Goal: Task Accomplishment & Management: Use online tool/utility

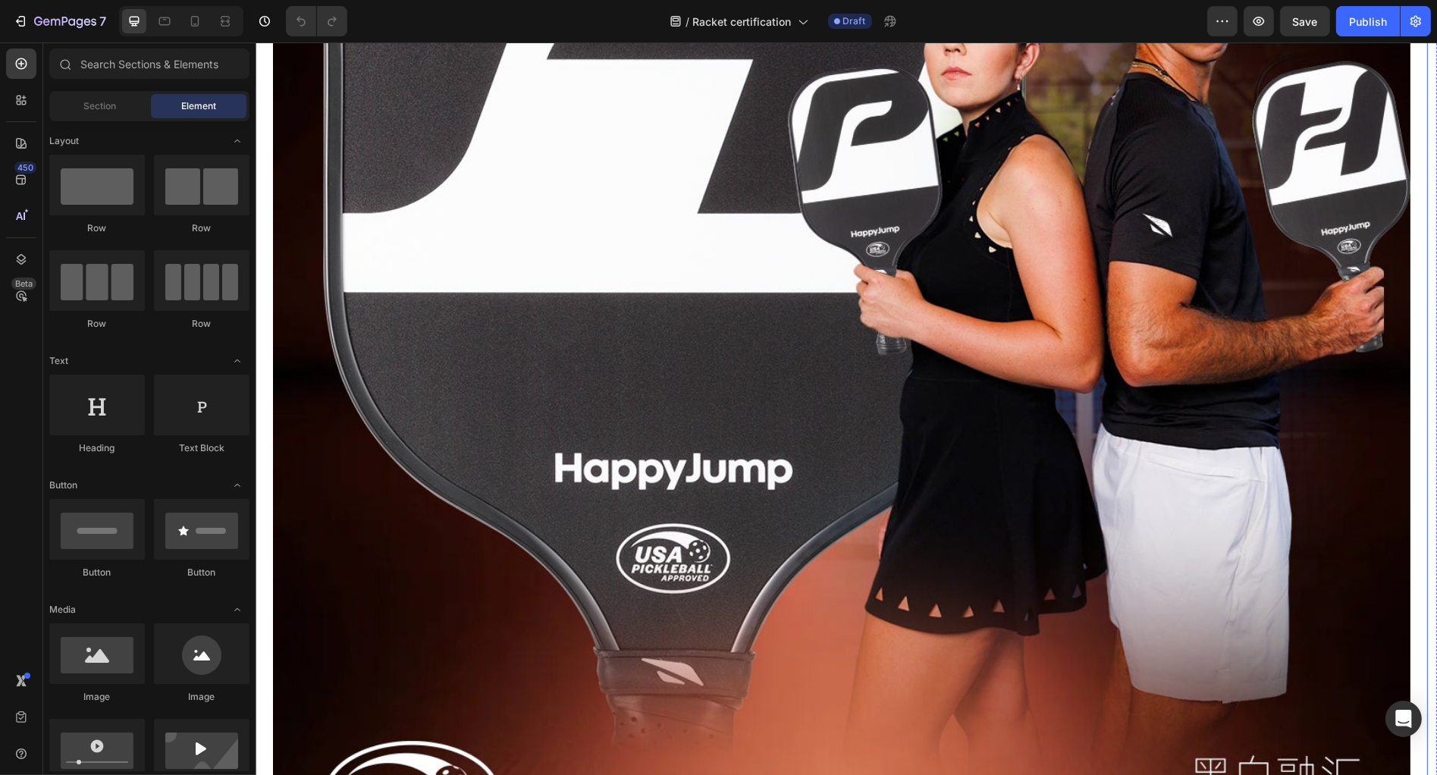
scroll to position [1032, 0]
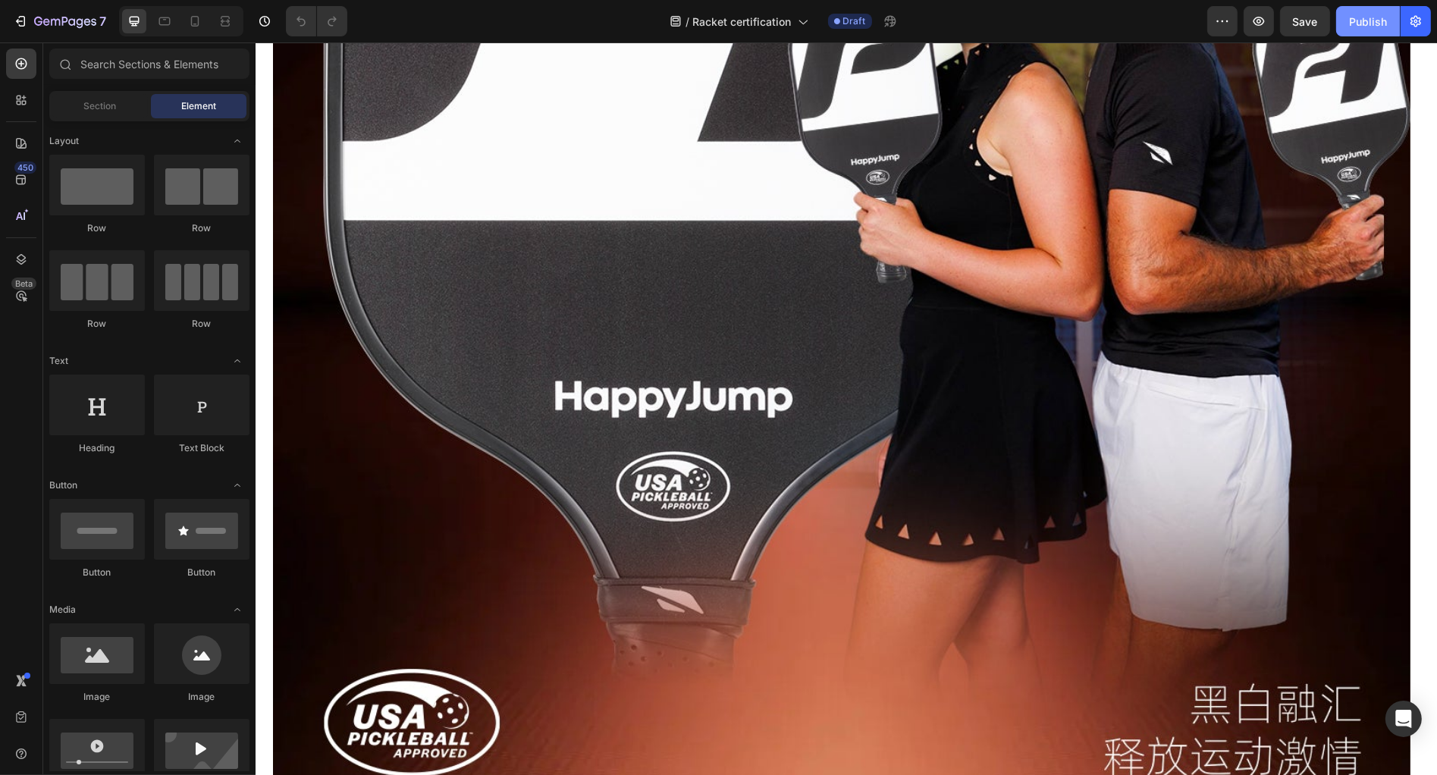
click at [1366, 23] on div "Publish" at bounding box center [1368, 22] width 38 height 16
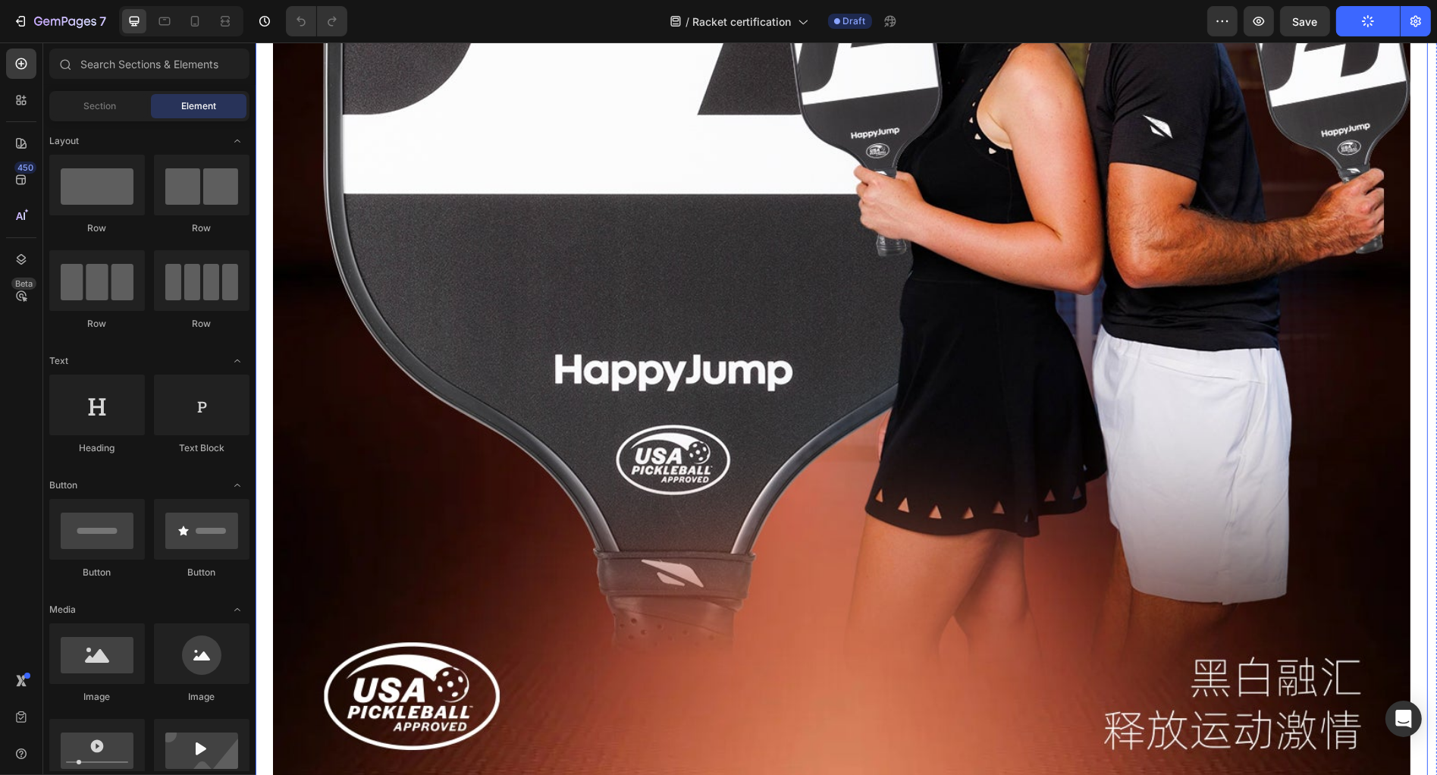
scroll to position [531, 0]
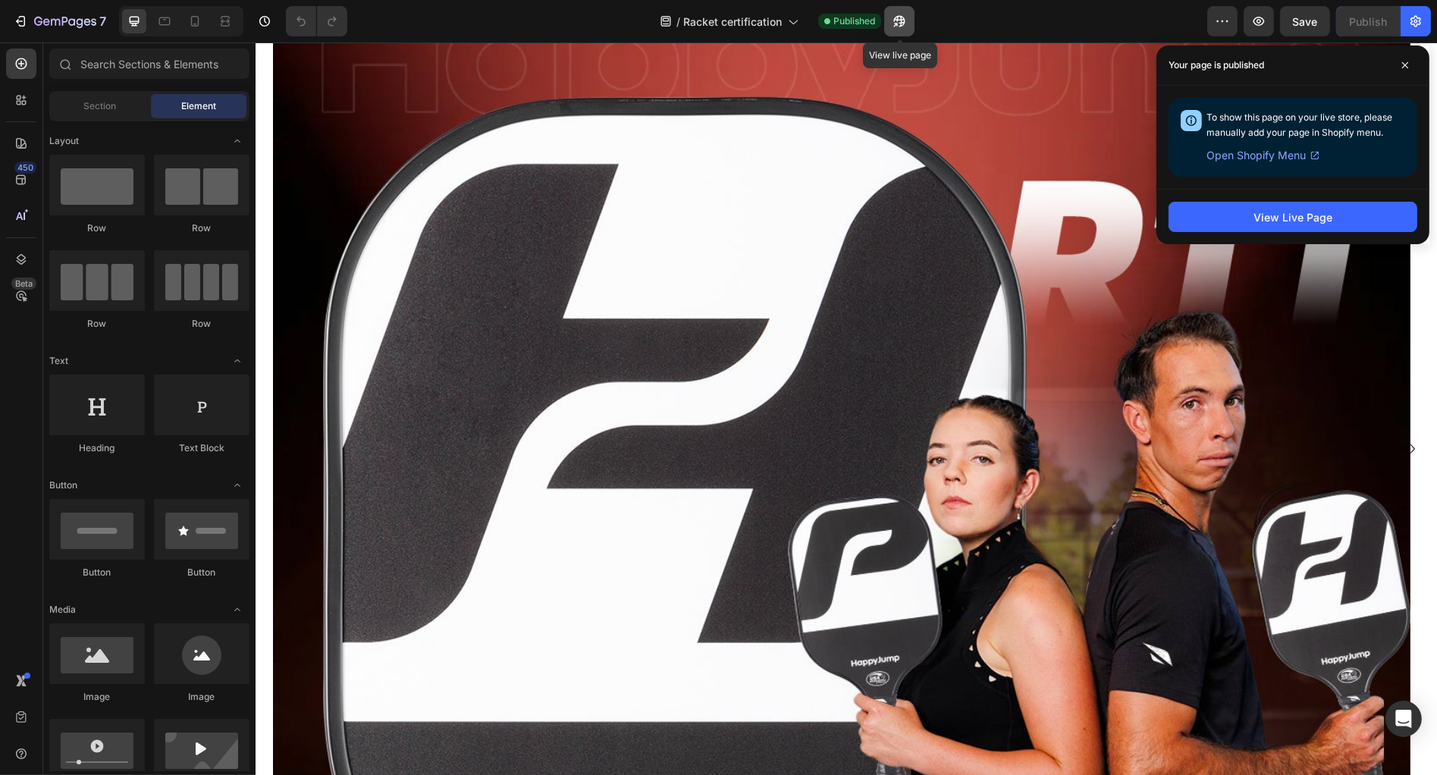
click at [909, 29] on button "button" at bounding box center [899, 21] width 30 height 30
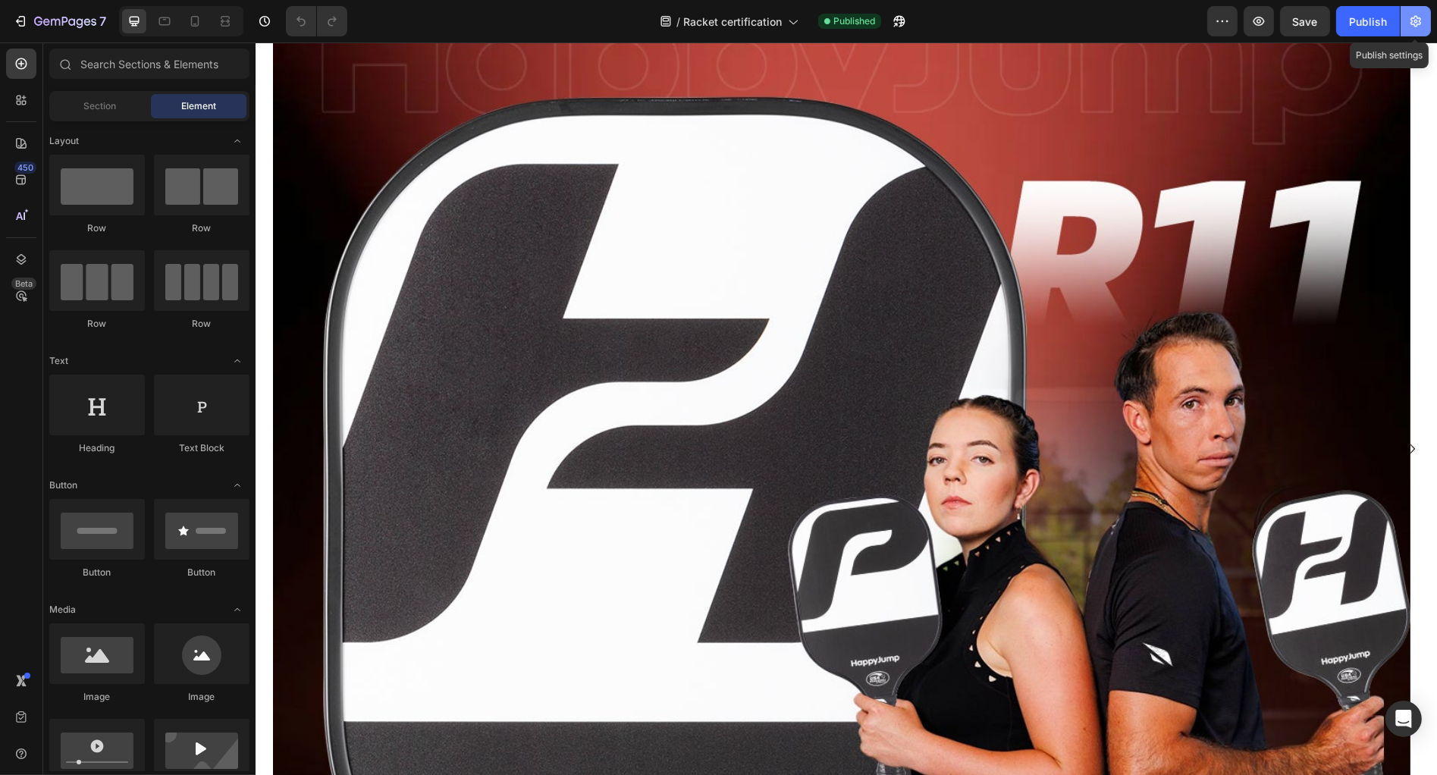
click at [1408, 20] on icon "button" at bounding box center [1415, 21] width 15 height 15
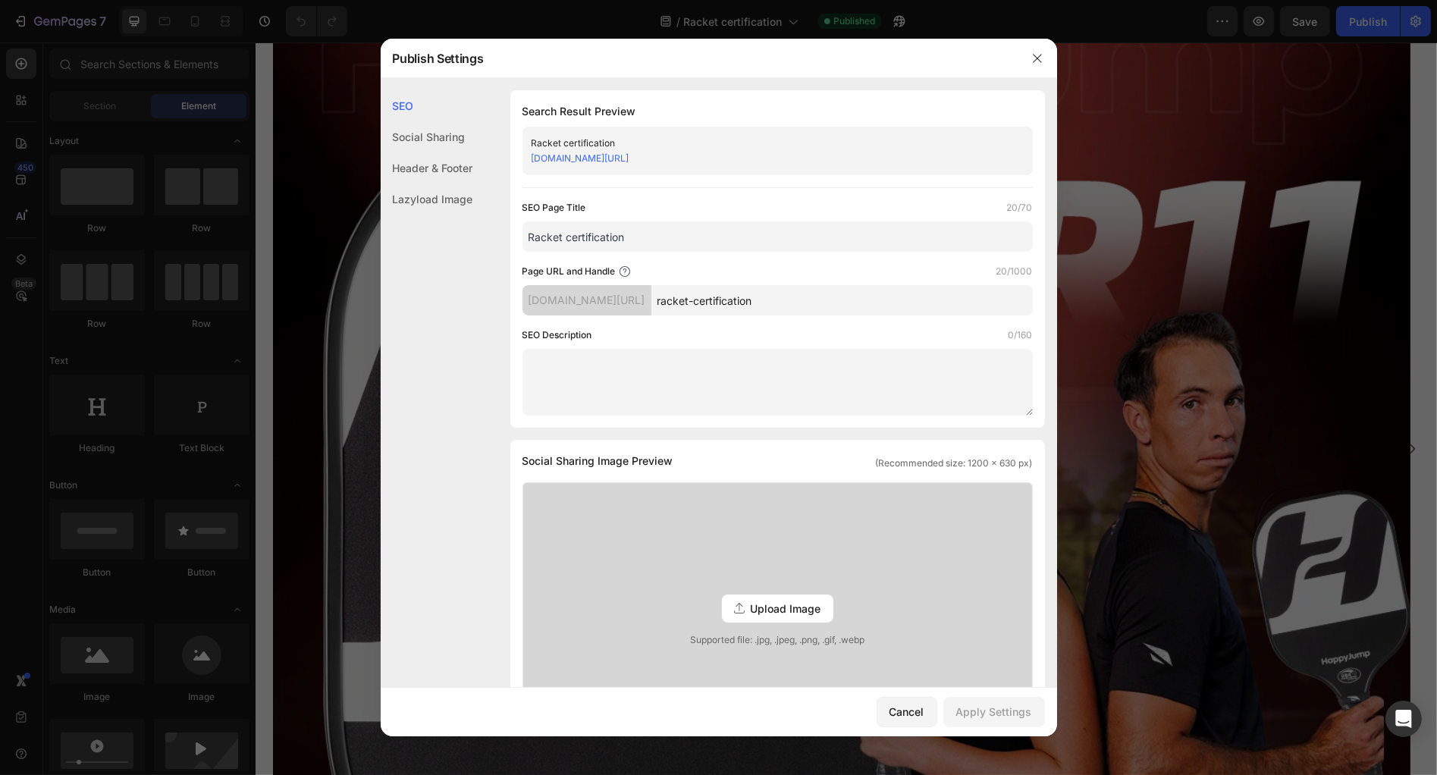
drag, startPoint x: 639, startPoint y: 305, endPoint x: 523, endPoint y: 305, distance: 116.0
click at [523, 305] on div "61351b-2.myshopify.com/pages/" at bounding box center [587, 300] width 129 height 30
click at [598, 301] on div "61351b-2.myshopify.com/pages/" at bounding box center [587, 300] width 129 height 30
click at [609, 300] on div "61351b-2.myshopify.com/pages/" at bounding box center [587, 300] width 129 height 30
click at [609, 162] on link "61351b-2.myshopify.com/pages/racket-certification" at bounding box center [581, 157] width 98 height 11
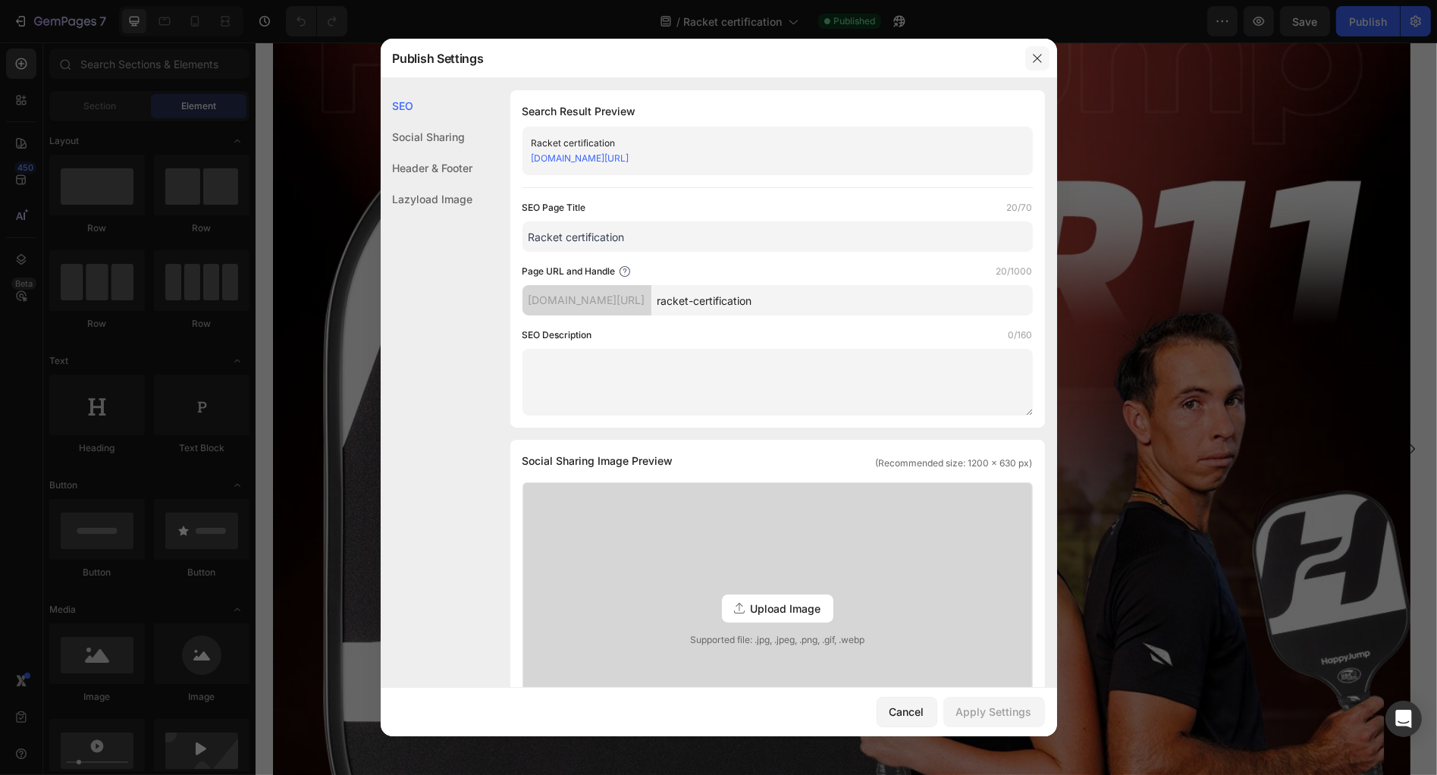
click at [1038, 61] on icon "button" at bounding box center [1037, 58] width 12 height 12
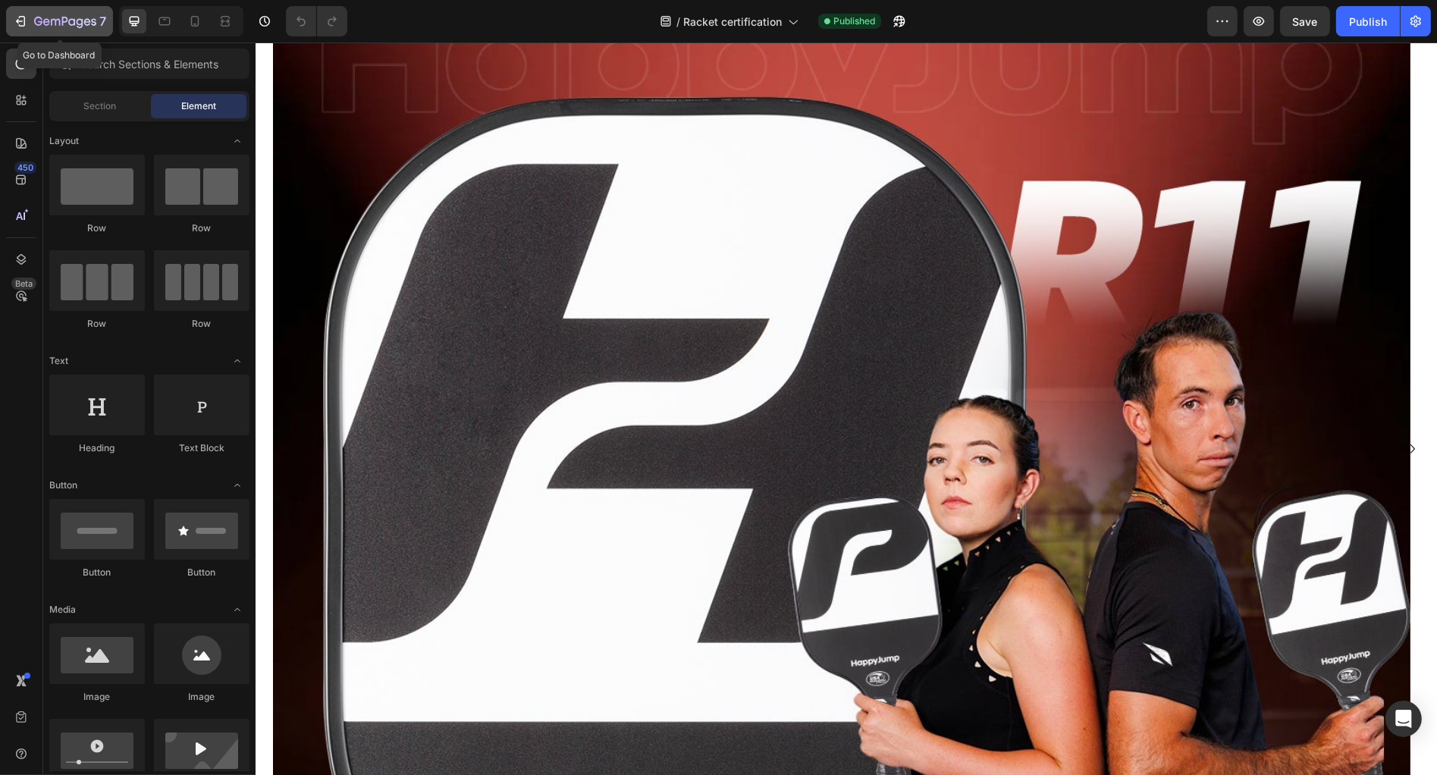
click at [21, 17] on icon "button" at bounding box center [20, 21] width 15 height 15
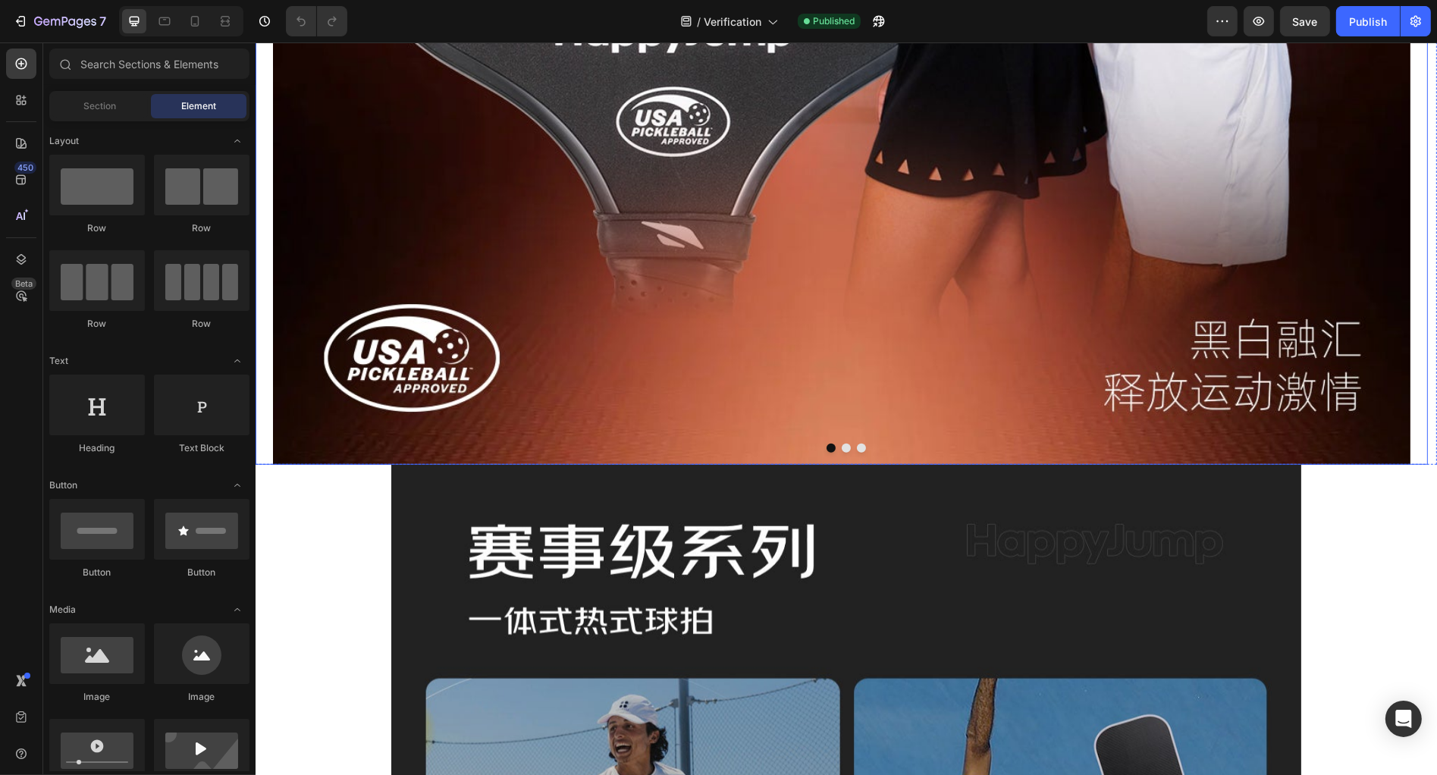
scroll to position [1408, 0]
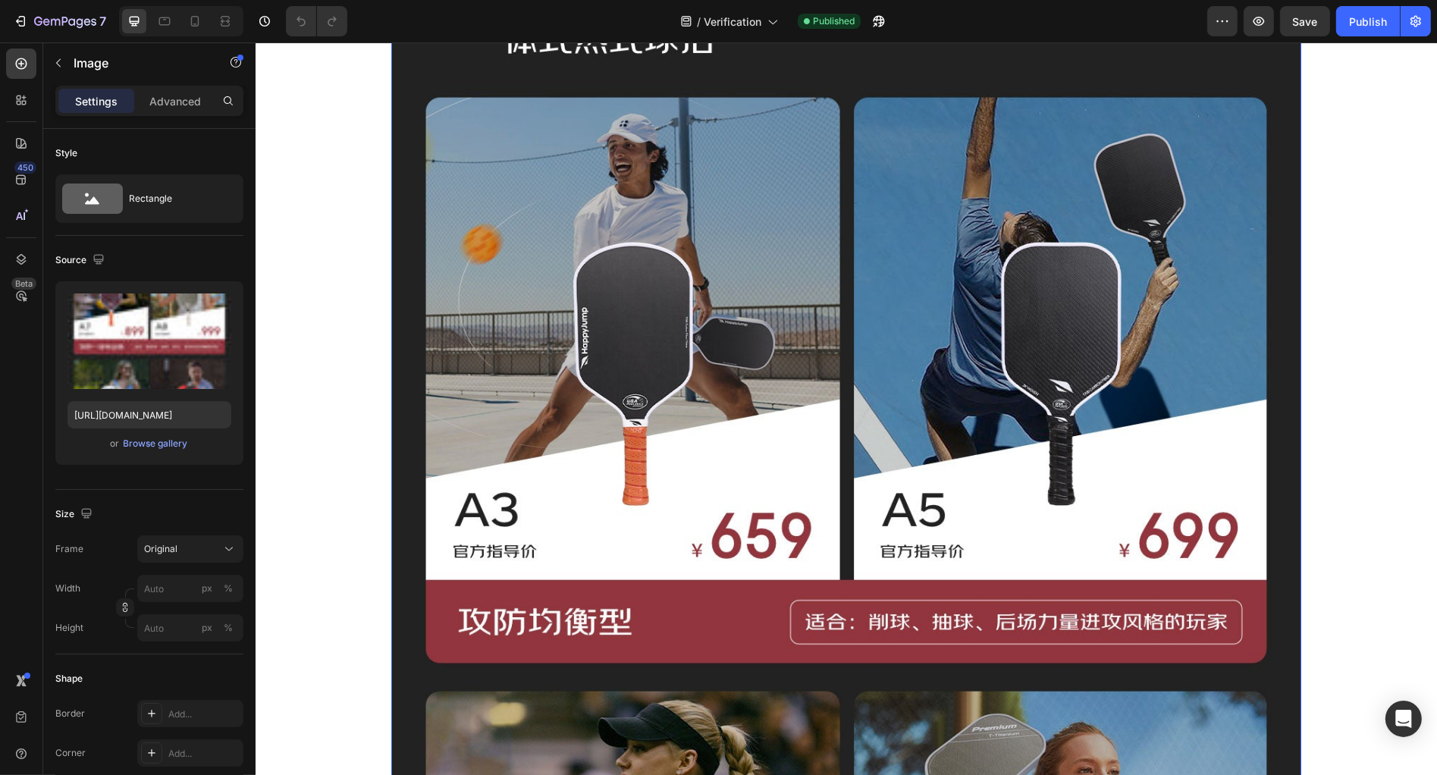
scroll to position [2590, 0]
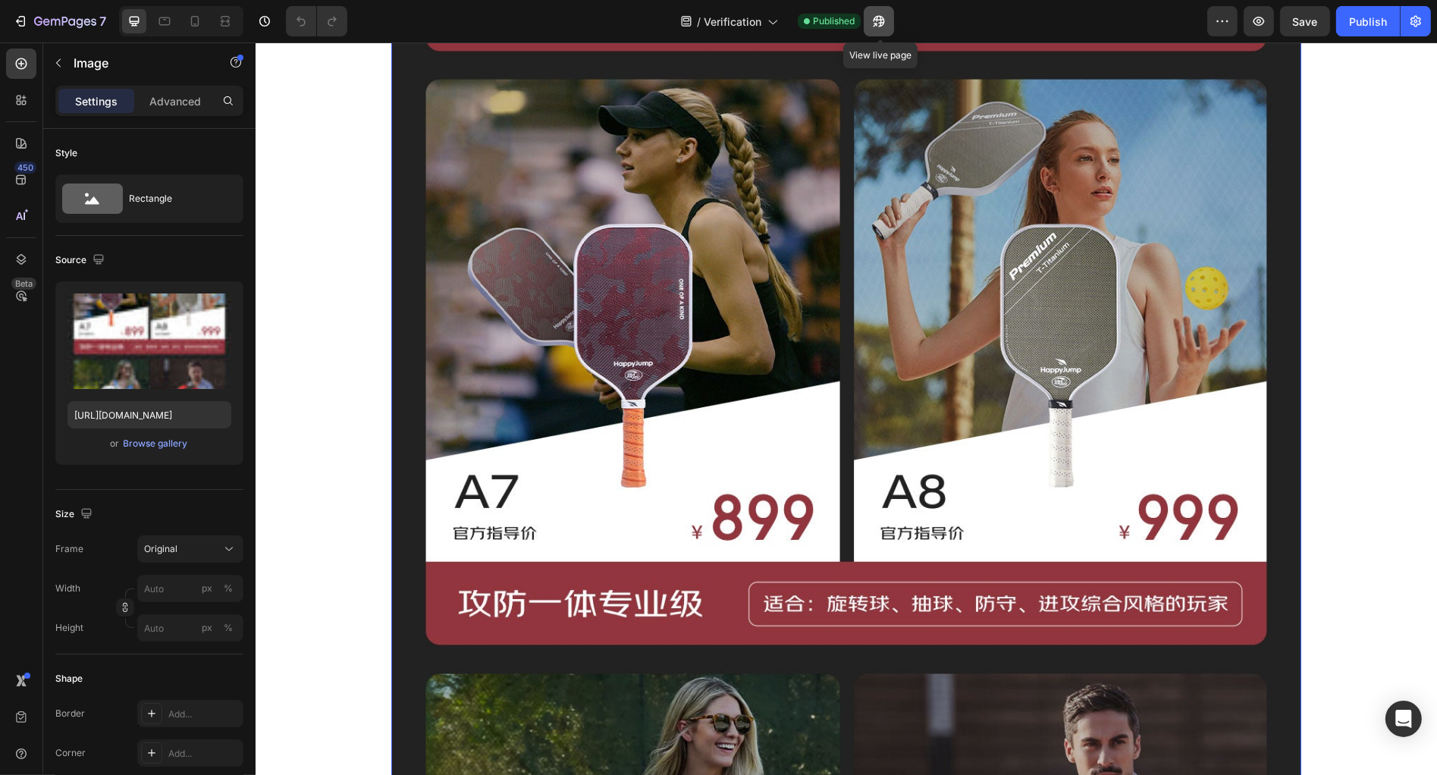
click at [887, 20] on icon "button" at bounding box center [878, 21] width 15 height 15
click at [617, 317] on img at bounding box center [846, 573] width 910 height 2603
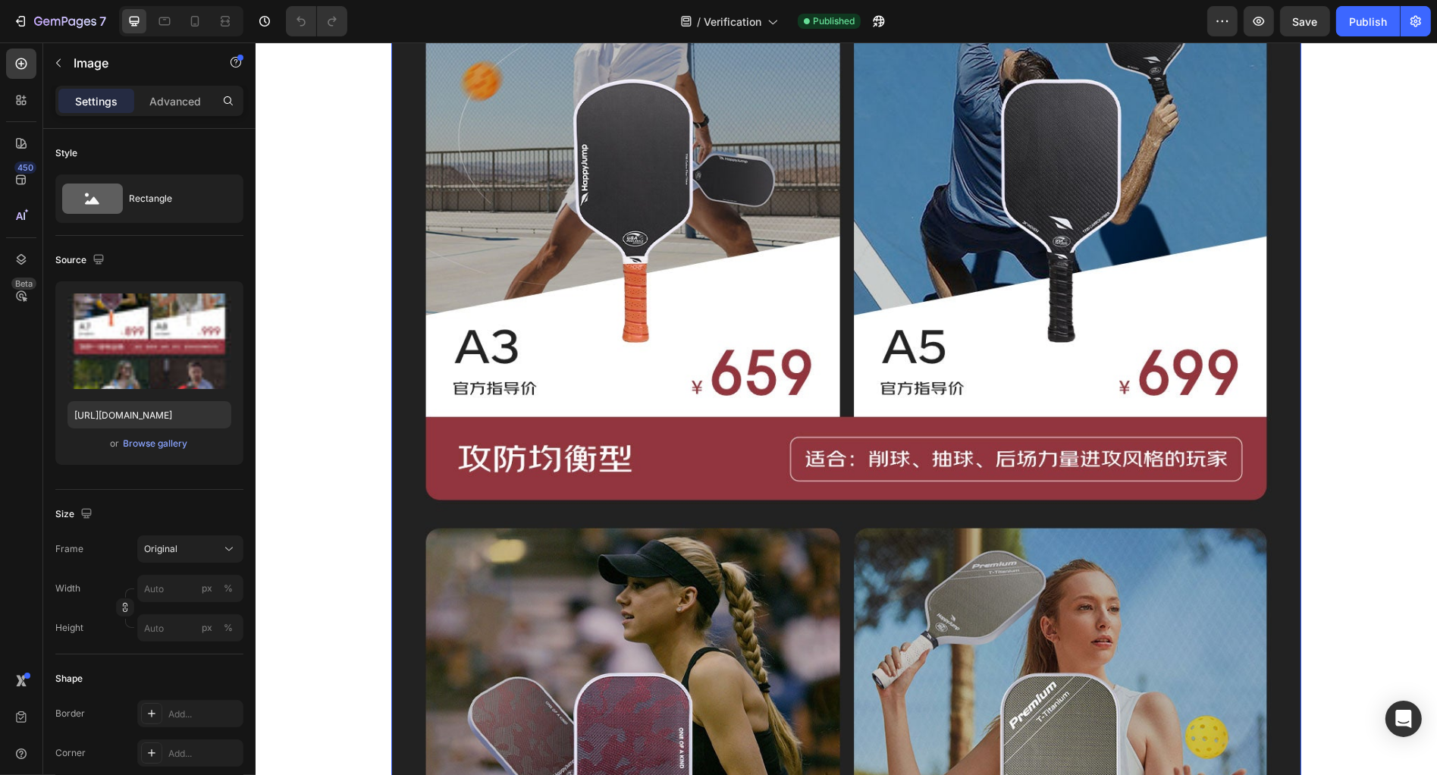
scroll to position [1532, 0]
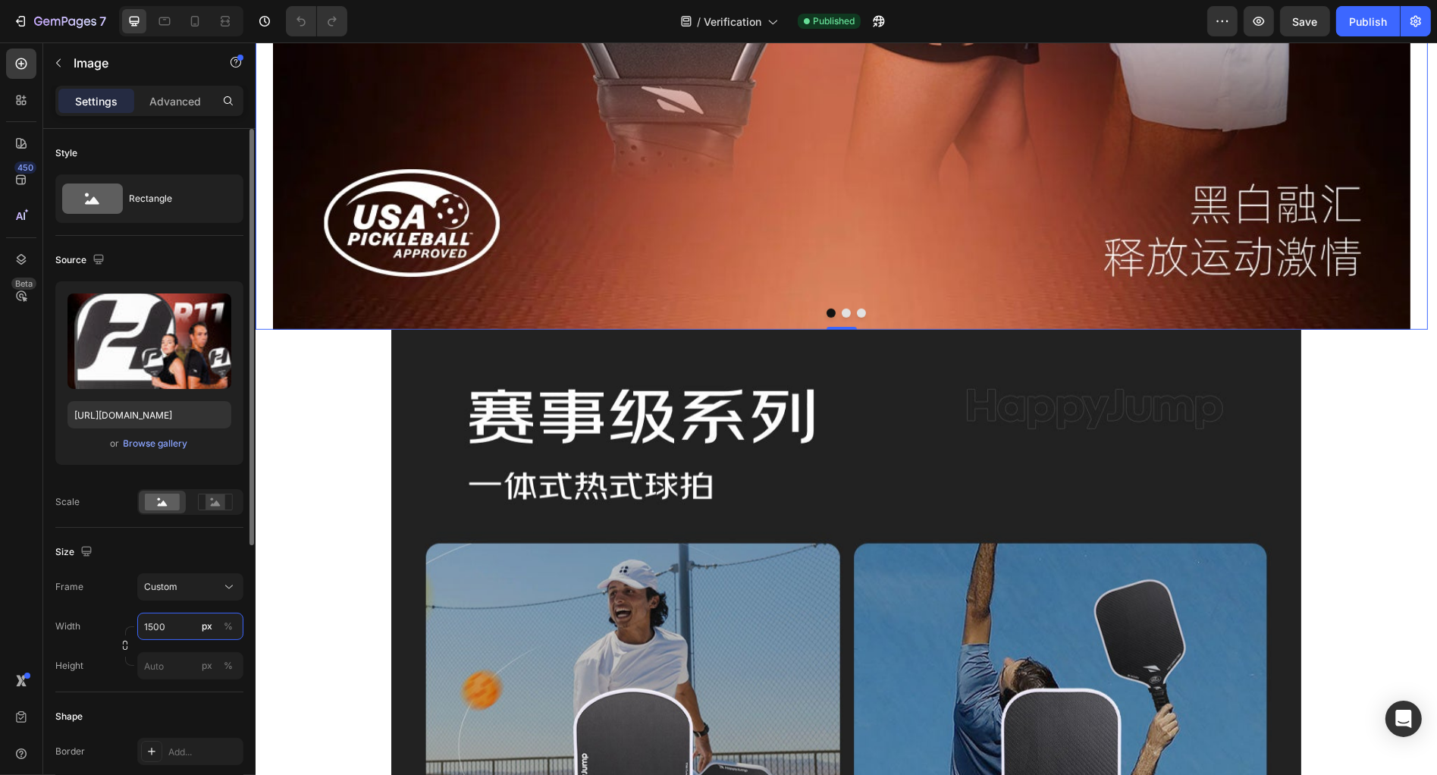
click at [175, 632] on input "1500" at bounding box center [190, 626] width 106 height 27
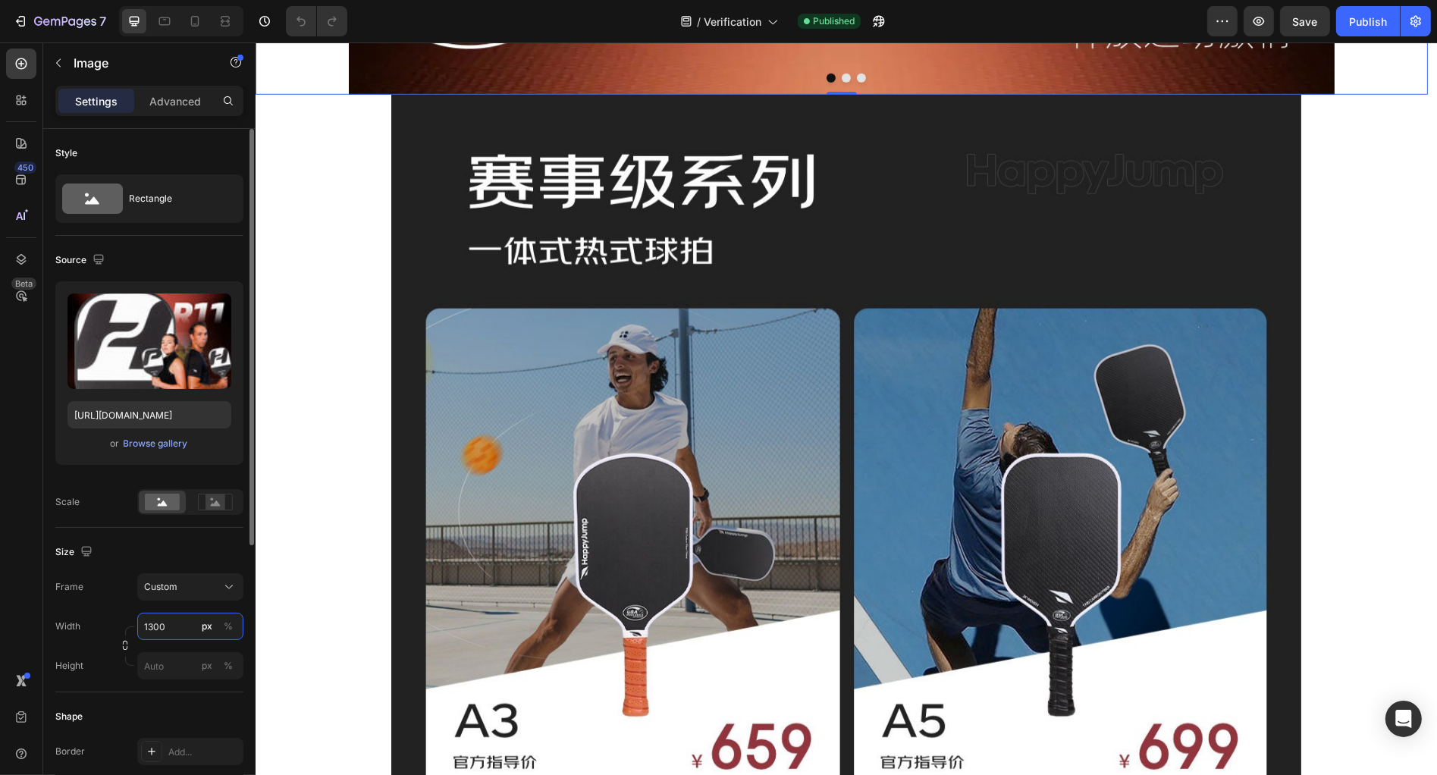
click at [175, 632] on input "1300" at bounding box center [190, 626] width 106 height 27
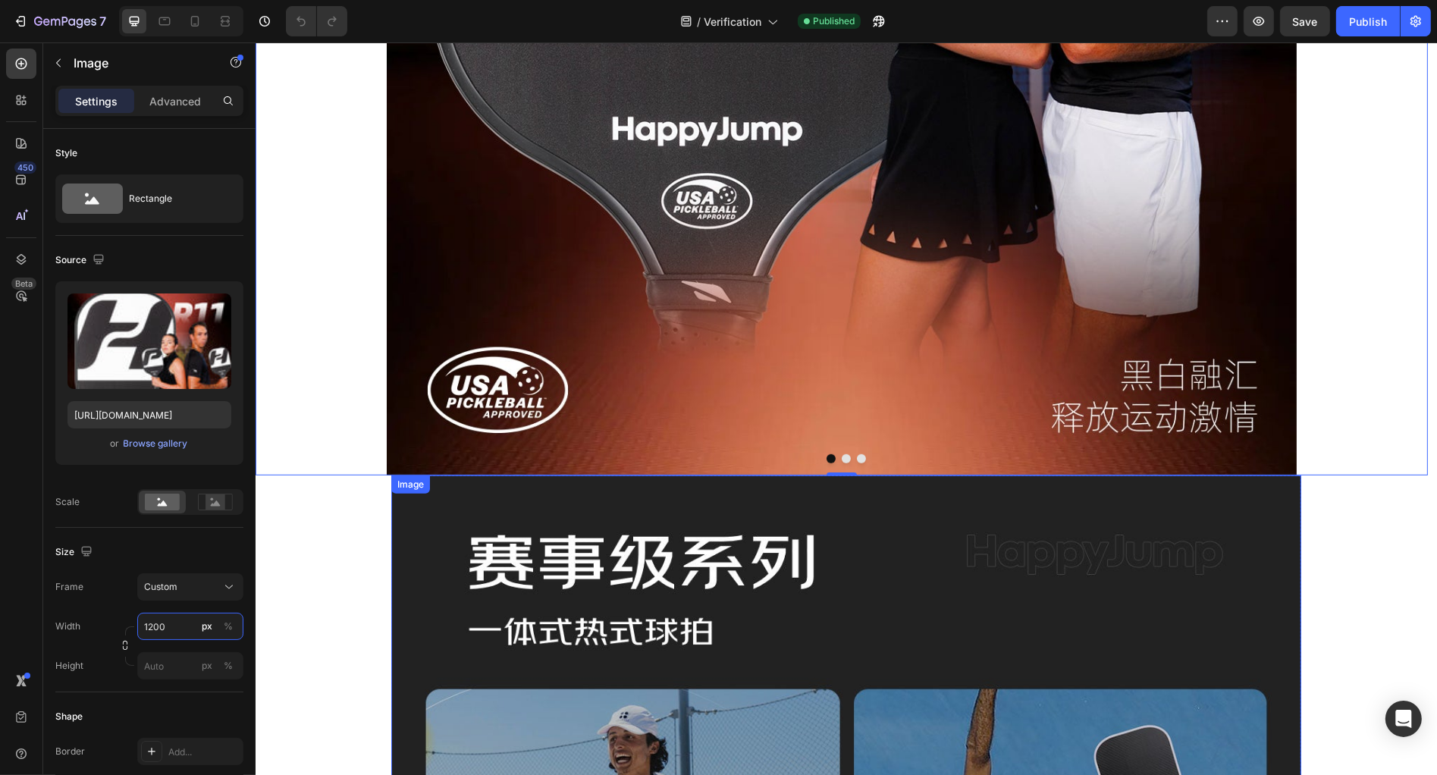
scroll to position [1035, 0]
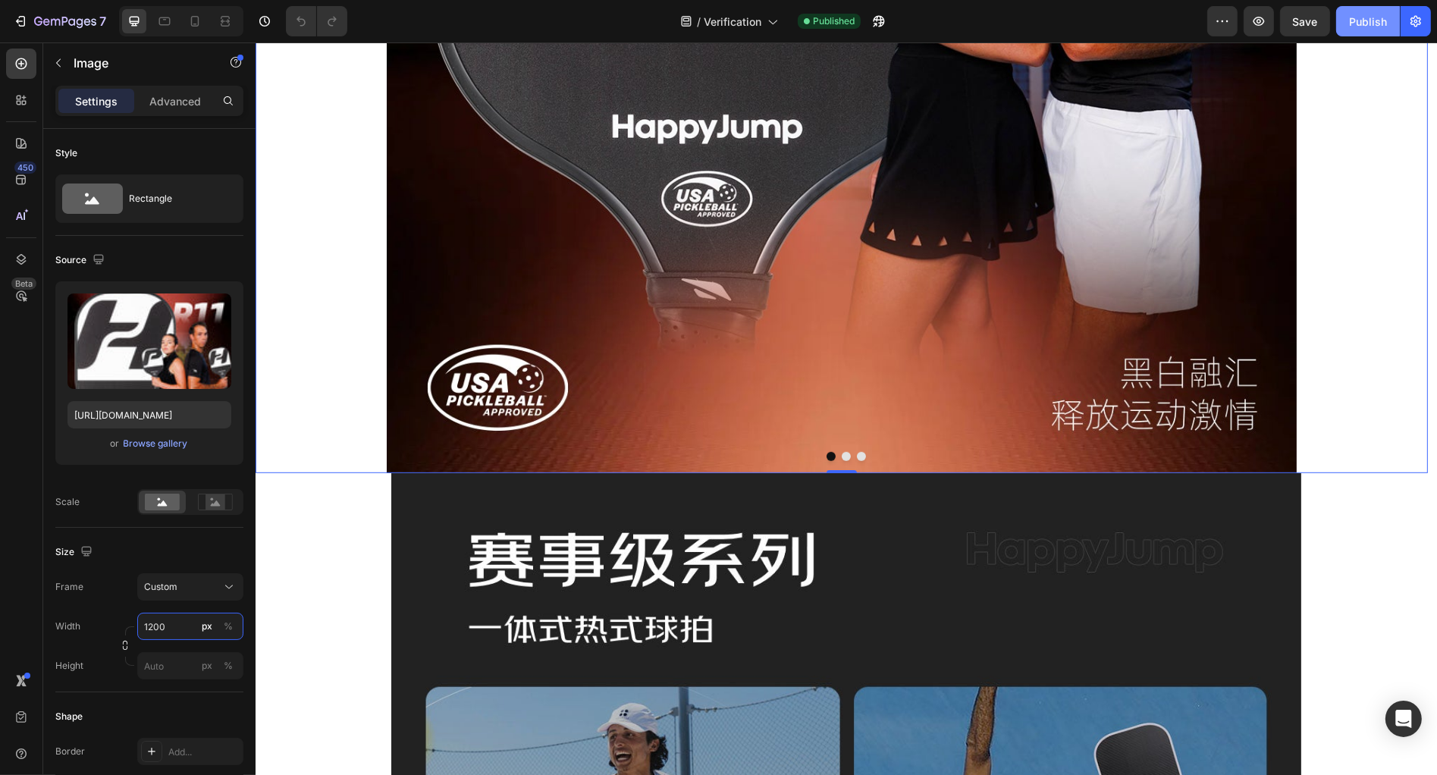
type input "1200"
click at [1362, 10] on button "Publish" at bounding box center [1368, 21] width 64 height 30
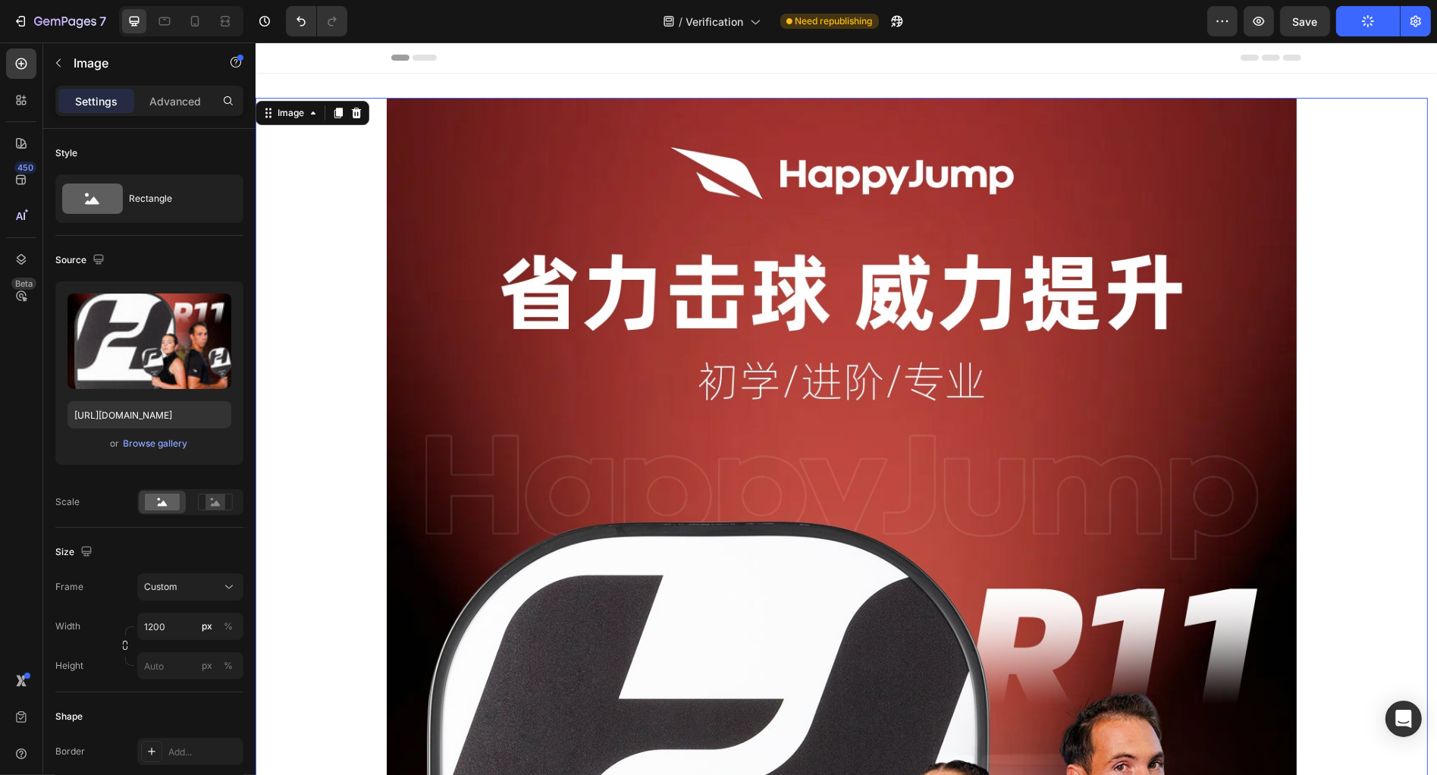
scroll to position [410, 0]
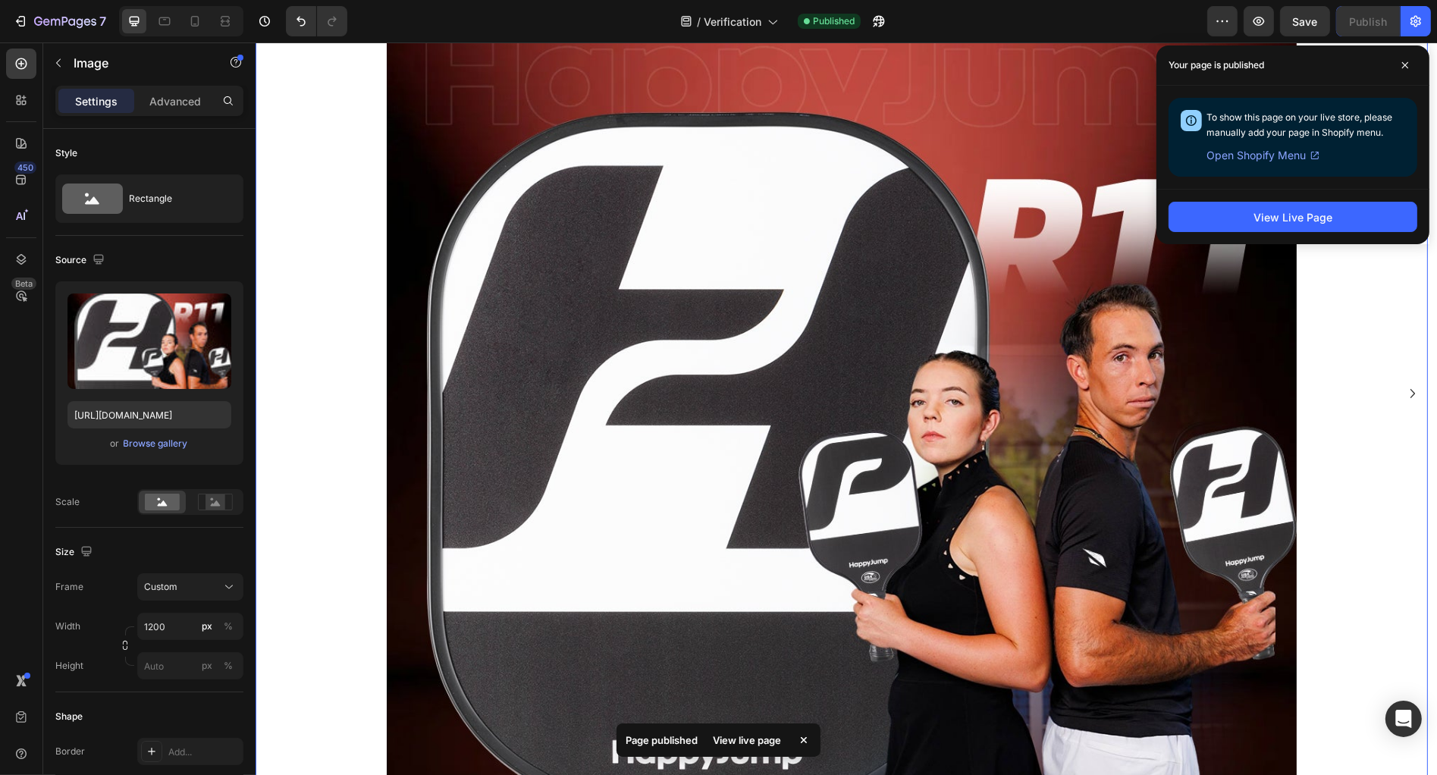
click at [1321, 309] on div at bounding box center [841, 393] width 1172 height 1411
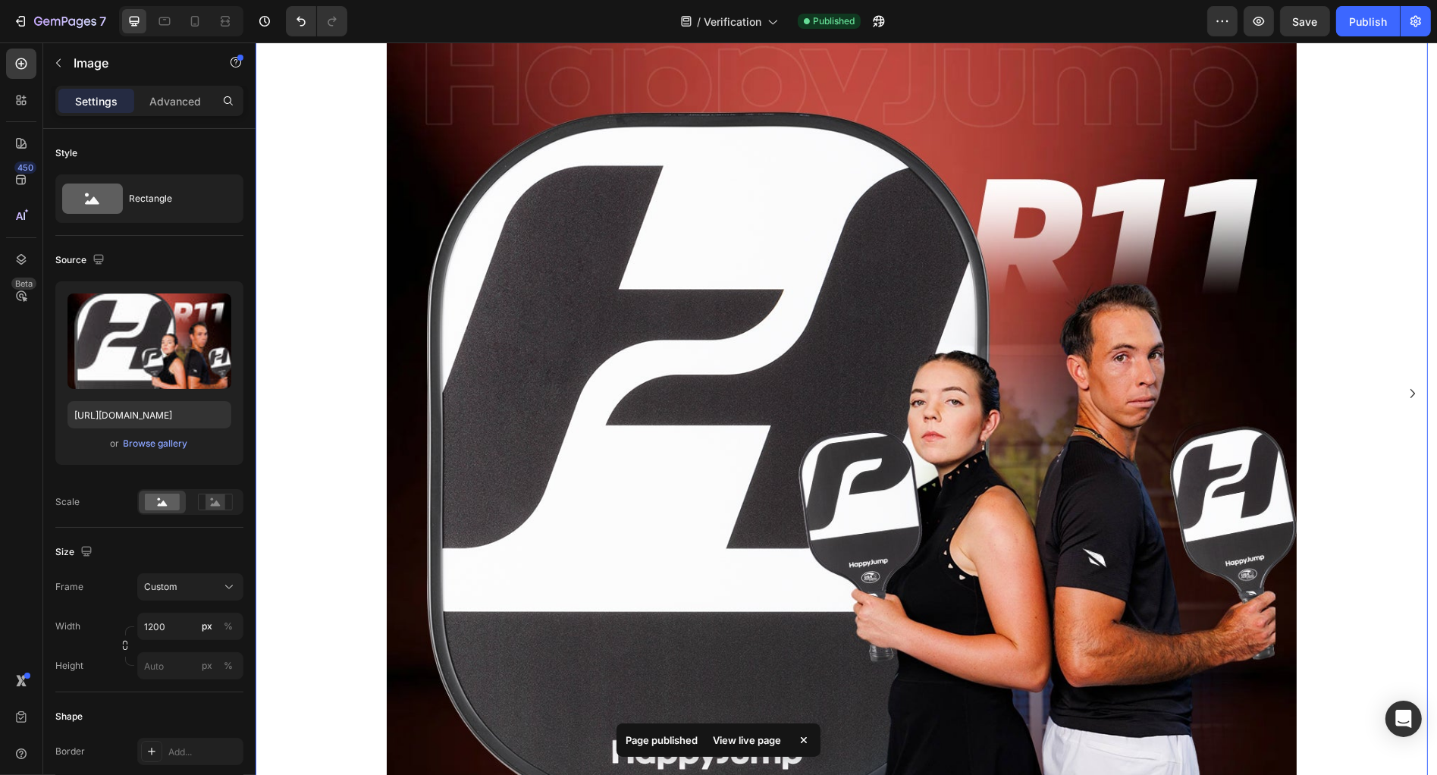
click at [896, 27] on div "/ Verification Published" at bounding box center [783, 21] width 848 height 30
click at [892, 26] on button "button" at bounding box center [879, 21] width 30 height 30
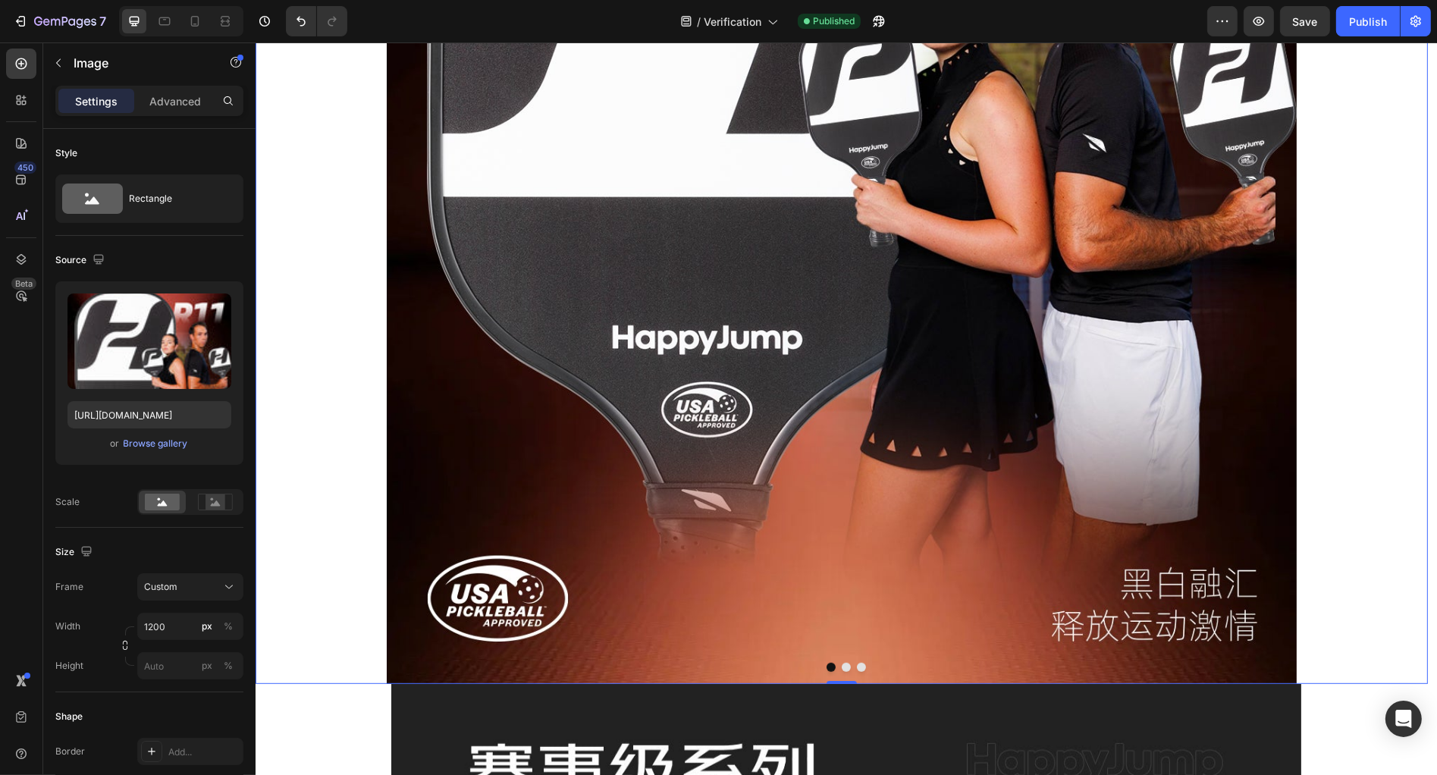
scroll to position [836, 0]
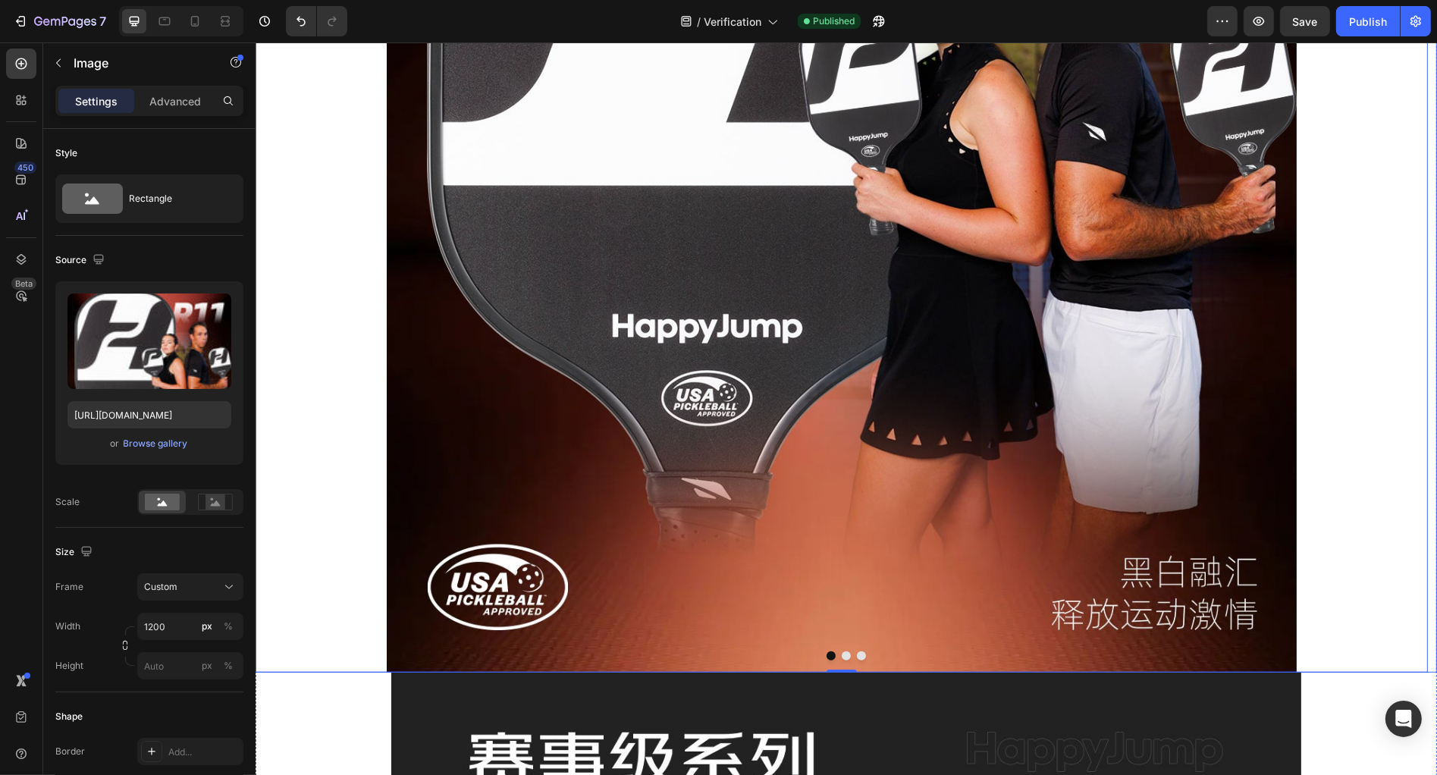
click at [843, 658] on button "Dot" at bounding box center [845, 655] width 9 height 9
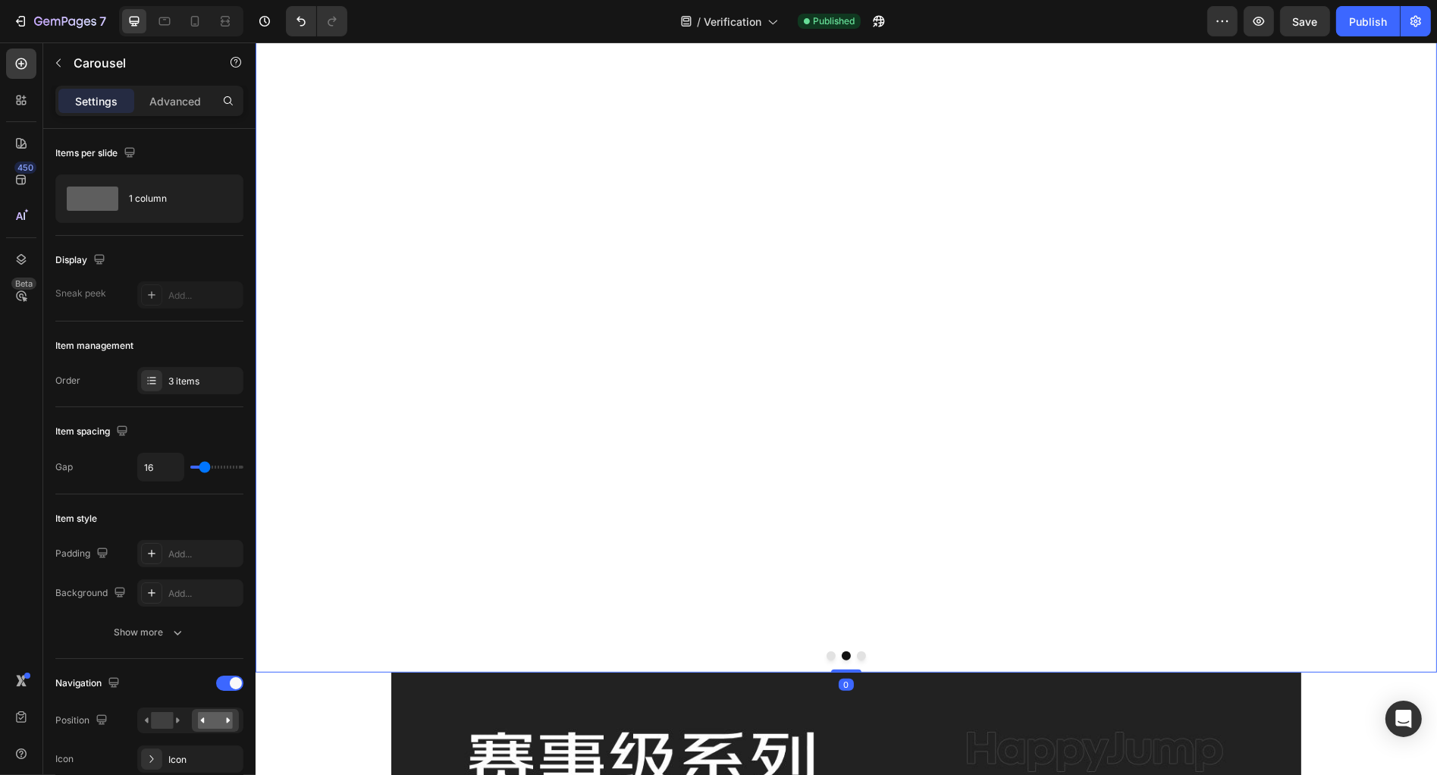
click at [811, 658] on div at bounding box center [846, 655] width 1182 height 9
click at [807, 656] on div at bounding box center [846, 655] width 1182 height 9
click at [826, 656] on button "Dot" at bounding box center [830, 655] width 9 height 9
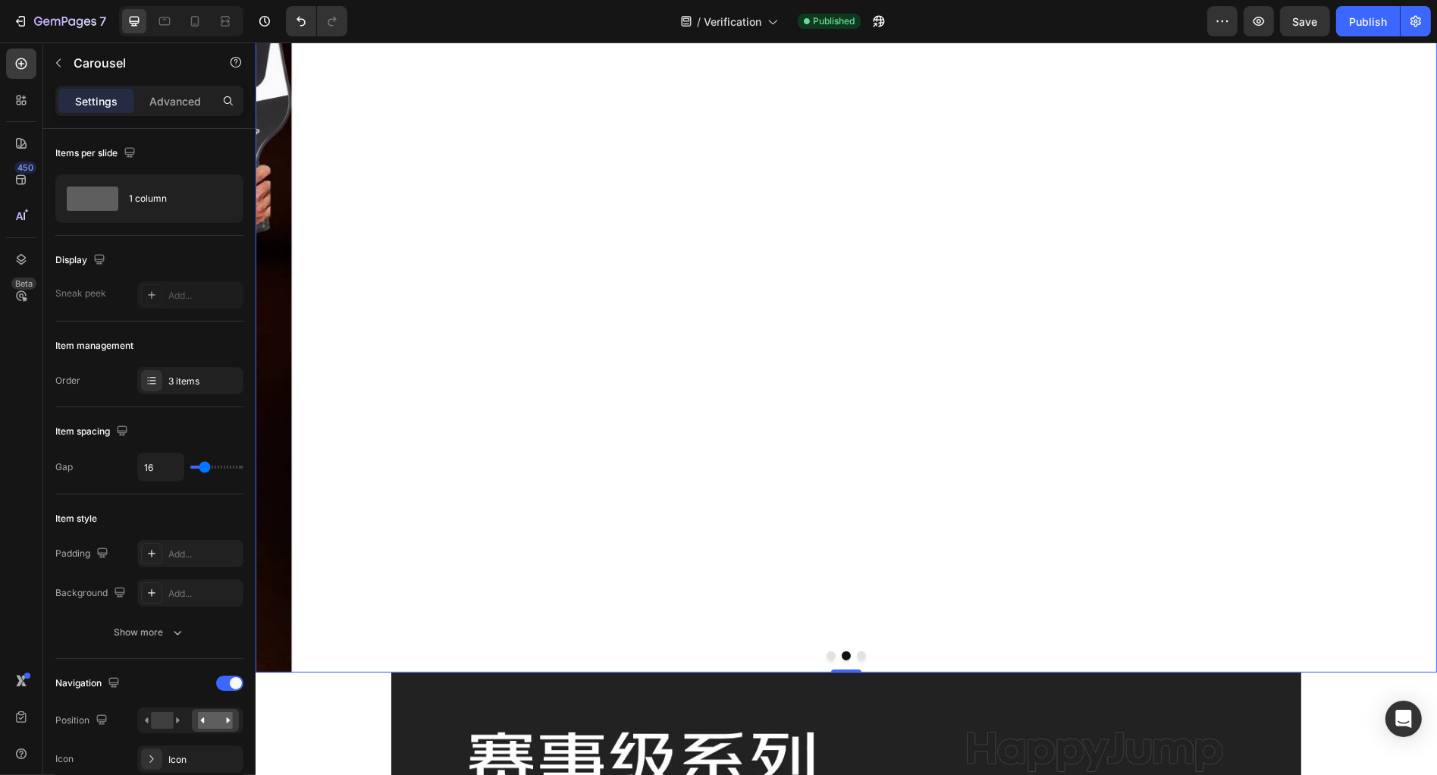
click at [826, 655] on button "Dot" at bounding box center [830, 655] width 9 height 9
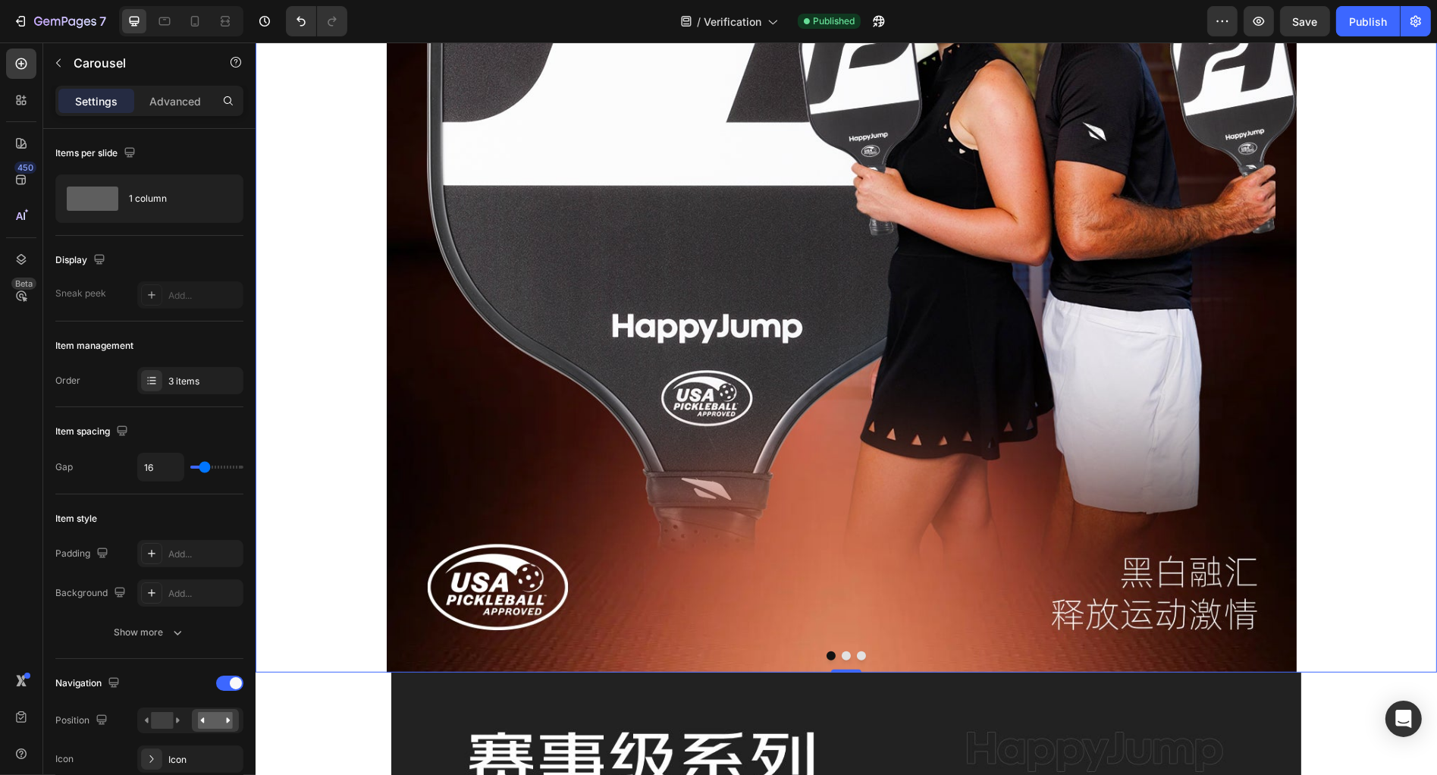
click at [856, 654] on button "Dot" at bounding box center [860, 655] width 9 height 9
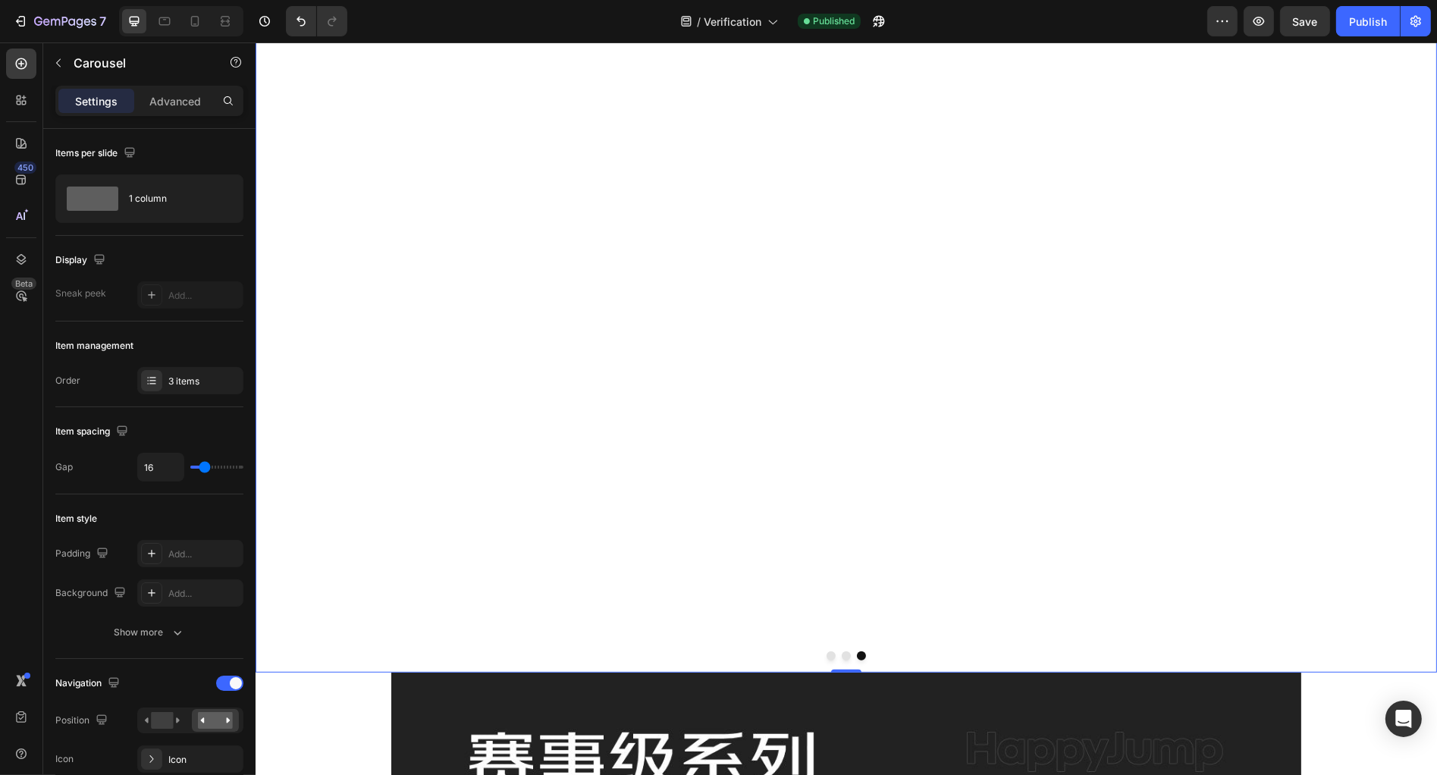
click at [827, 655] on button "Dot" at bounding box center [830, 655] width 9 height 9
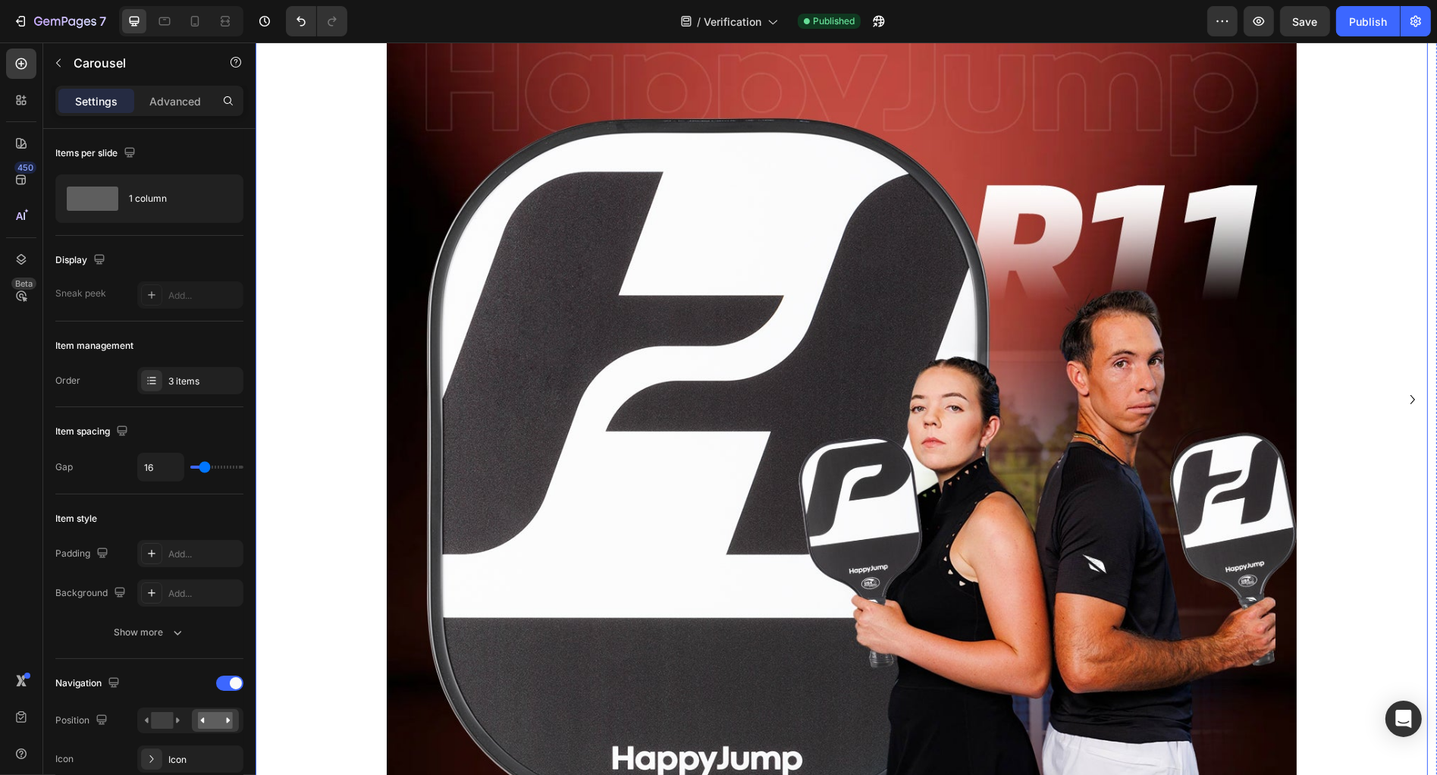
click at [666, 373] on img at bounding box center [841, 399] width 910 height 1411
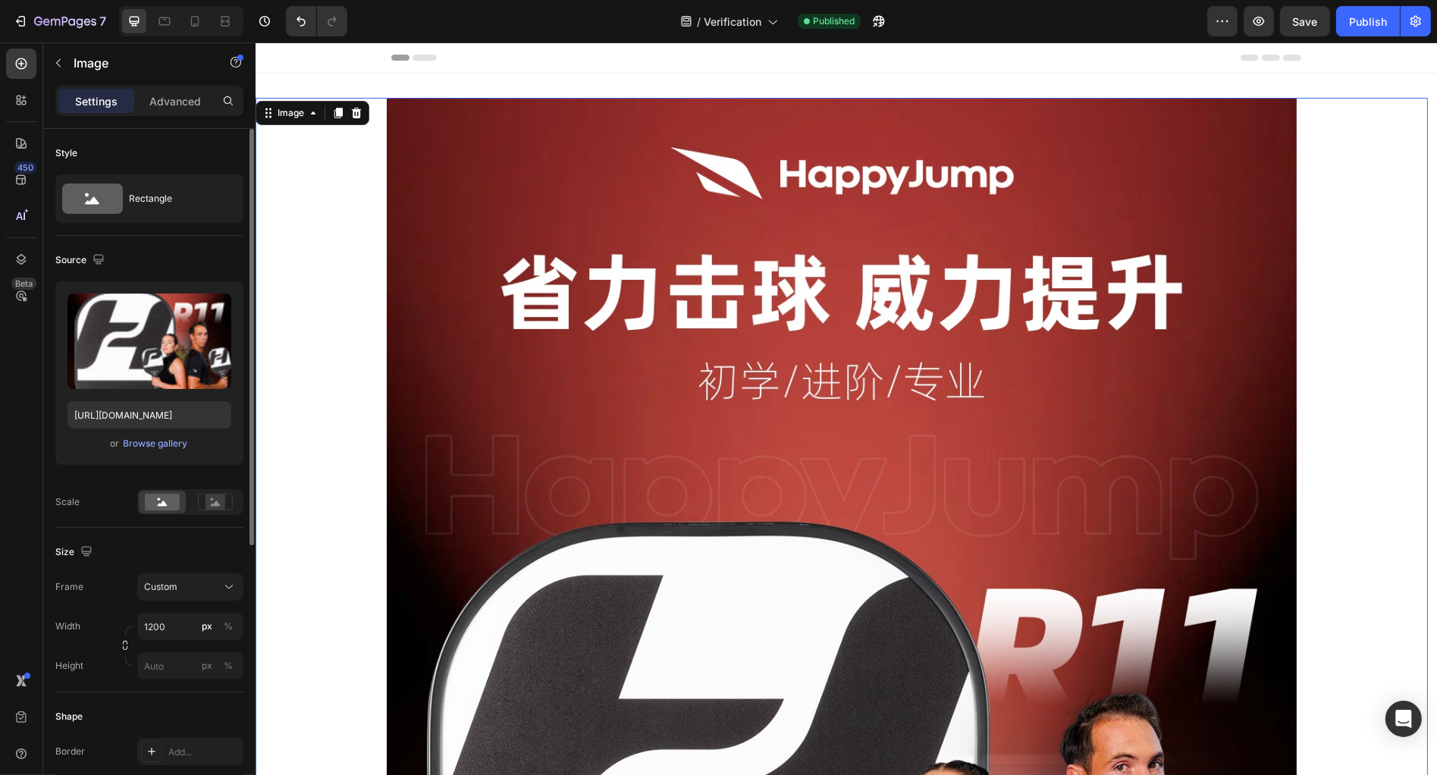
scroll to position [0, 0]
click at [177, 103] on p "Advanced" at bounding box center [175, 101] width 52 height 16
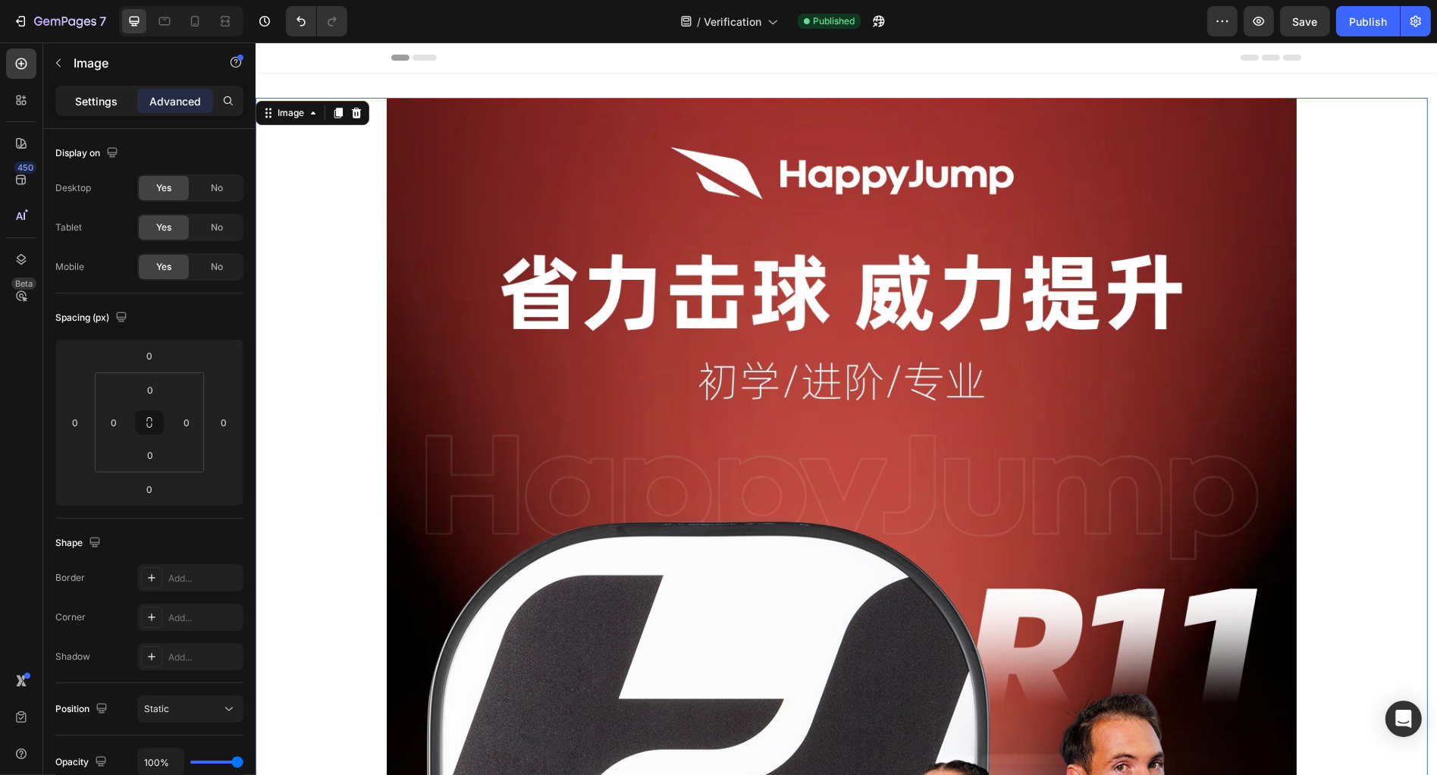
click at [83, 101] on p "Settings" at bounding box center [96, 101] width 42 height 16
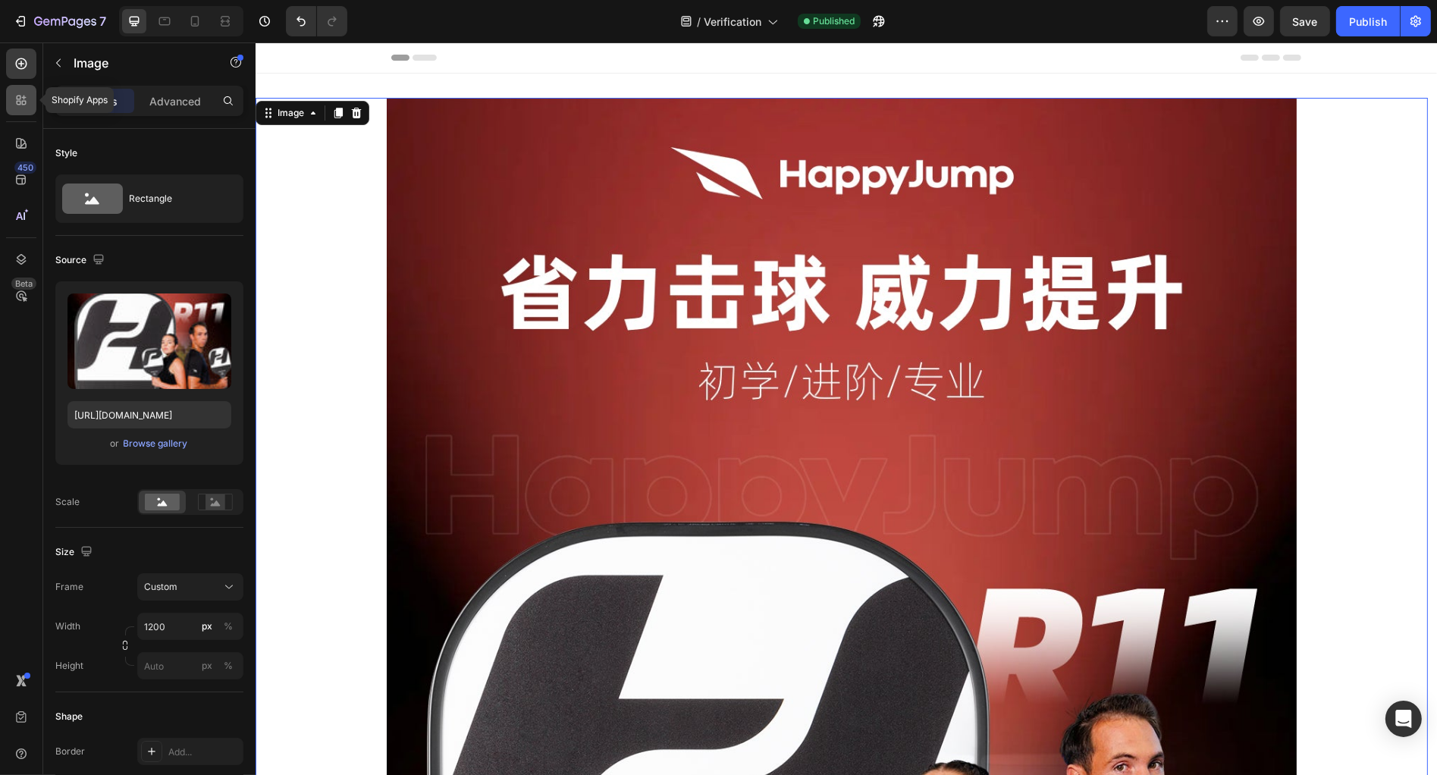
click at [16, 105] on icon at bounding box center [21, 100] width 15 height 15
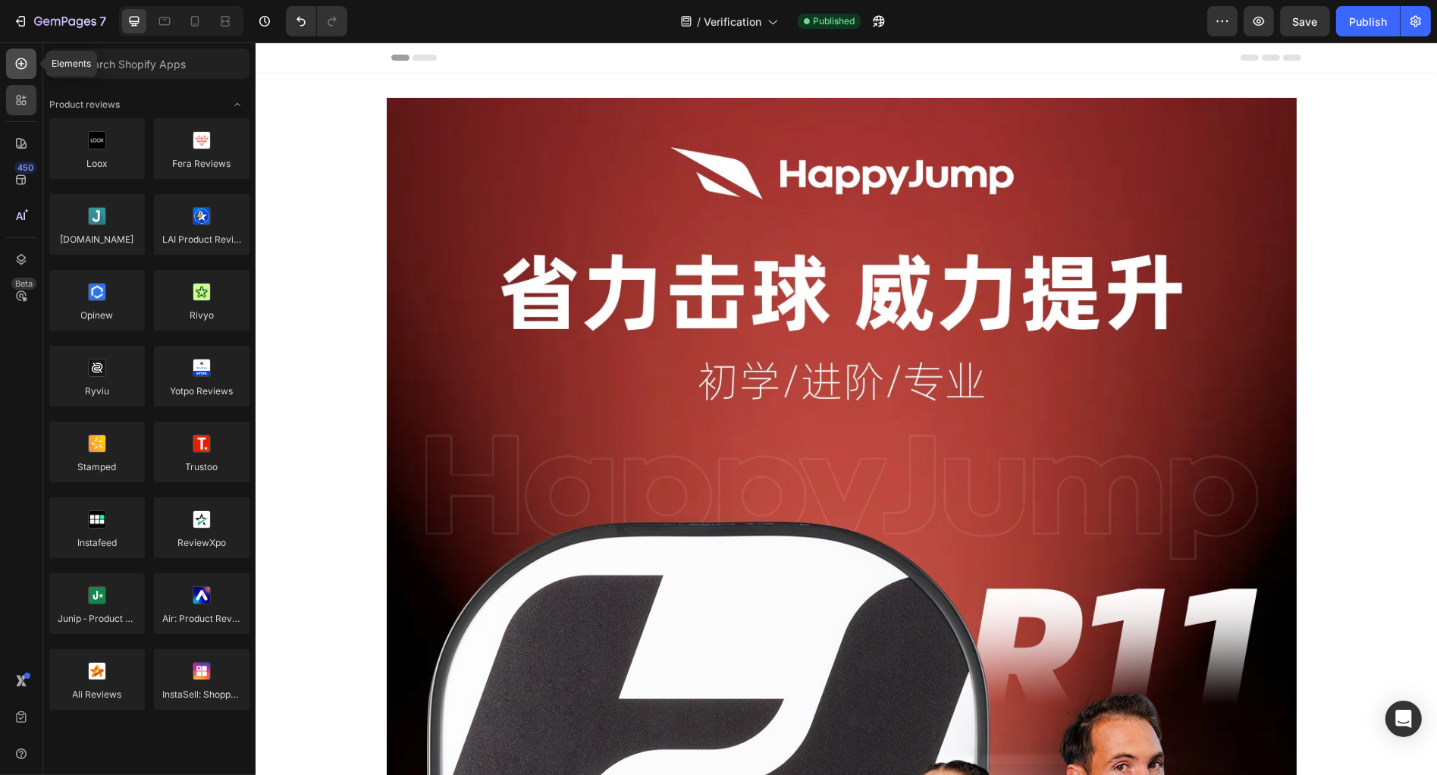
click at [16, 64] on icon at bounding box center [21, 63] width 11 height 11
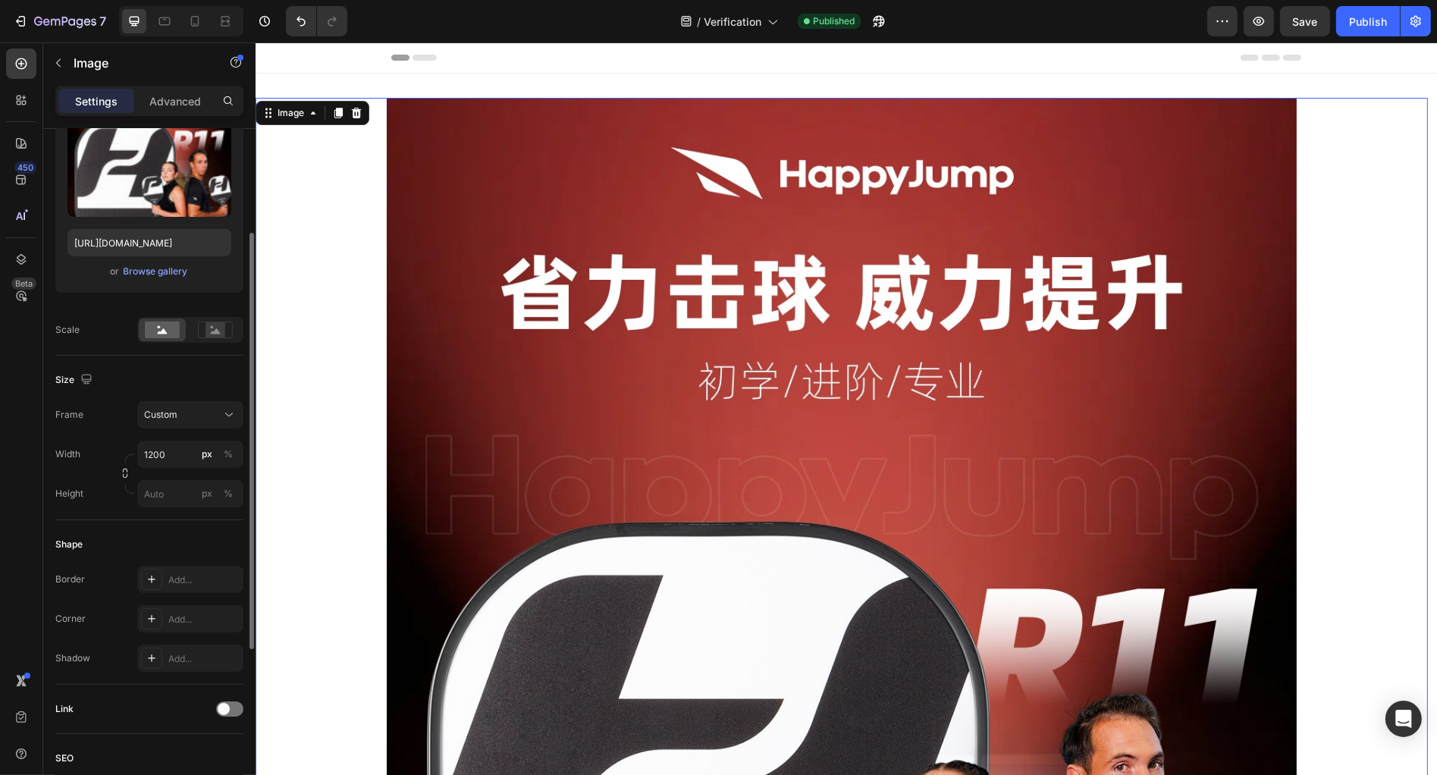
scroll to position [452, 0]
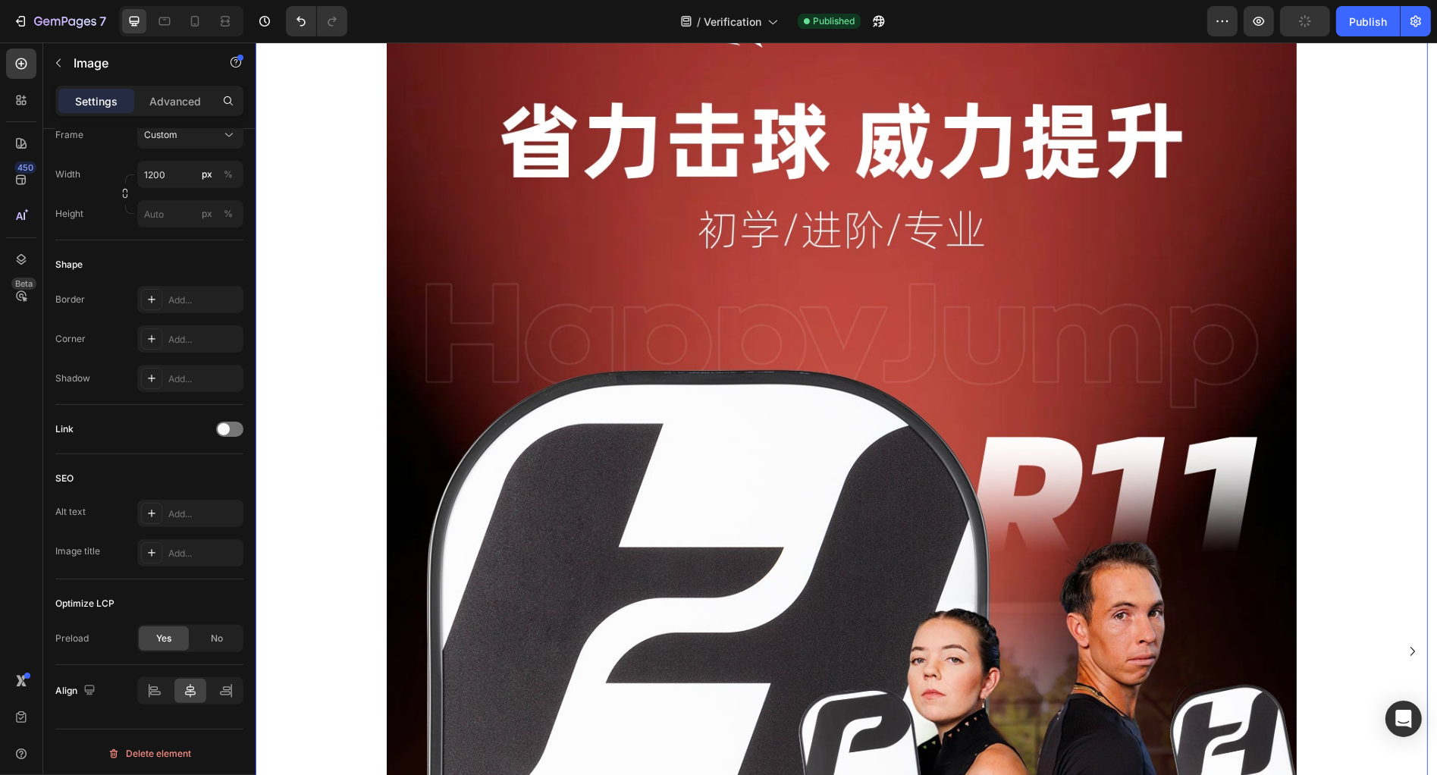
click at [845, 456] on img at bounding box center [841, 651] width 910 height 1411
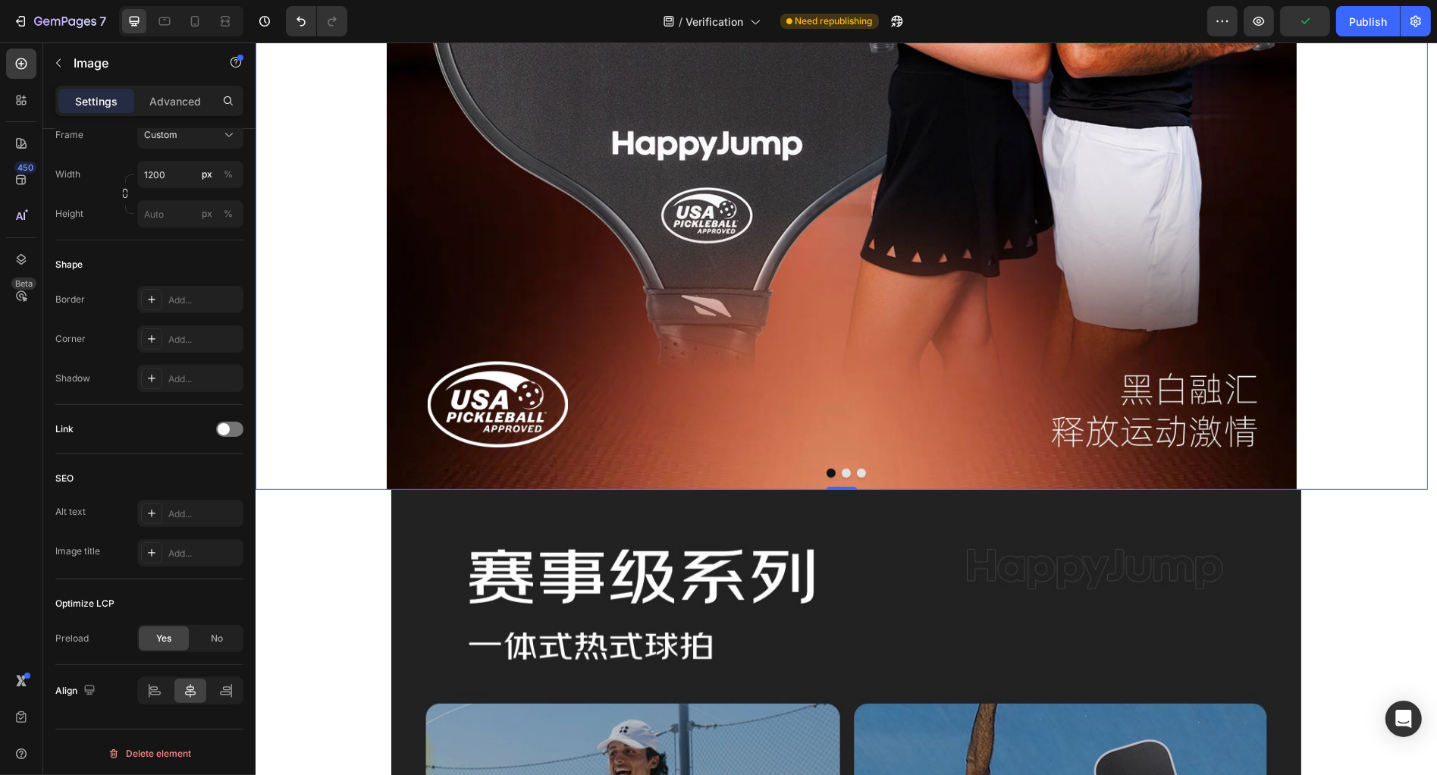
scroll to position [1037, 0]
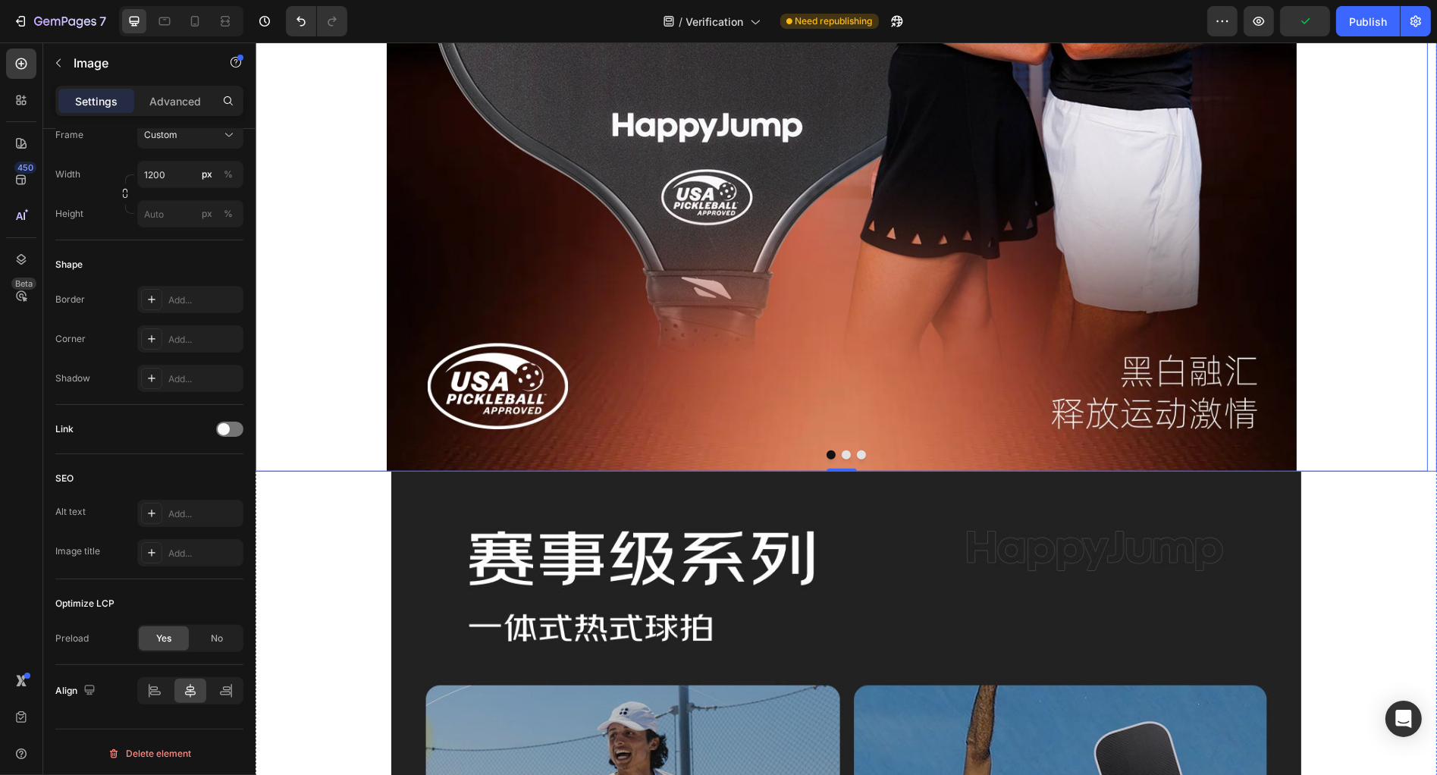
click at [841, 457] on button "Dot" at bounding box center [845, 454] width 9 height 9
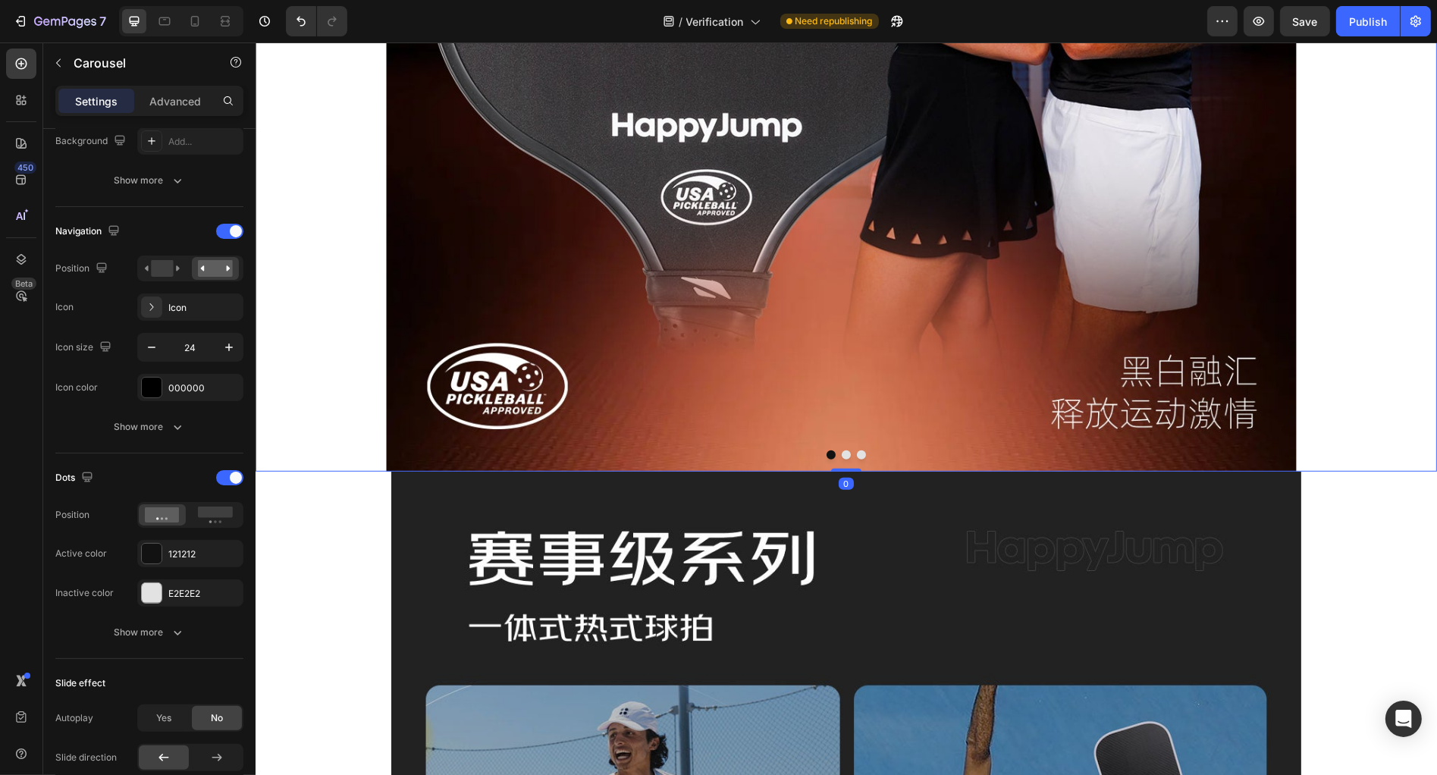
scroll to position [0, 0]
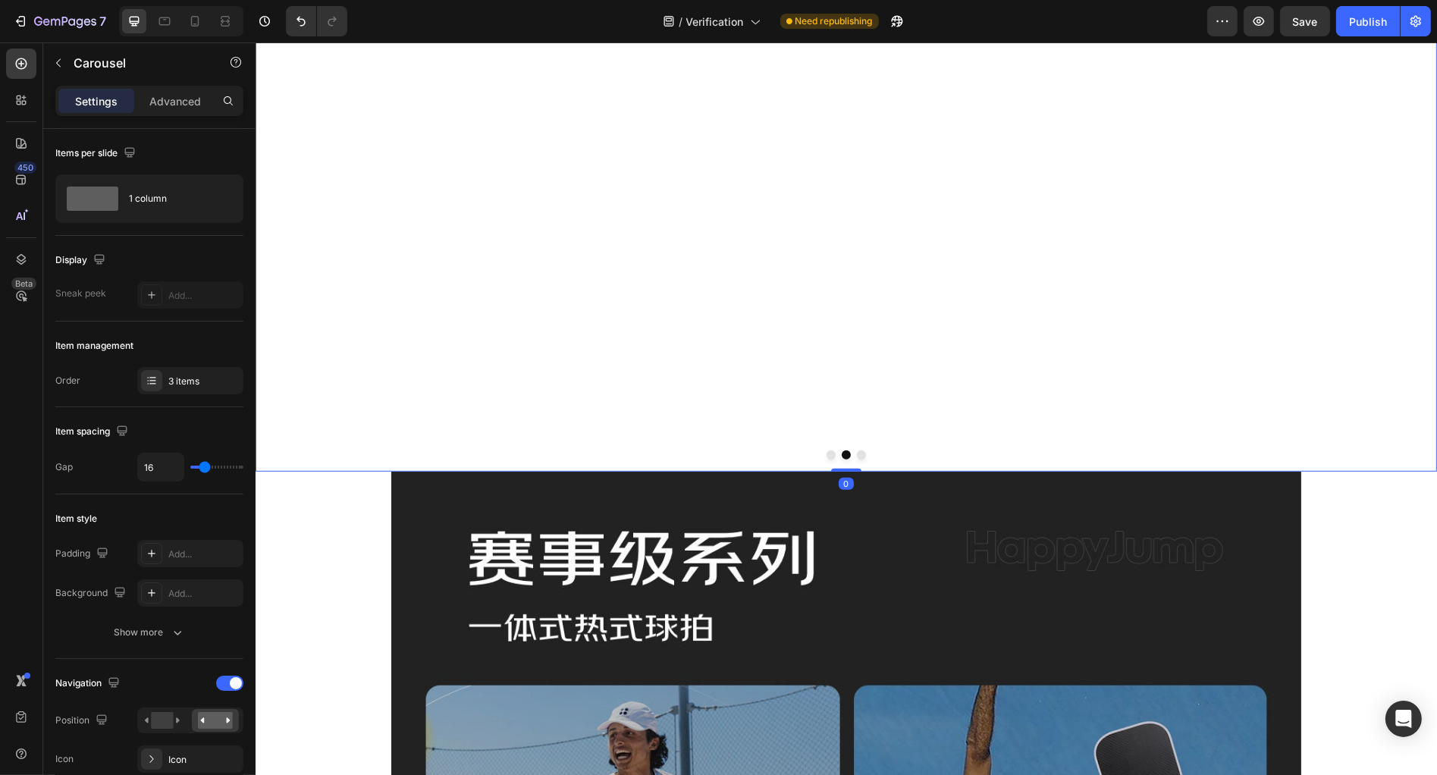
click at [841, 457] on button "Dot" at bounding box center [845, 454] width 9 height 9
click at [169, 384] on div "3 items" at bounding box center [203, 382] width 71 height 14
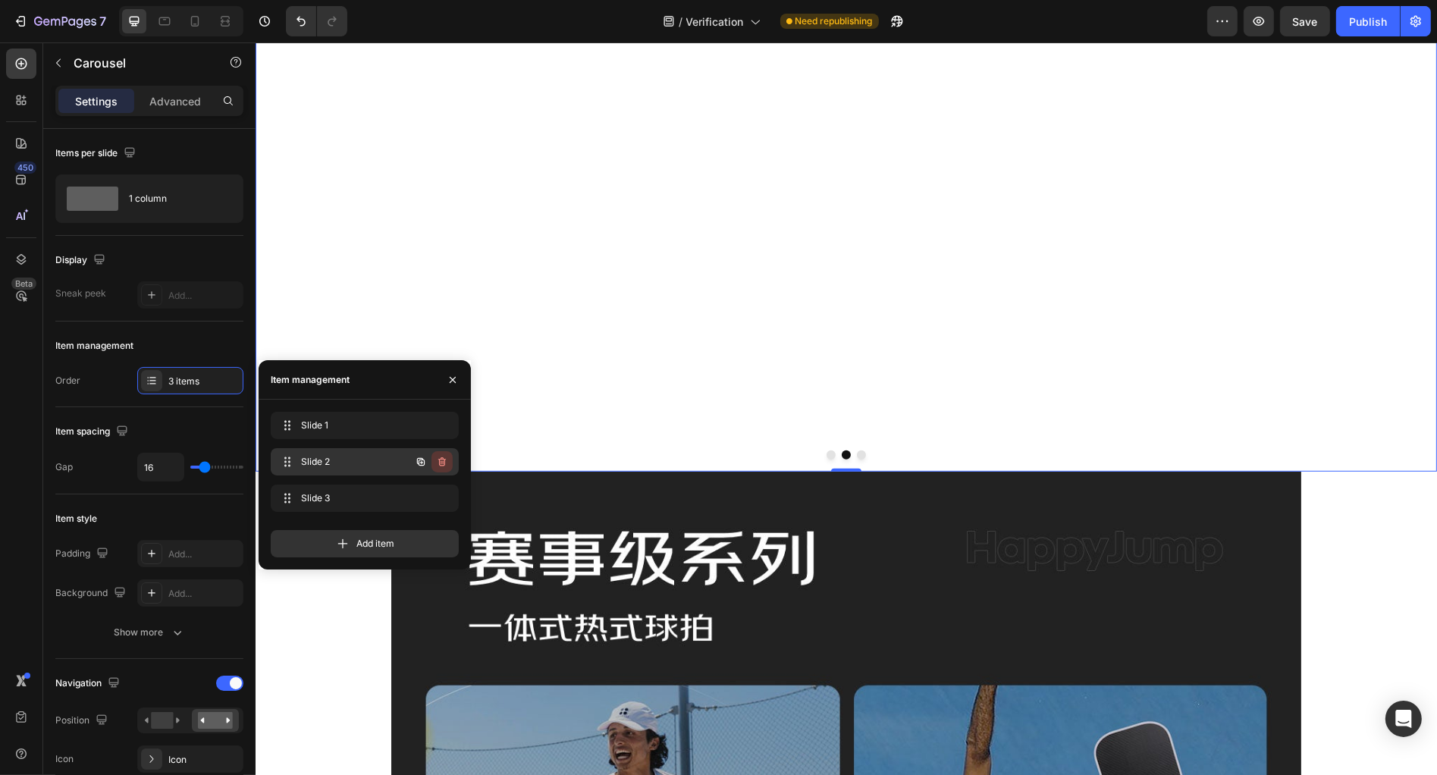
click at [446, 459] on icon "button" at bounding box center [442, 462] width 12 height 12
click at [444, 460] on div "Delete" at bounding box center [432, 462] width 28 height 14
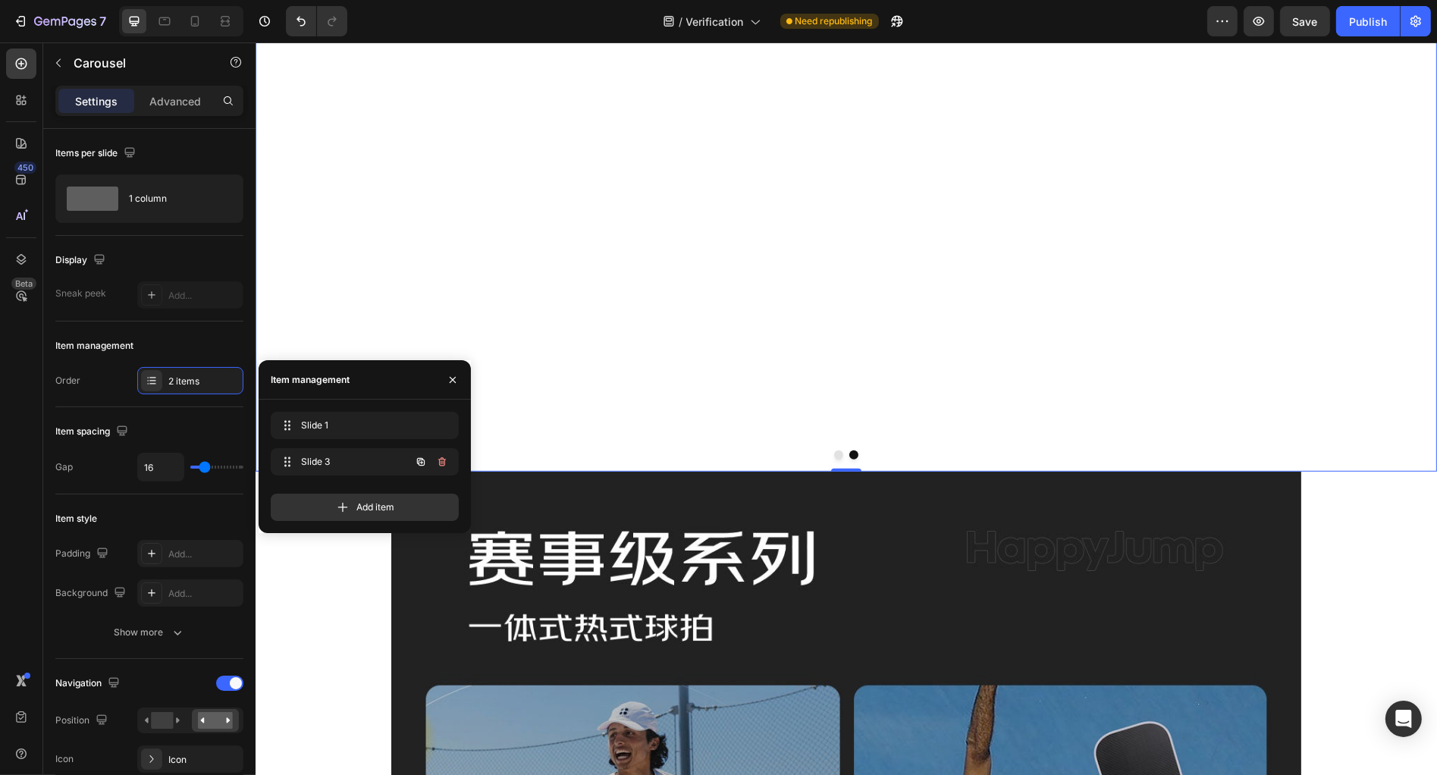
click at [444, 460] on icon "button" at bounding box center [442, 461] width 8 height 9
click at [444, 460] on div "Delete" at bounding box center [432, 462] width 28 height 14
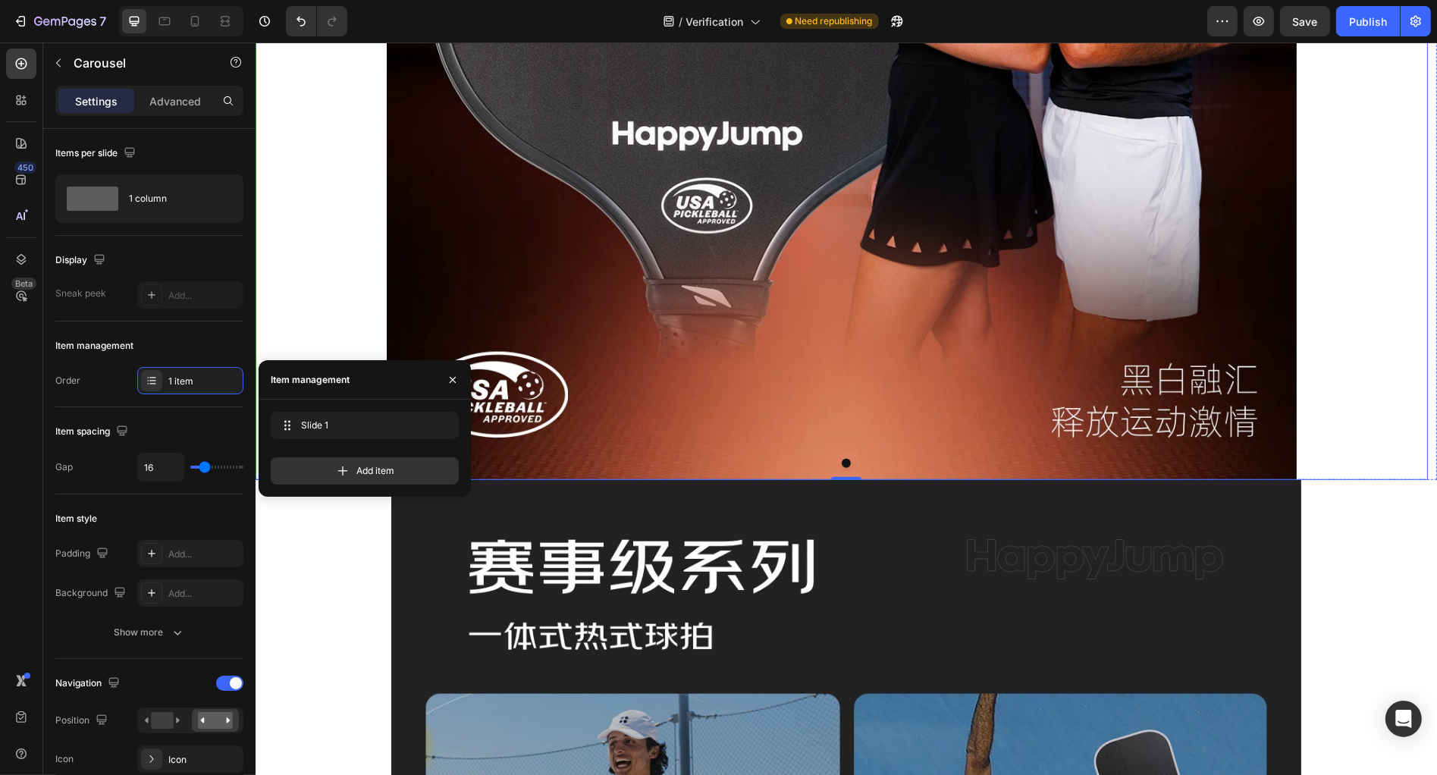
scroll to position [1017, 0]
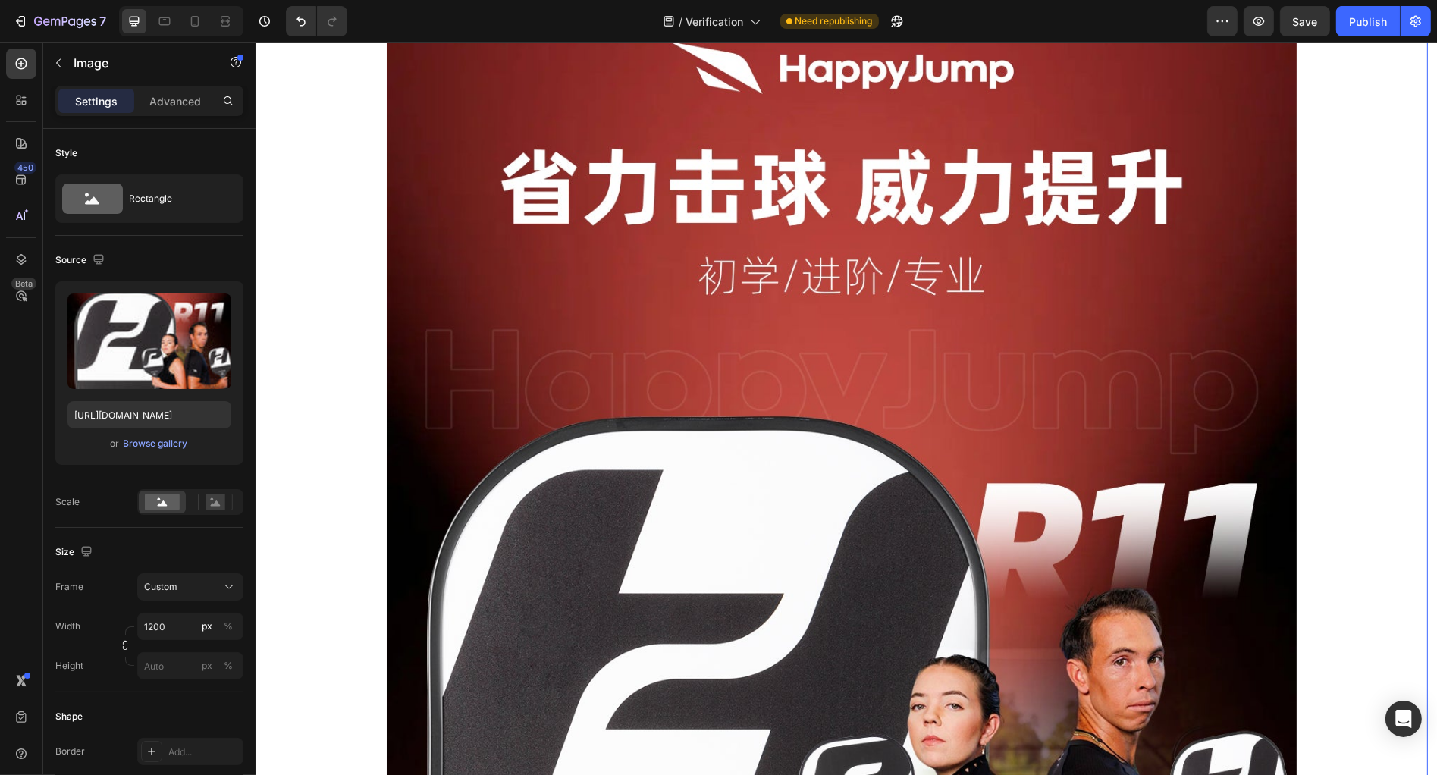
scroll to position [0, 0]
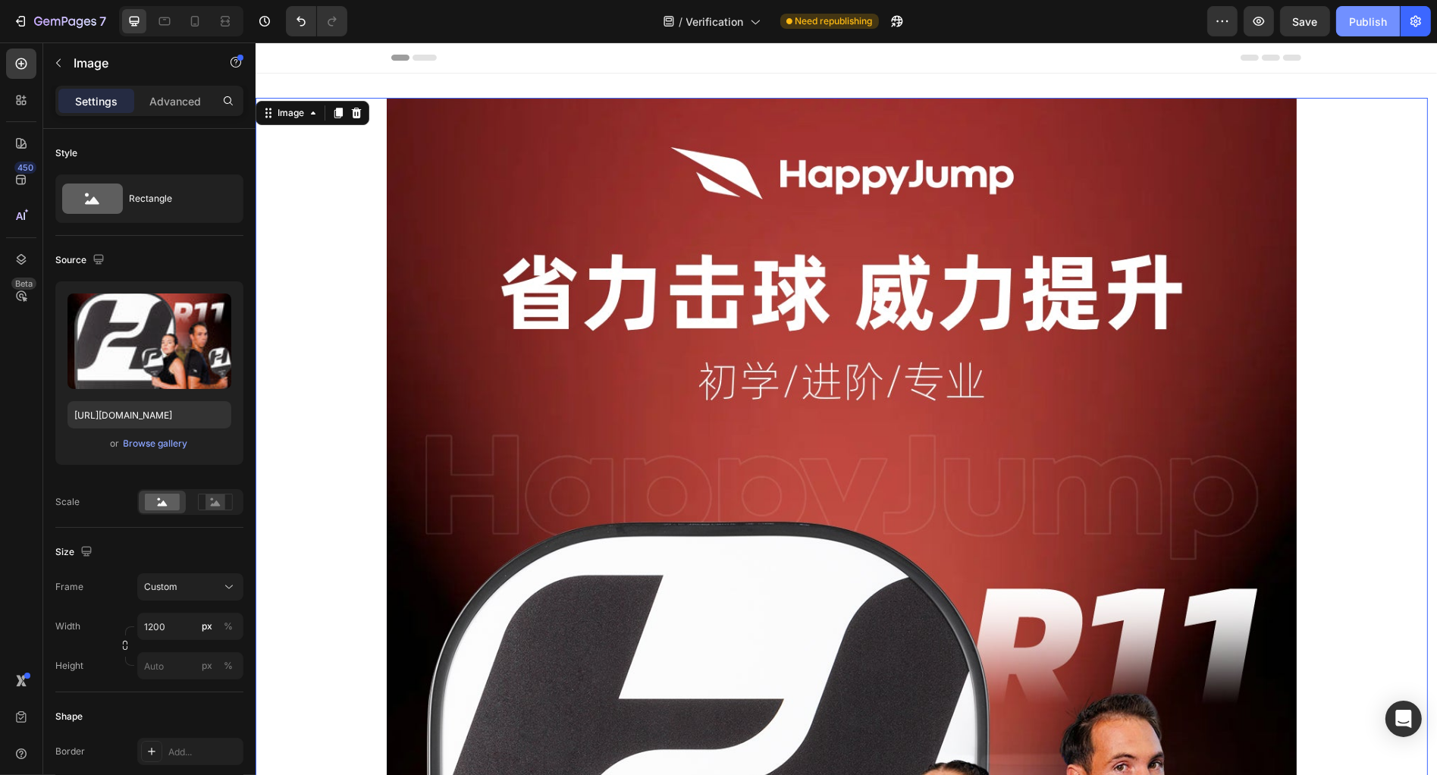
click at [1360, 24] on div "Publish" at bounding box center [1368, 22] width 38 height 16
click at [197, 19] on icon at bounding box center [194, 21] width 15 height 15
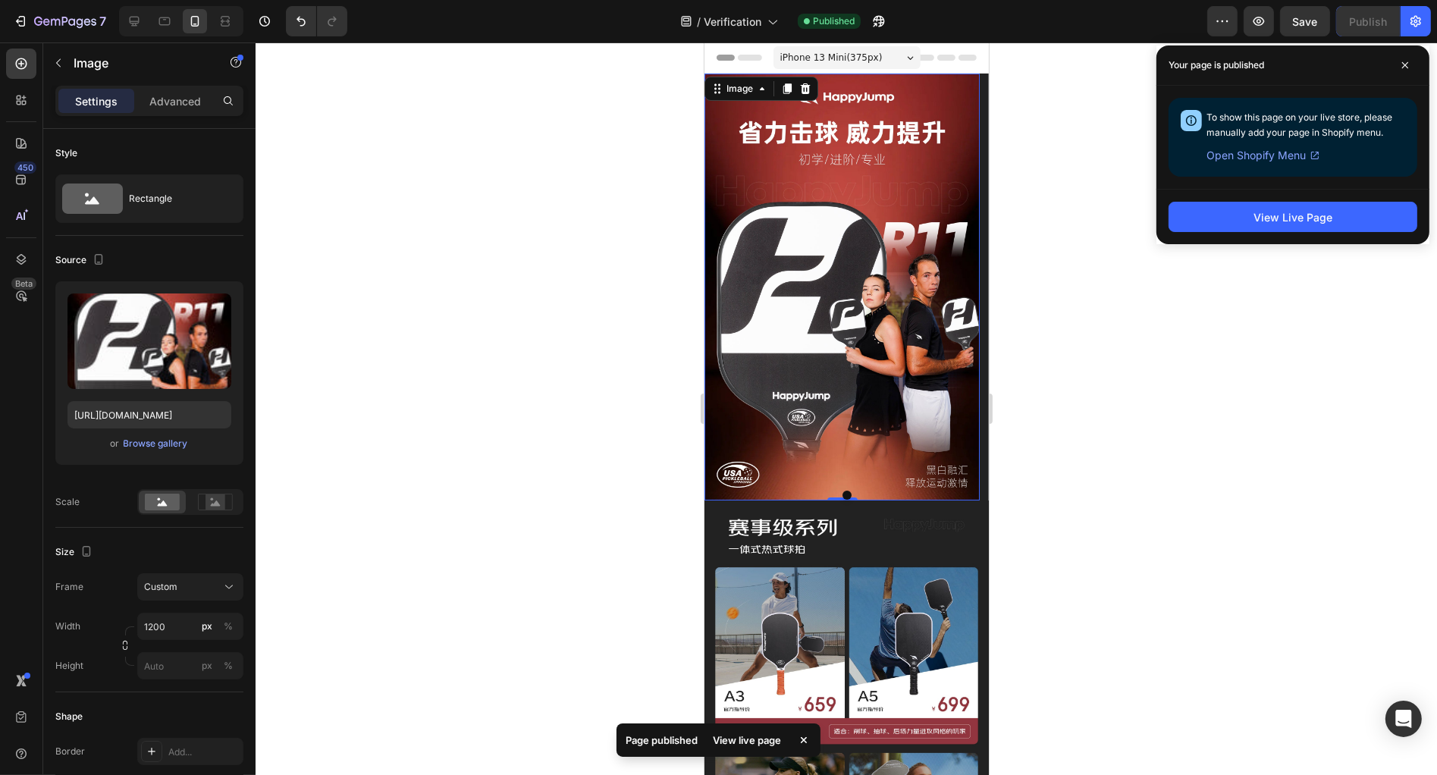
click at [1067, 342] on div at bounding box center [847, 408] width 1182 height 733
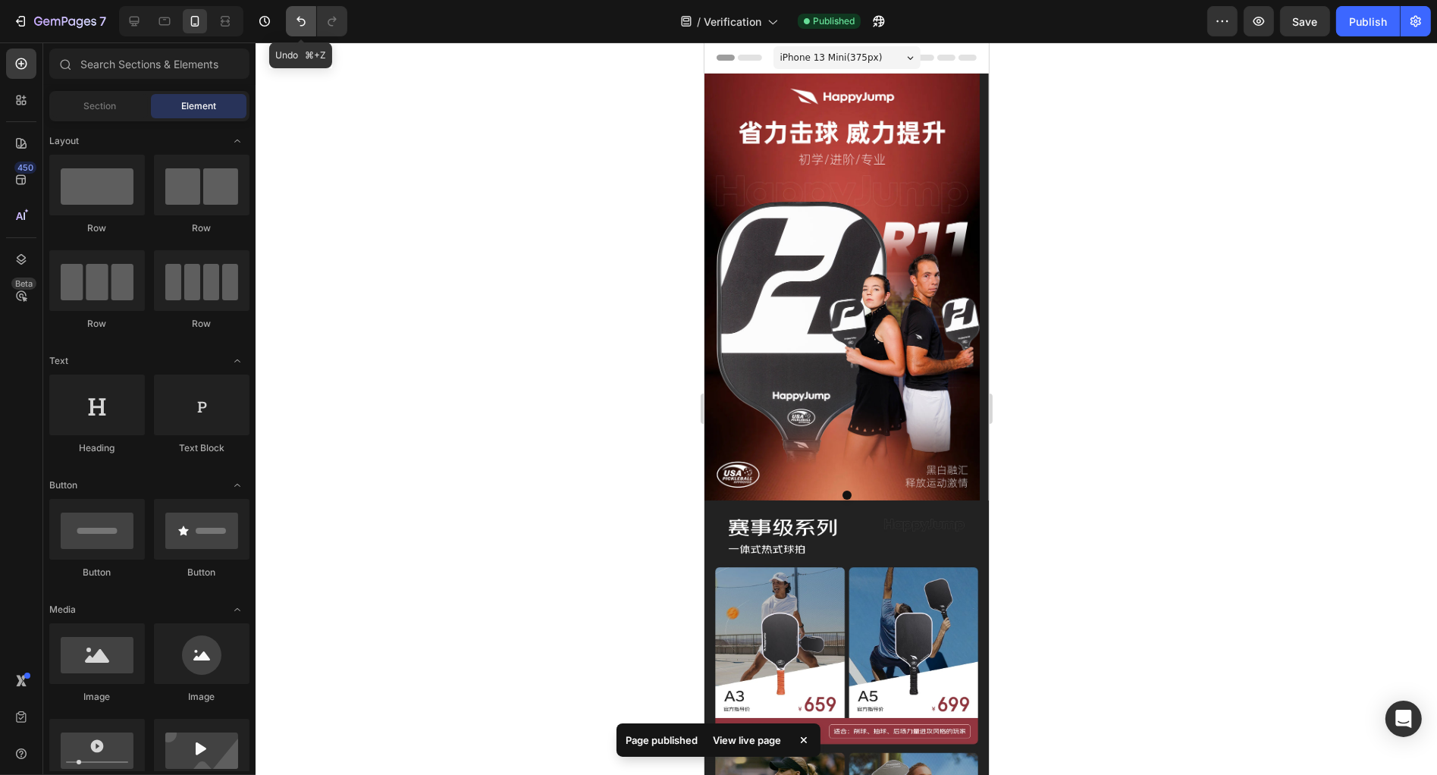
click at [293, 27] on icon "Undo/Redo" at bounding box center [300, 21] width 15 height 15
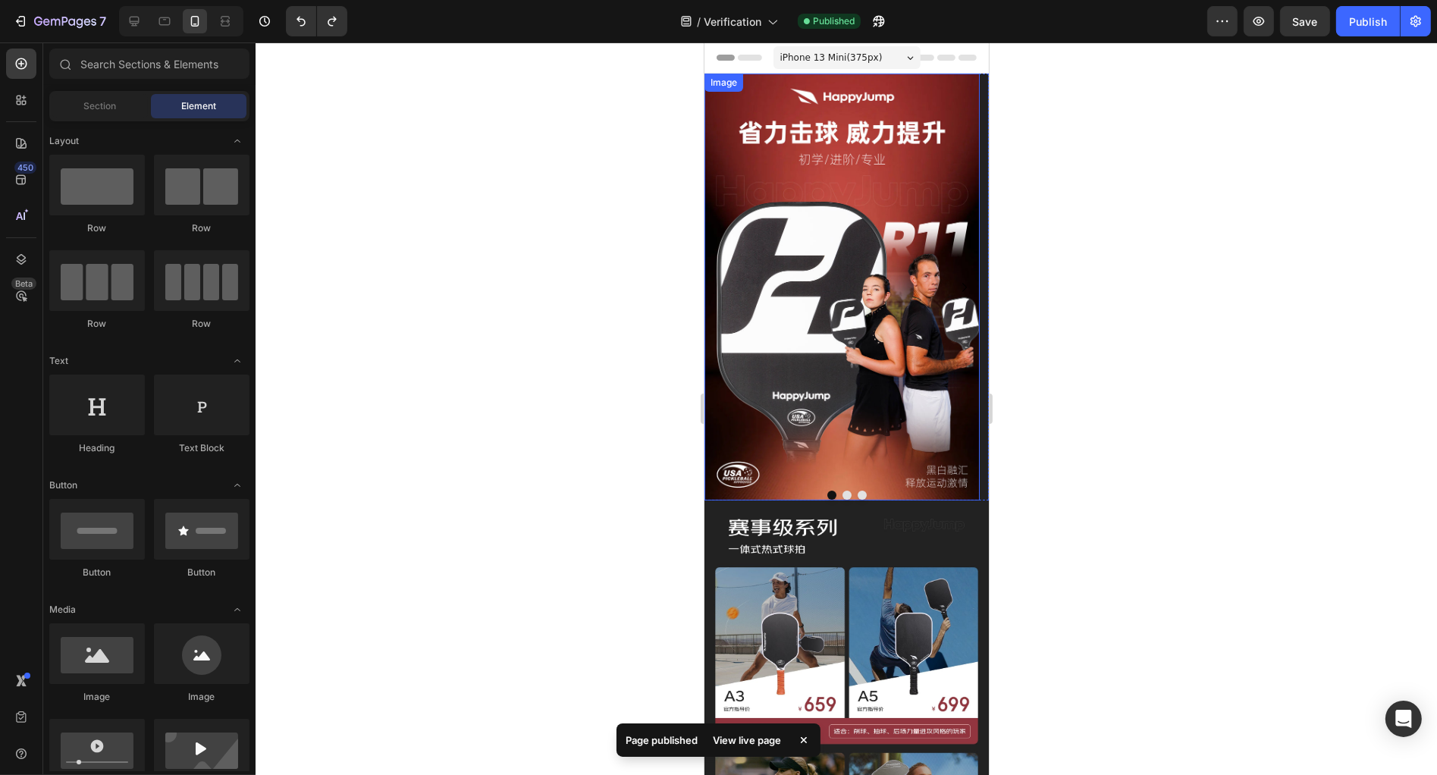
click at [842, 494] on button "Dot" at bounding box center [846, 495] width 9 height 9
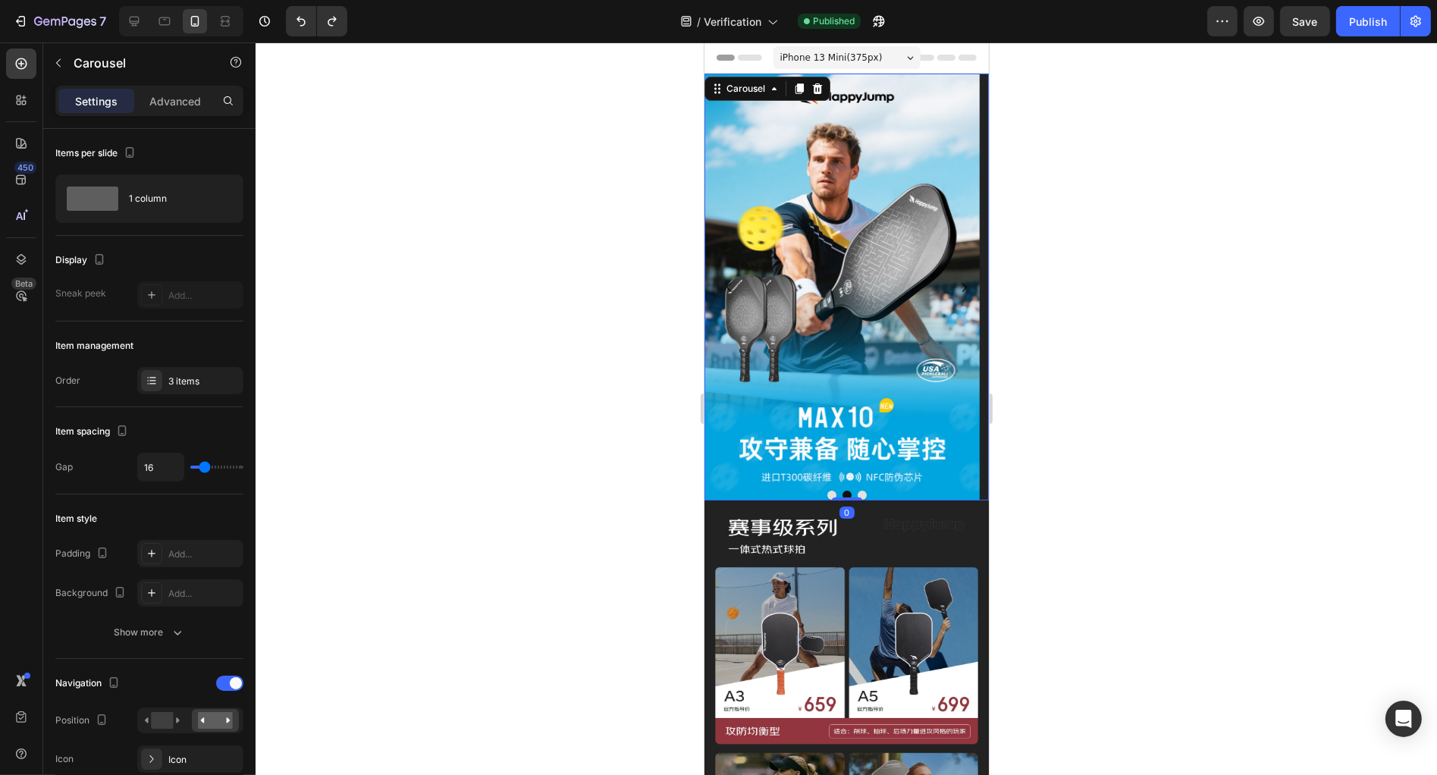
click at [858, 494] on button "Dot" at bounding box center [861, 495] width 9 height 9
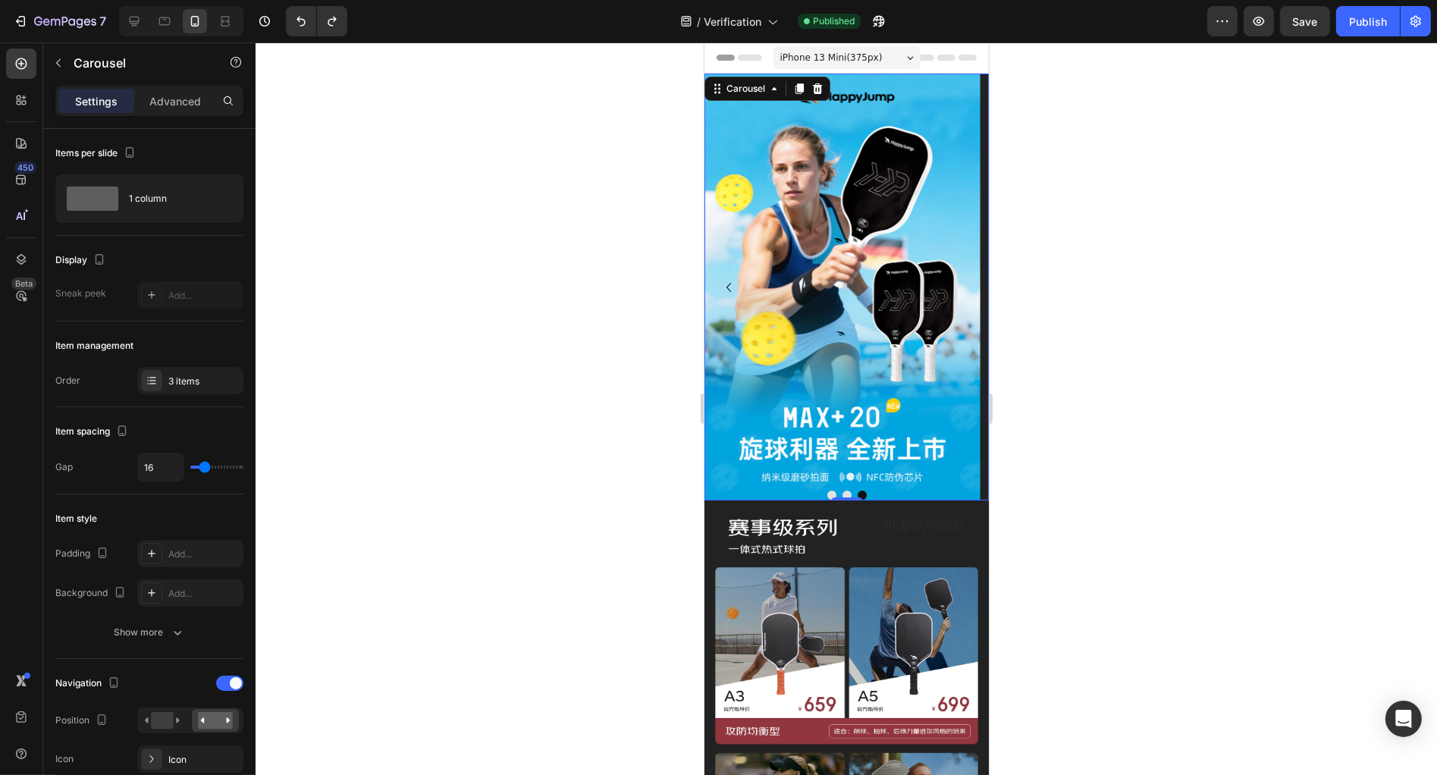
click at [846, 494] on button "Dot" at bounding box center [846, 495] width 9 height 9
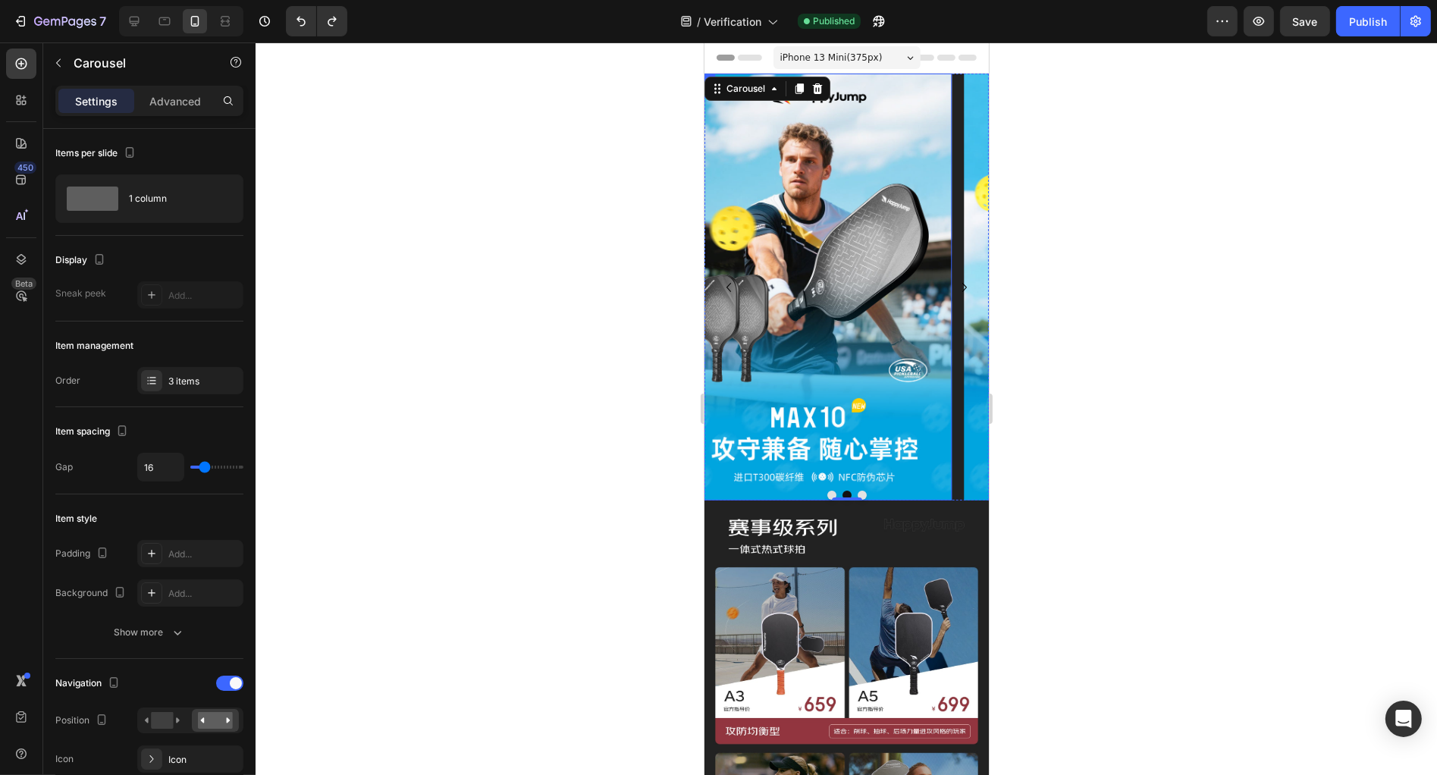
click at [843, 334] on img at bounding box center [813, 287] width 275 height 427
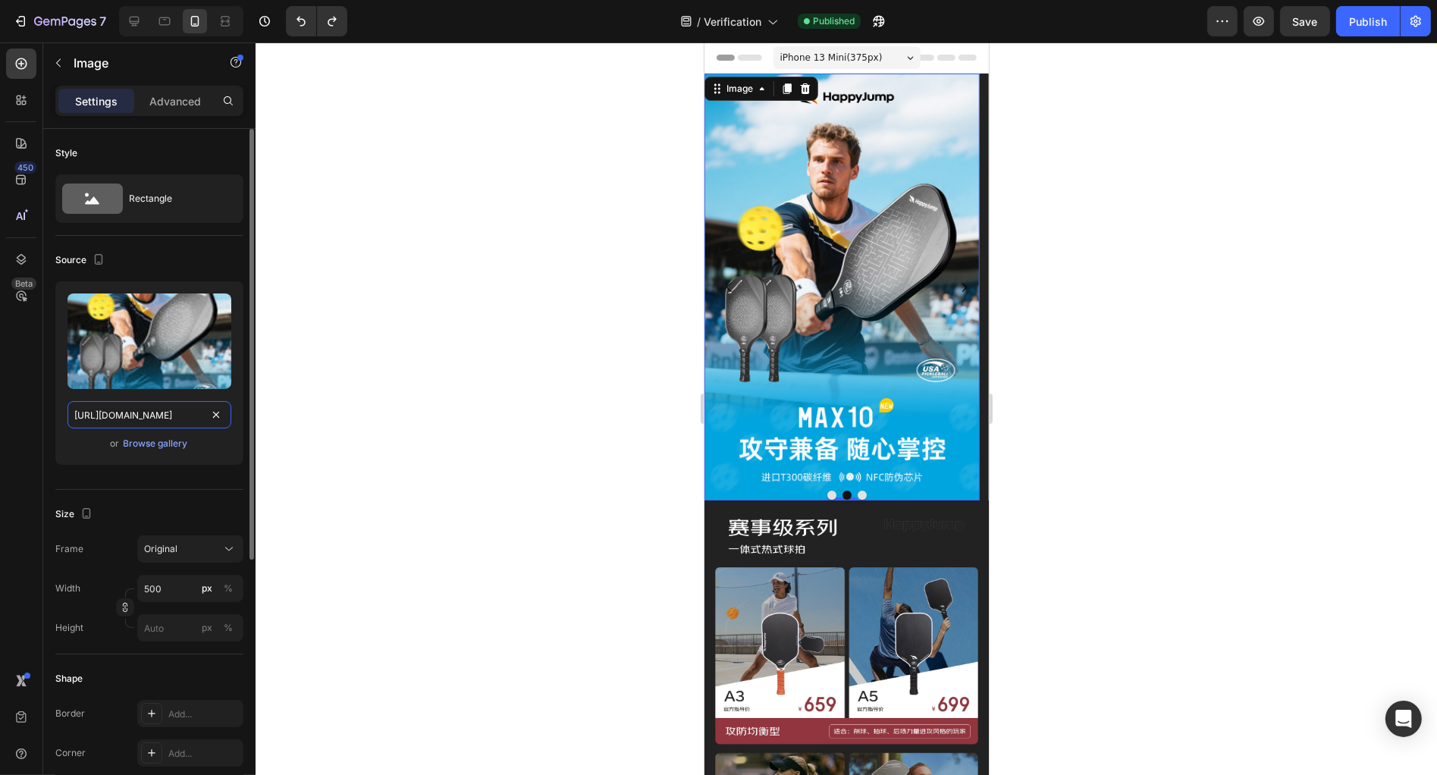
click at [152, 417] on input "[URL][DOMAIN_NAME]" at bounding box center [149, 414] width 164 height 27
click at [126, 33] on div at bounding box center [134, 21] width 24 height 24
click at [127, 30] on div at bounding box center [134, 21] width 24 height 24
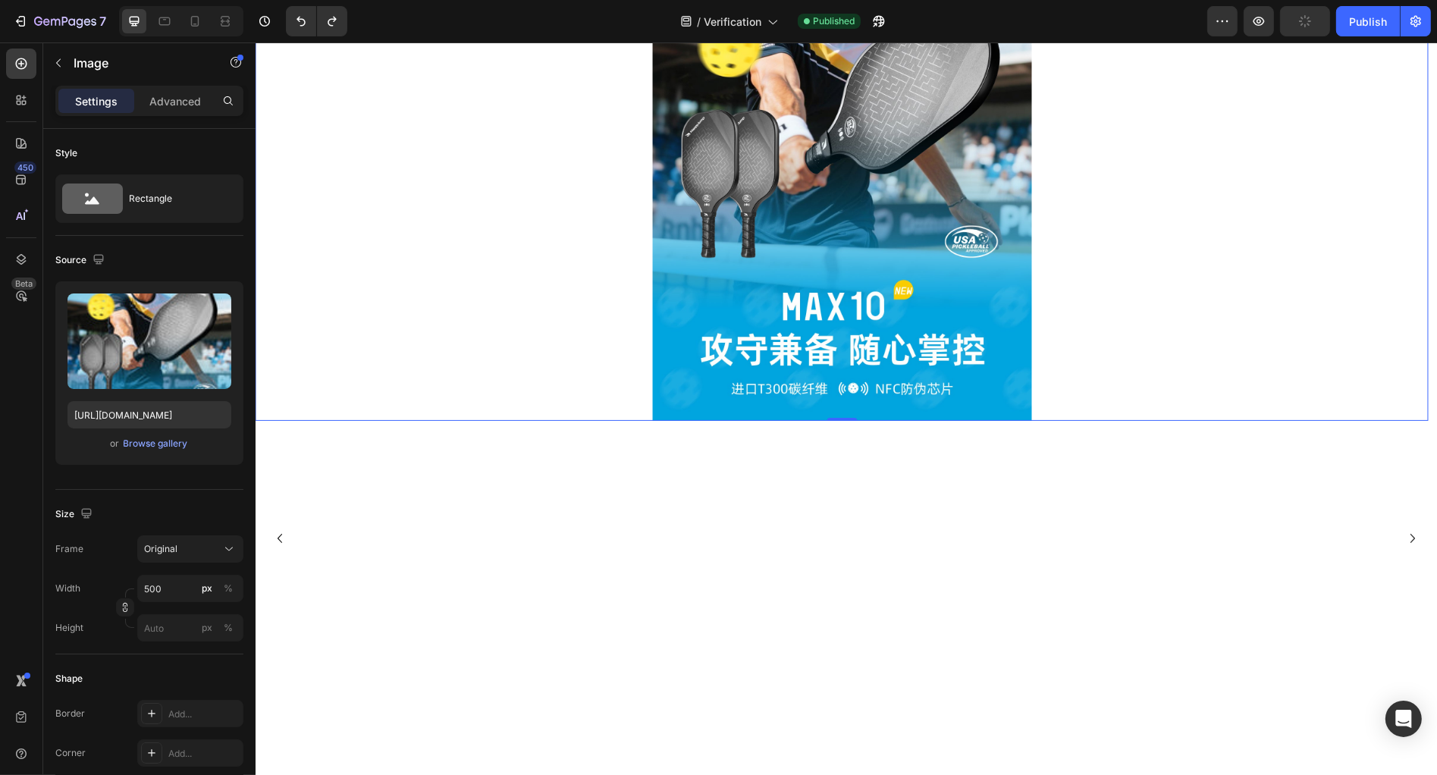
click at [865, 273] on img at bounding box center [840, 127] width 379 height 588
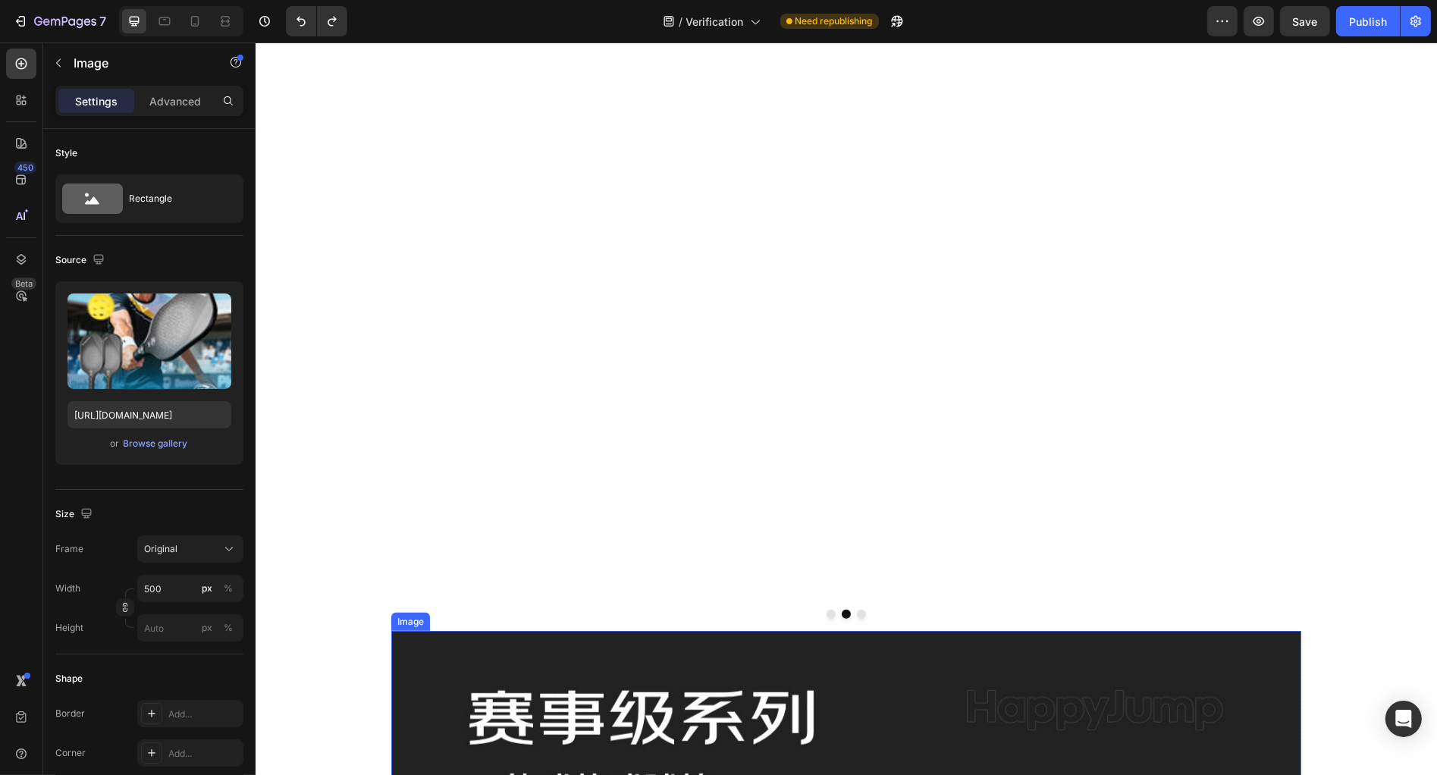
scroll to position [783, 0]
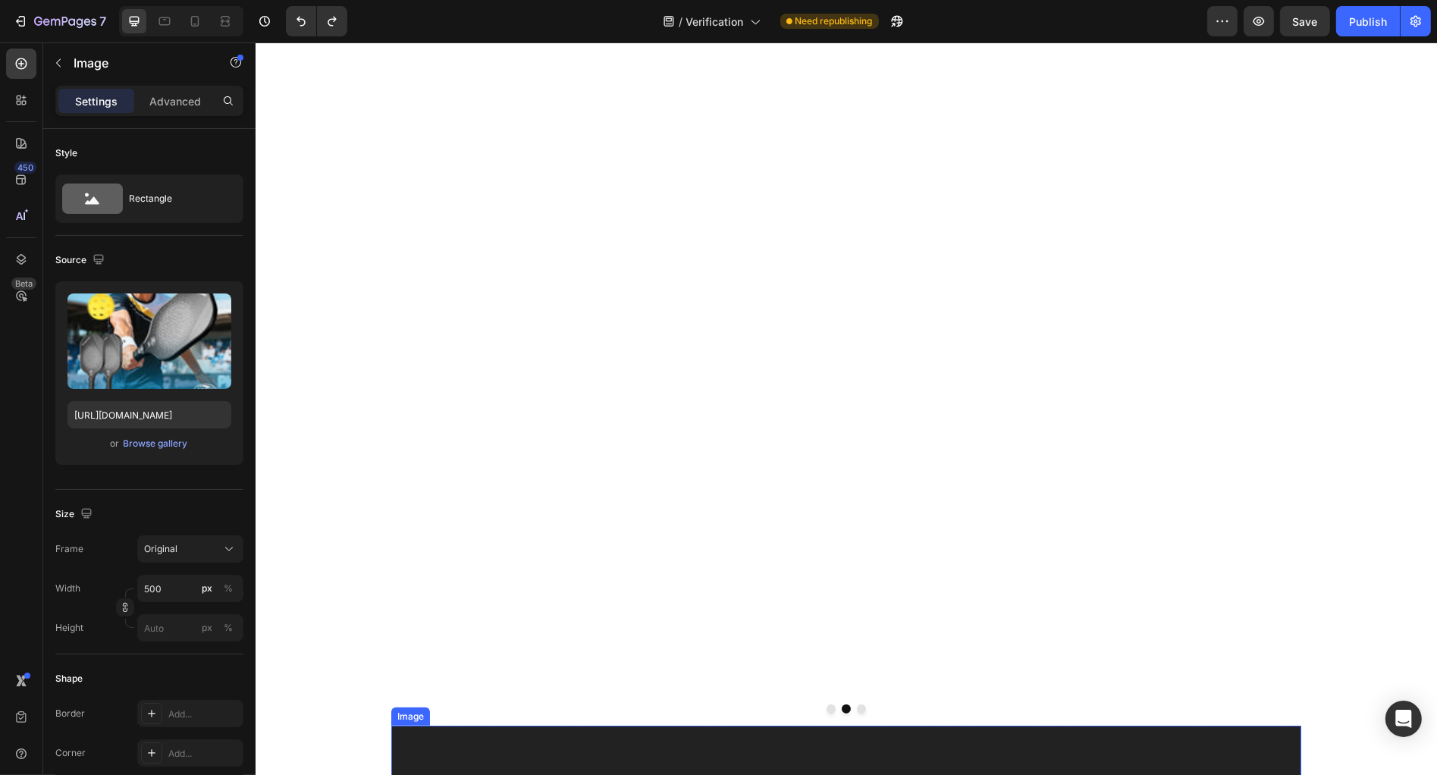
click at [882, 353] on div "Image 0" at bounding box center [841, 20] width 1172 height 1411
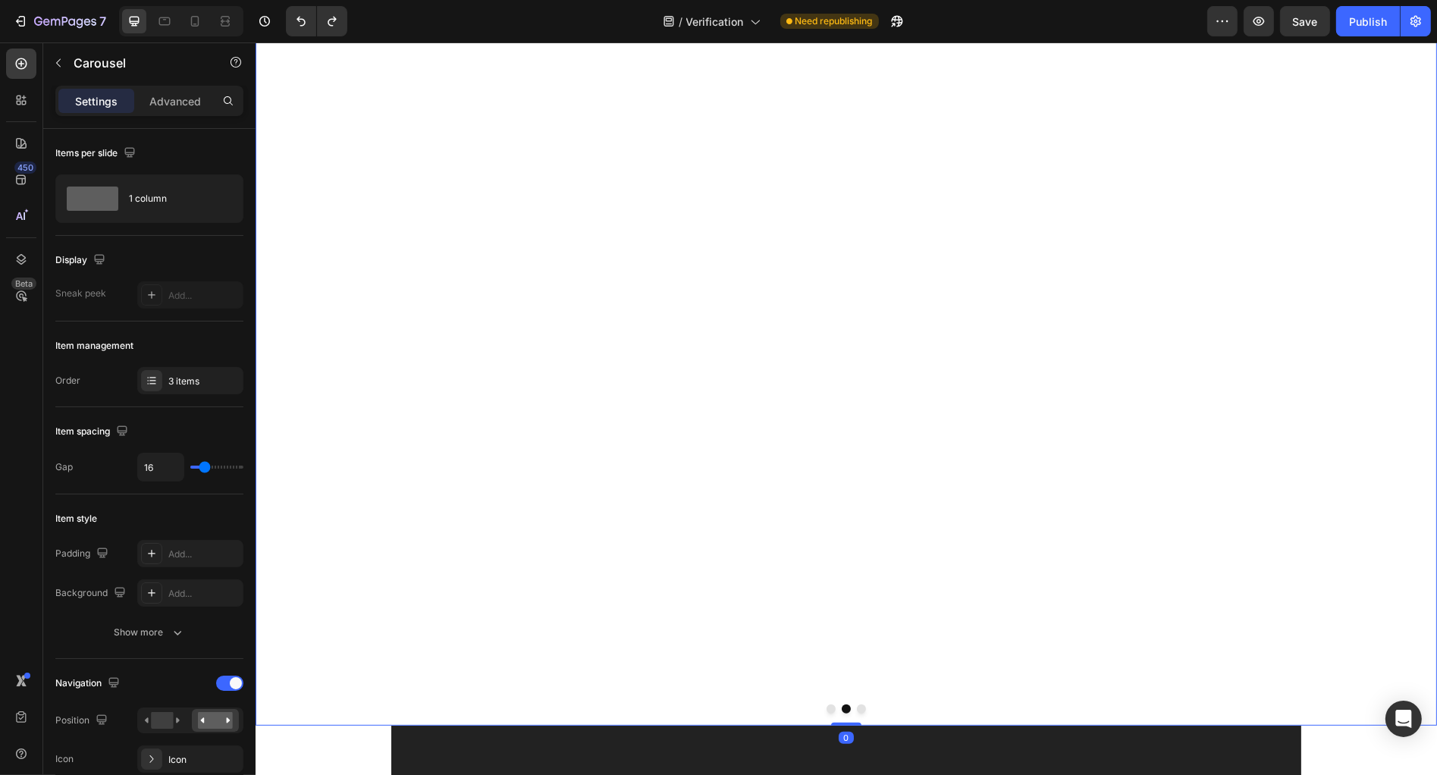
click at [693, 237] on div "Image" at bounding box center [841, 20] width 1172 height 1411
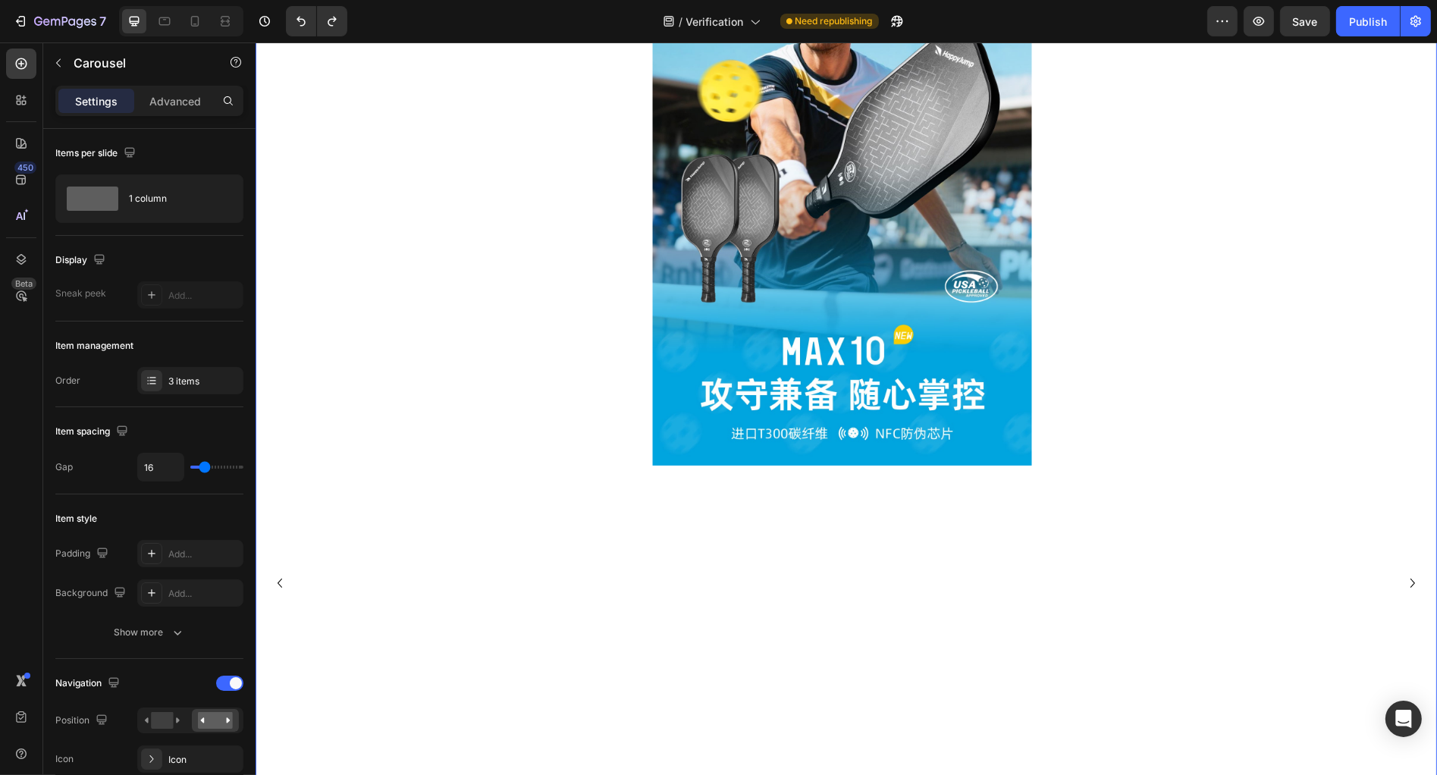
scroll to position [3, 0]
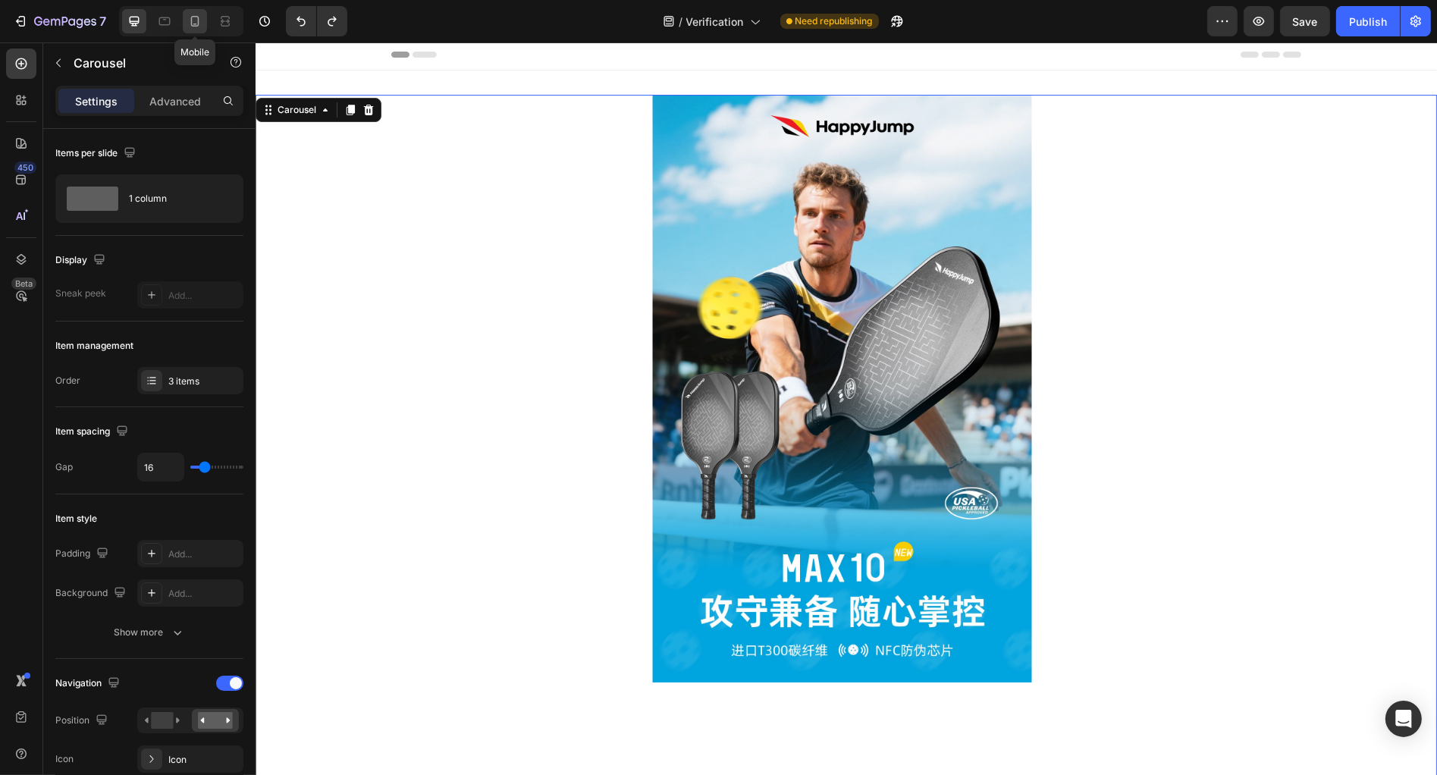
click at [204, 20] on div at bounding box center [195, 21] width 24 height 24
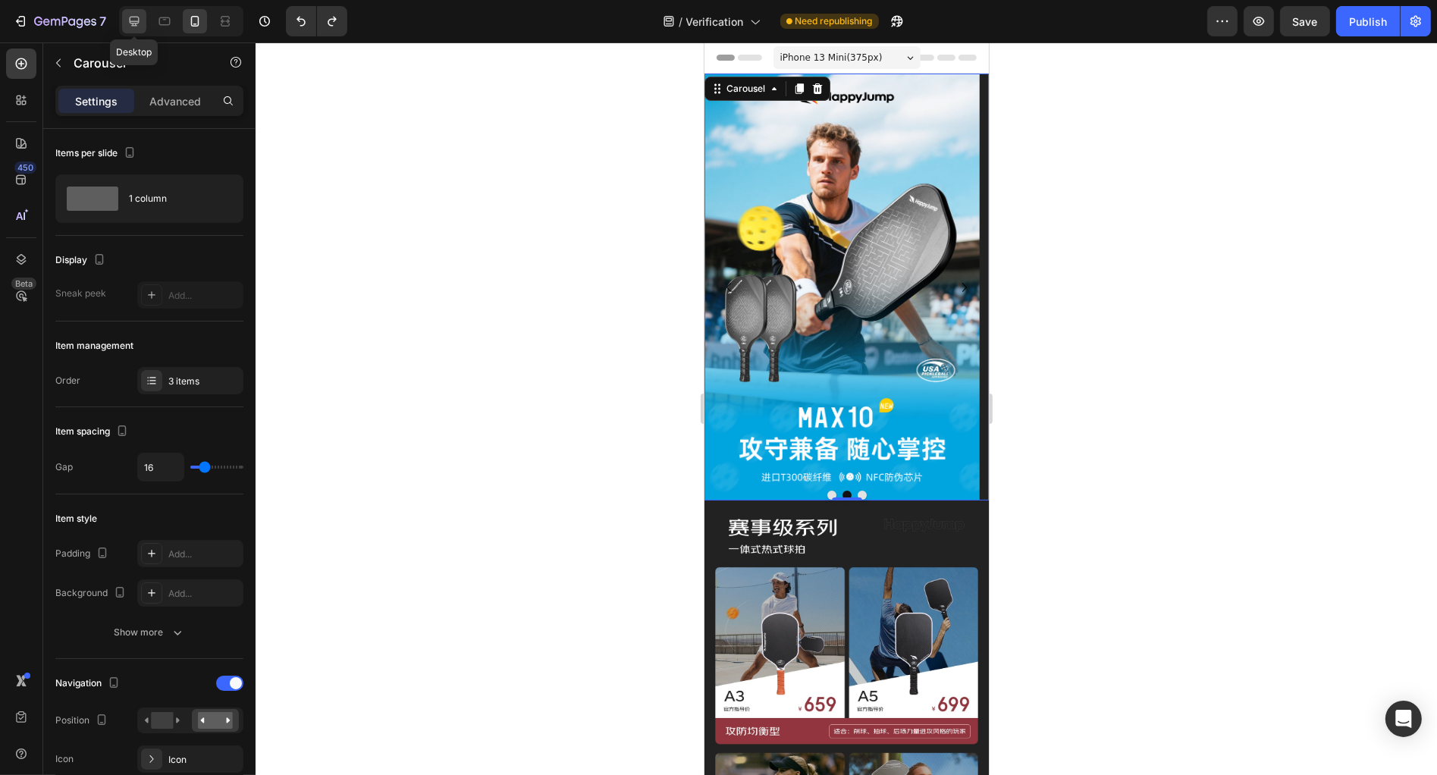
click at [136, 20] on icon at bounding box center [134, 21] width 15 height 15
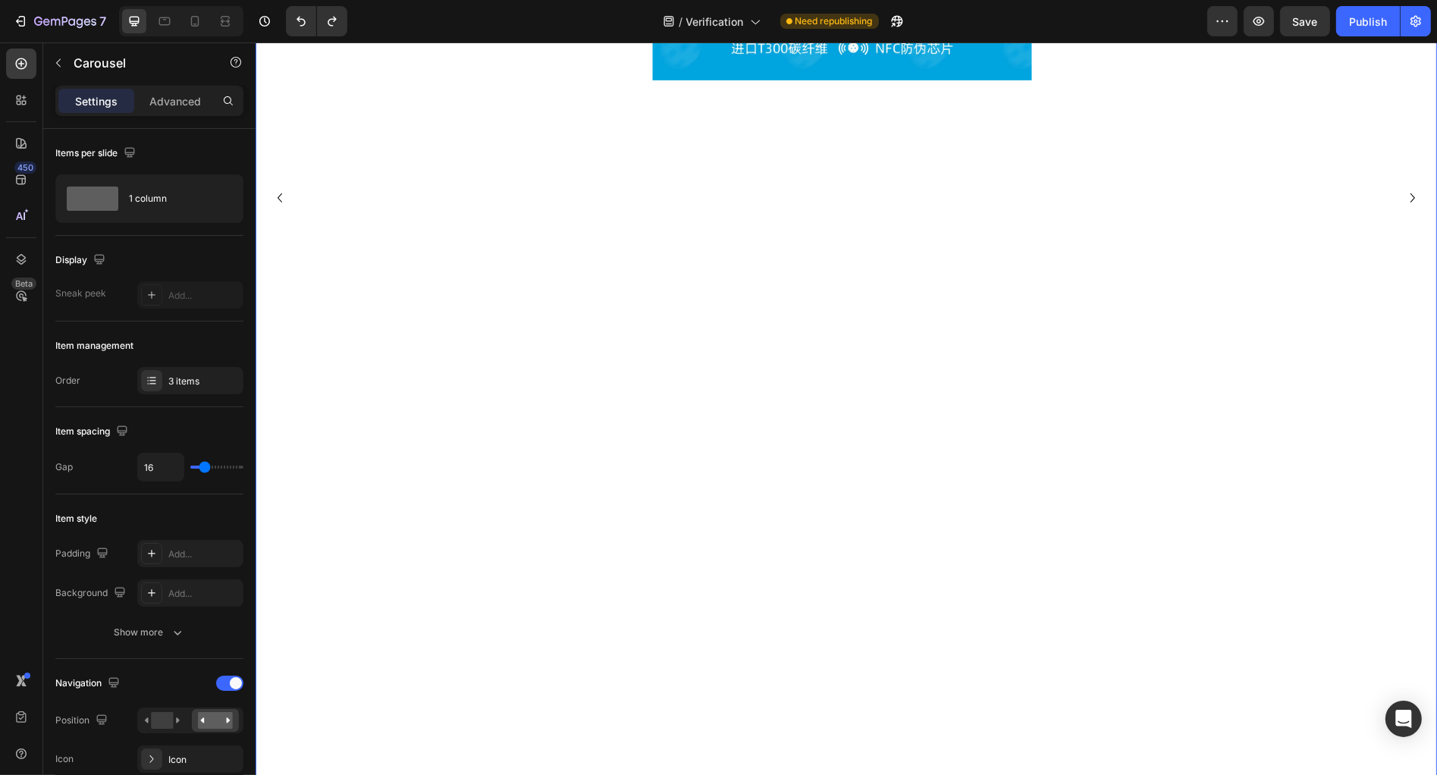
click at [863, 317] on div "Image" at bounding box center [841, 198] width 1172 height 1411
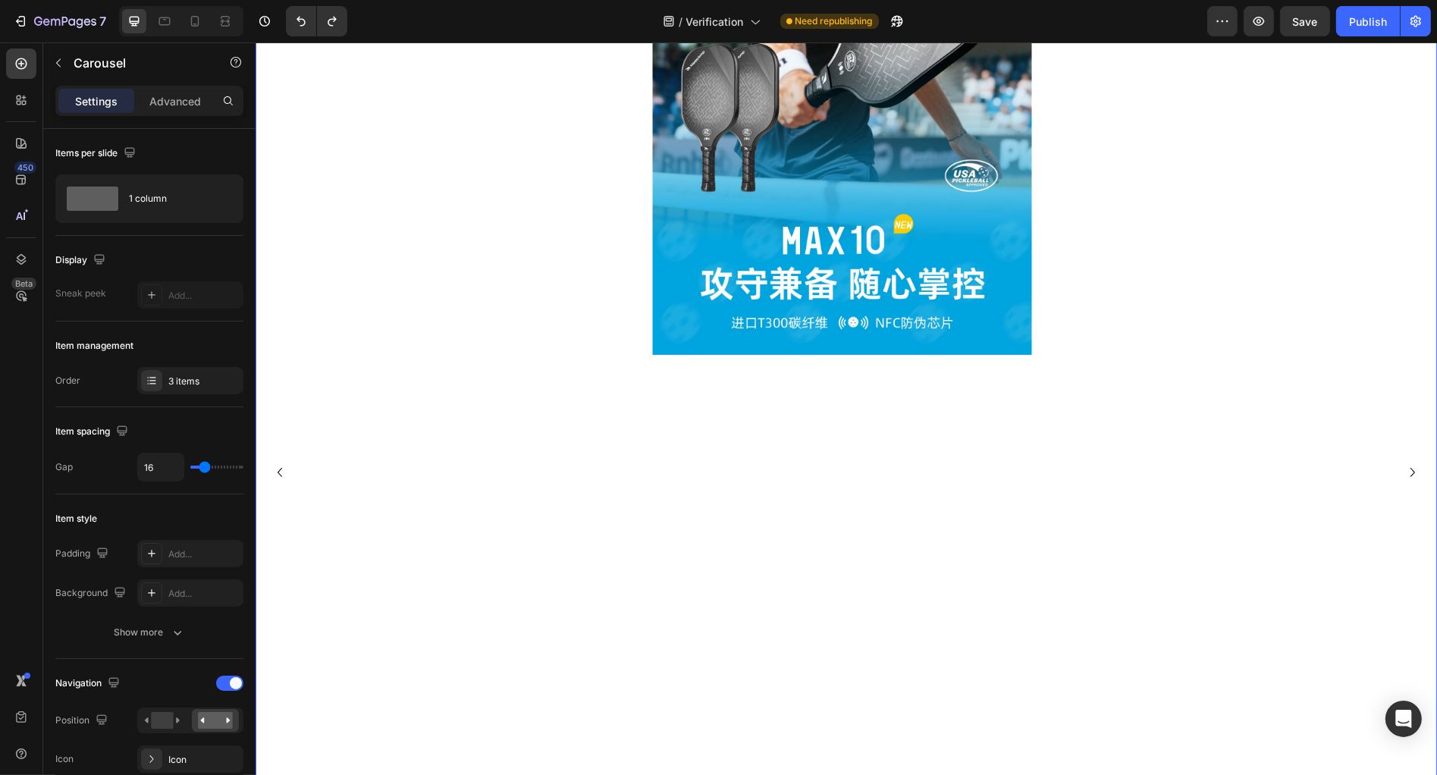
scroll to position [189, 0]
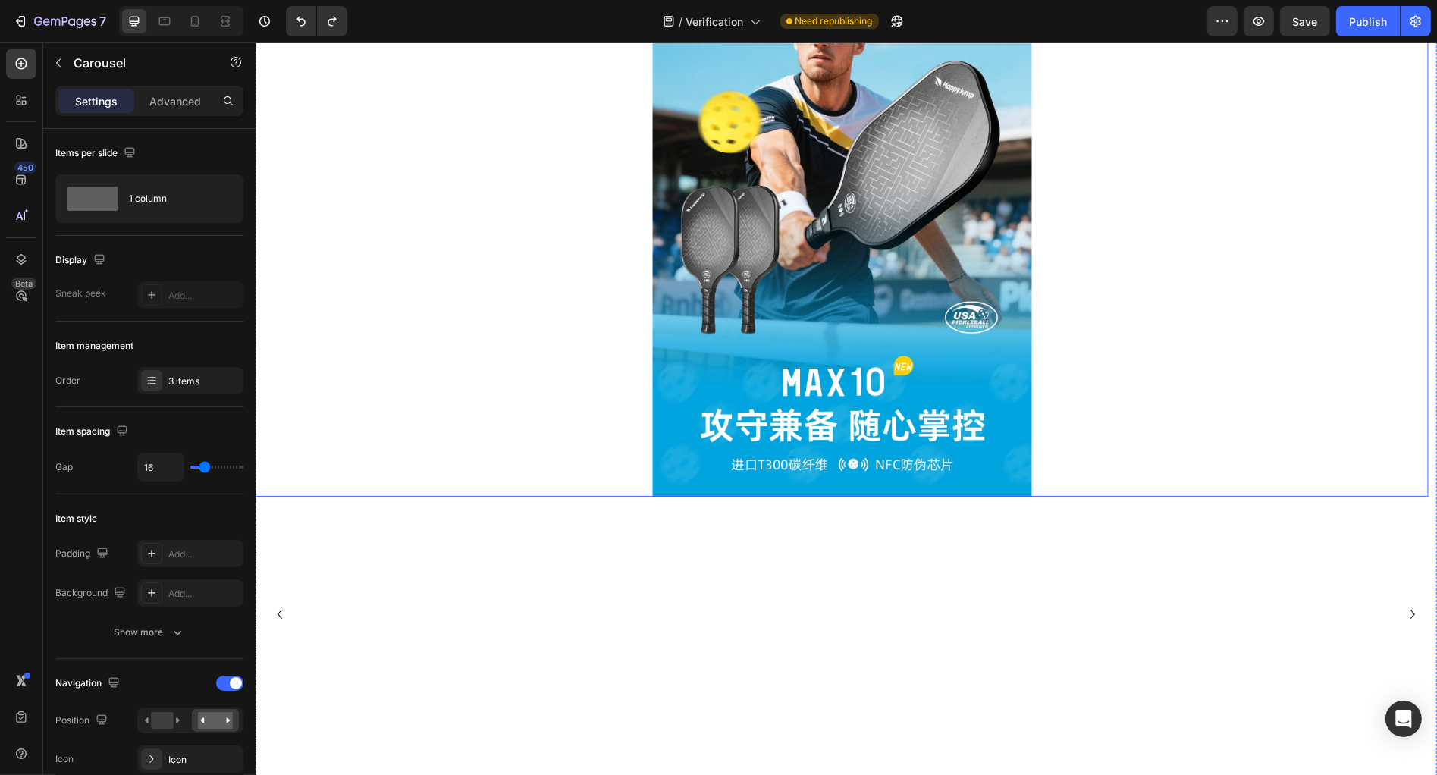
click at [482, 394] on div at bounding box center [841, 203] width 1172 height 588
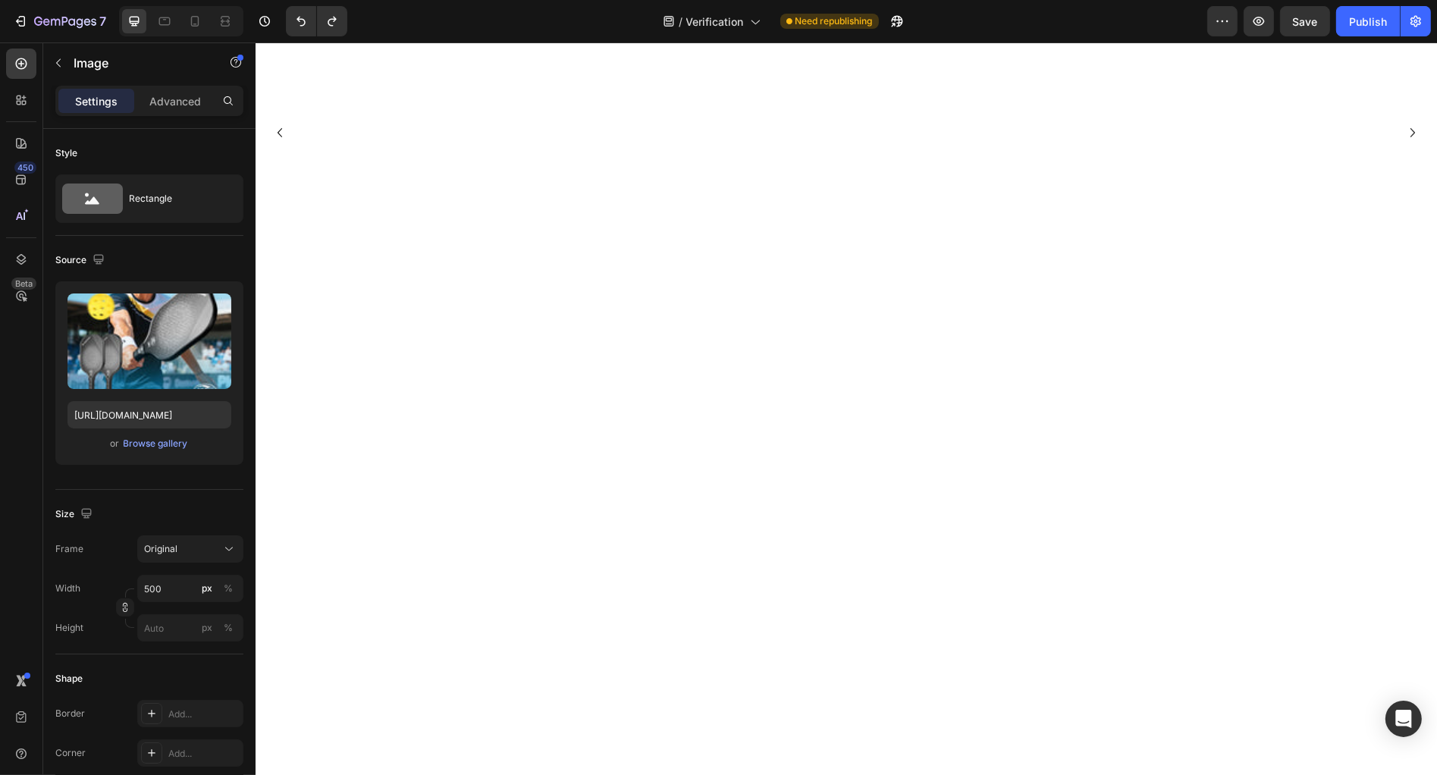
scroll to position [789, 0]
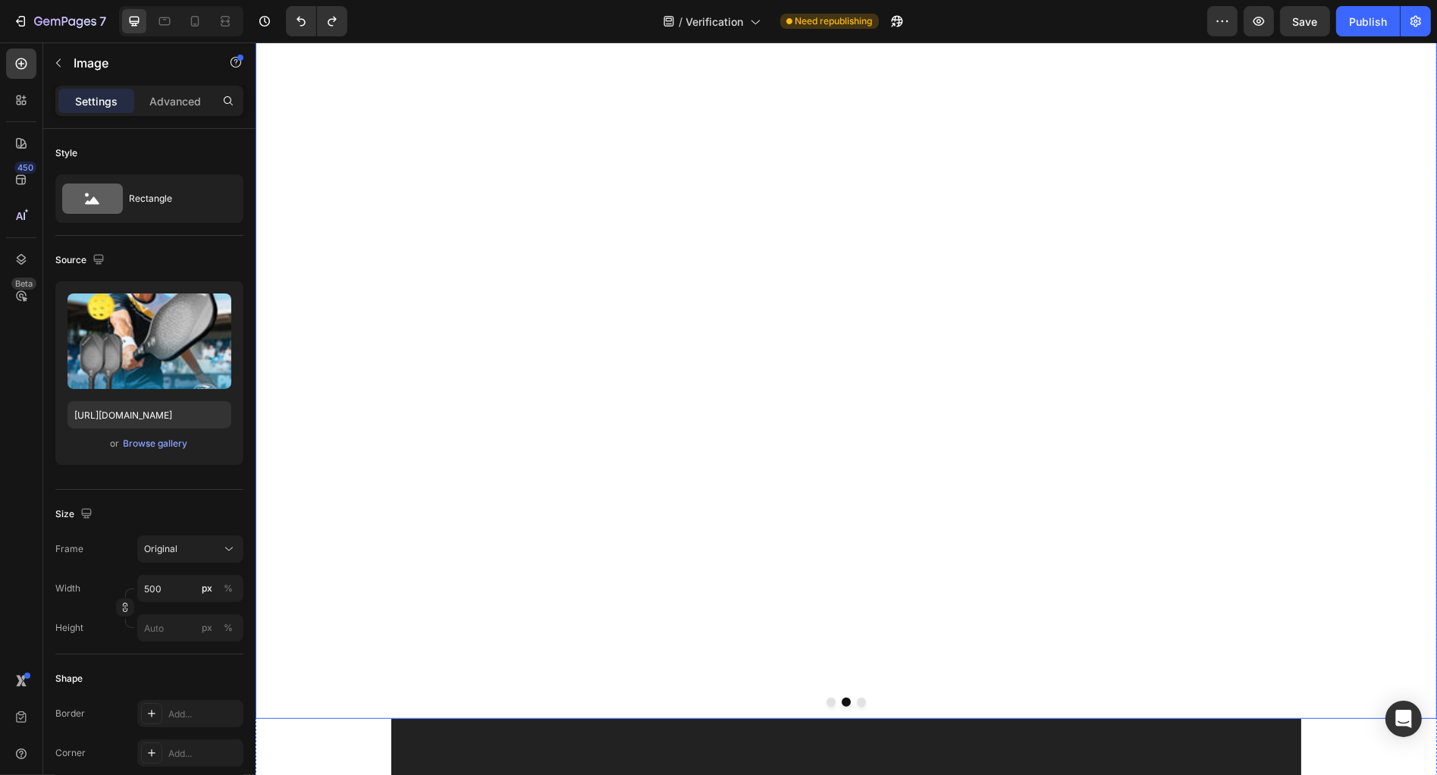
click at [741, 432] on div "Image 0" at bounding box center [841, 13] width 1172 height 1411
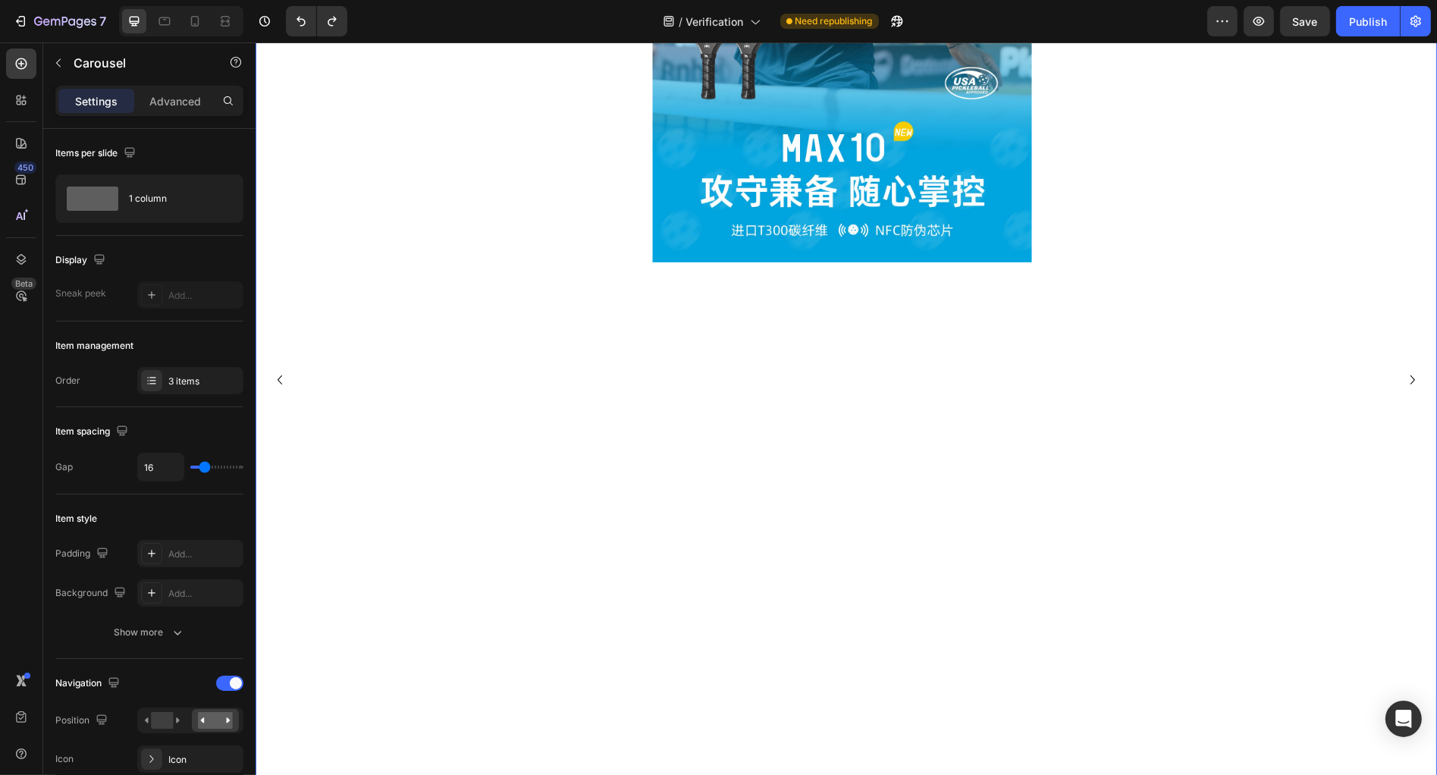
scroll to position [5, 0]
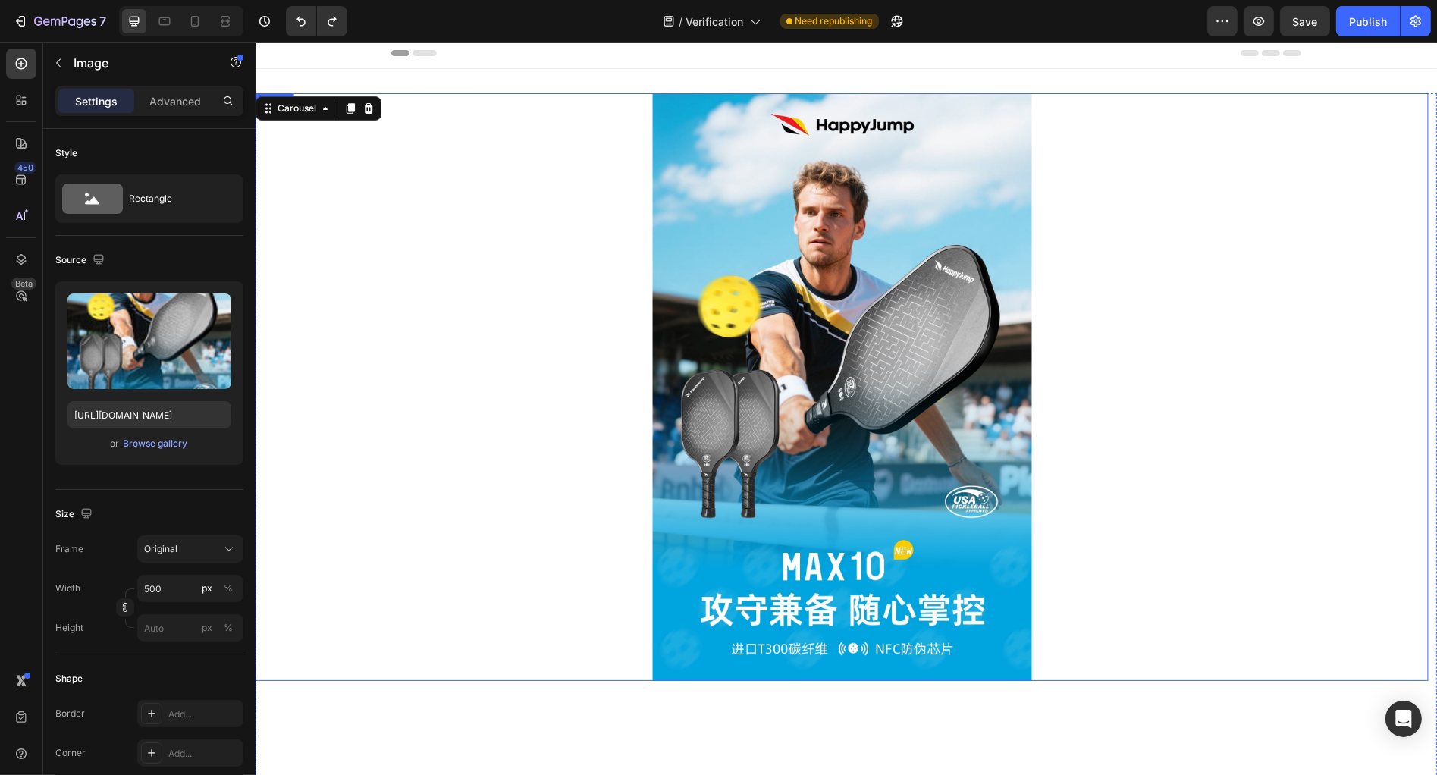
click at [765, 408] on img at bounding box center [840, 387] width 379 height 588
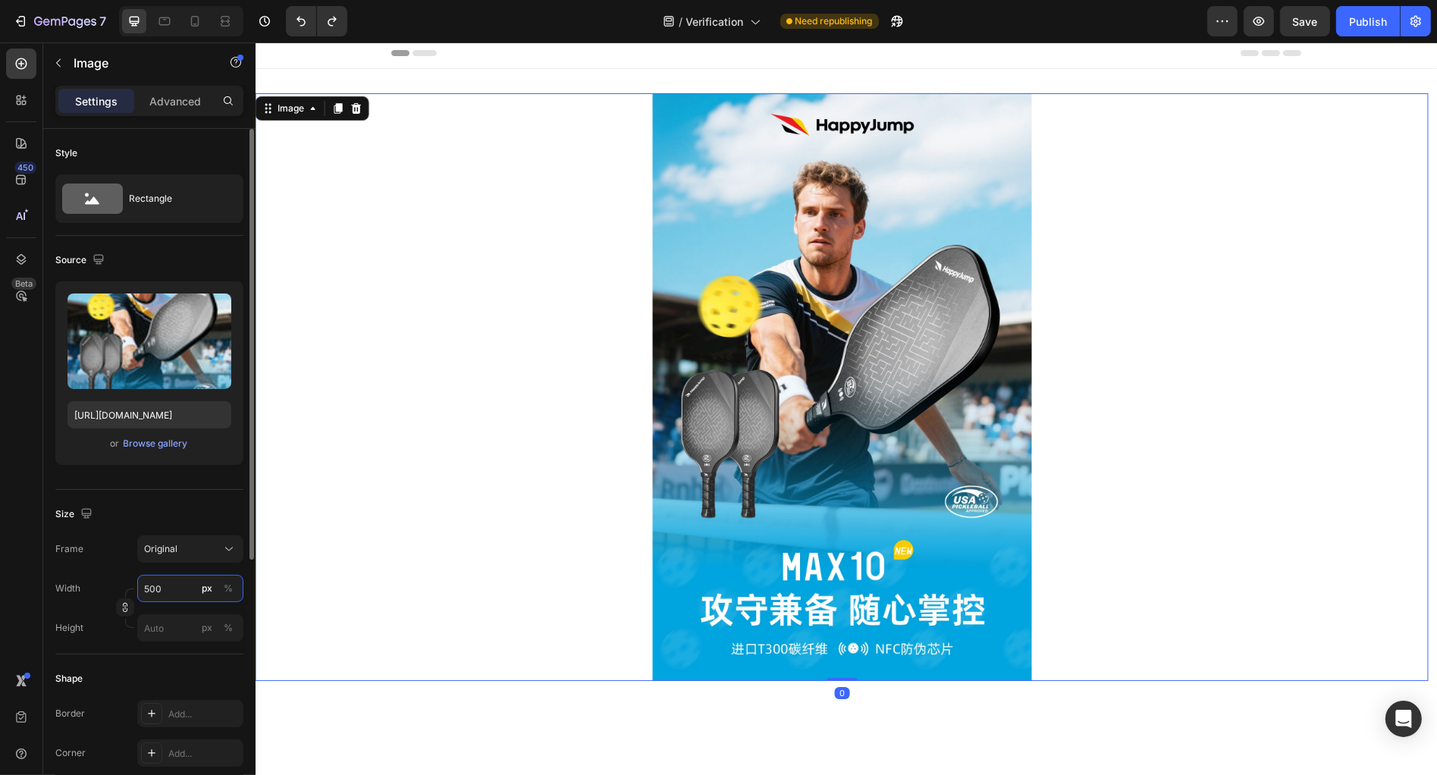
click at [169, 592] on input "500" at bounding box center [190, 588] width 106 height 27
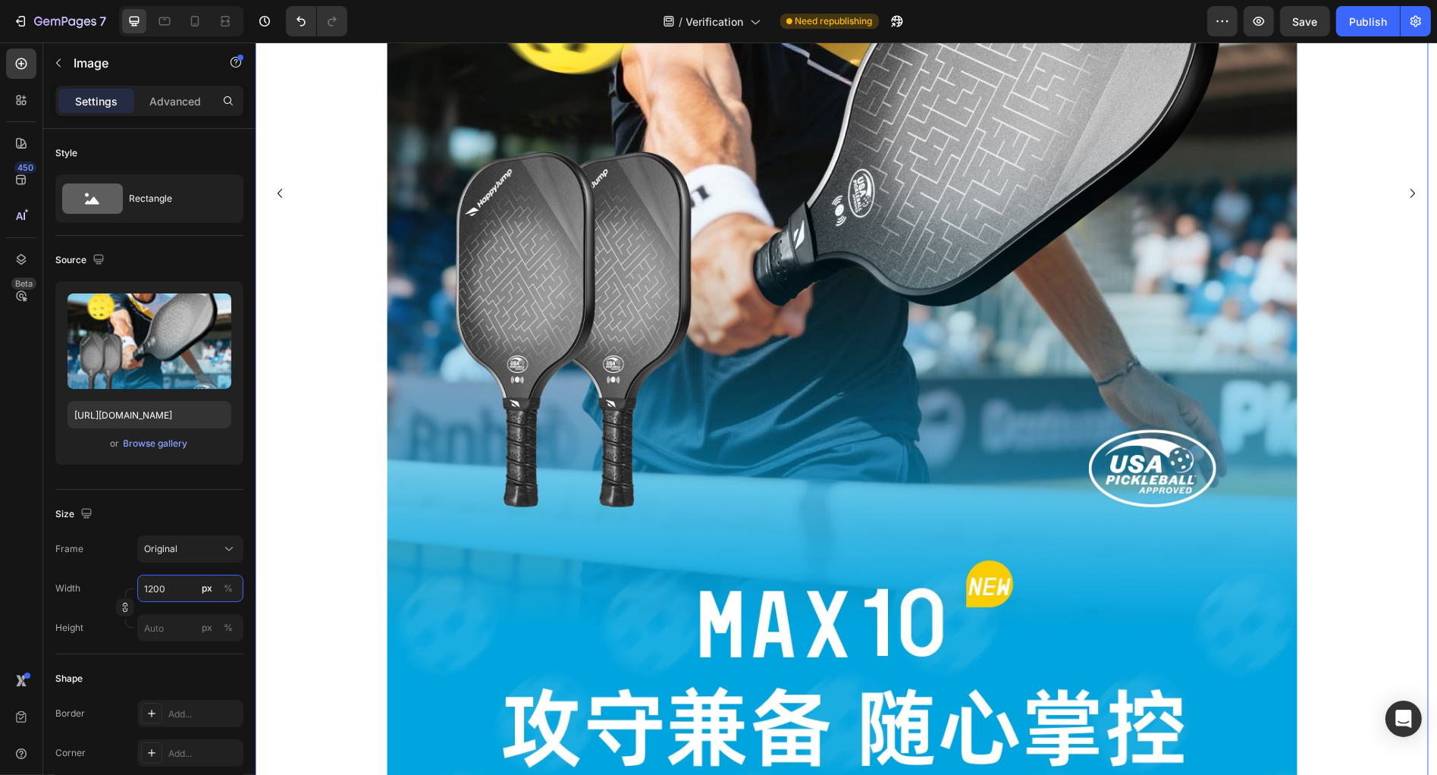
scroll to position [825, 0]
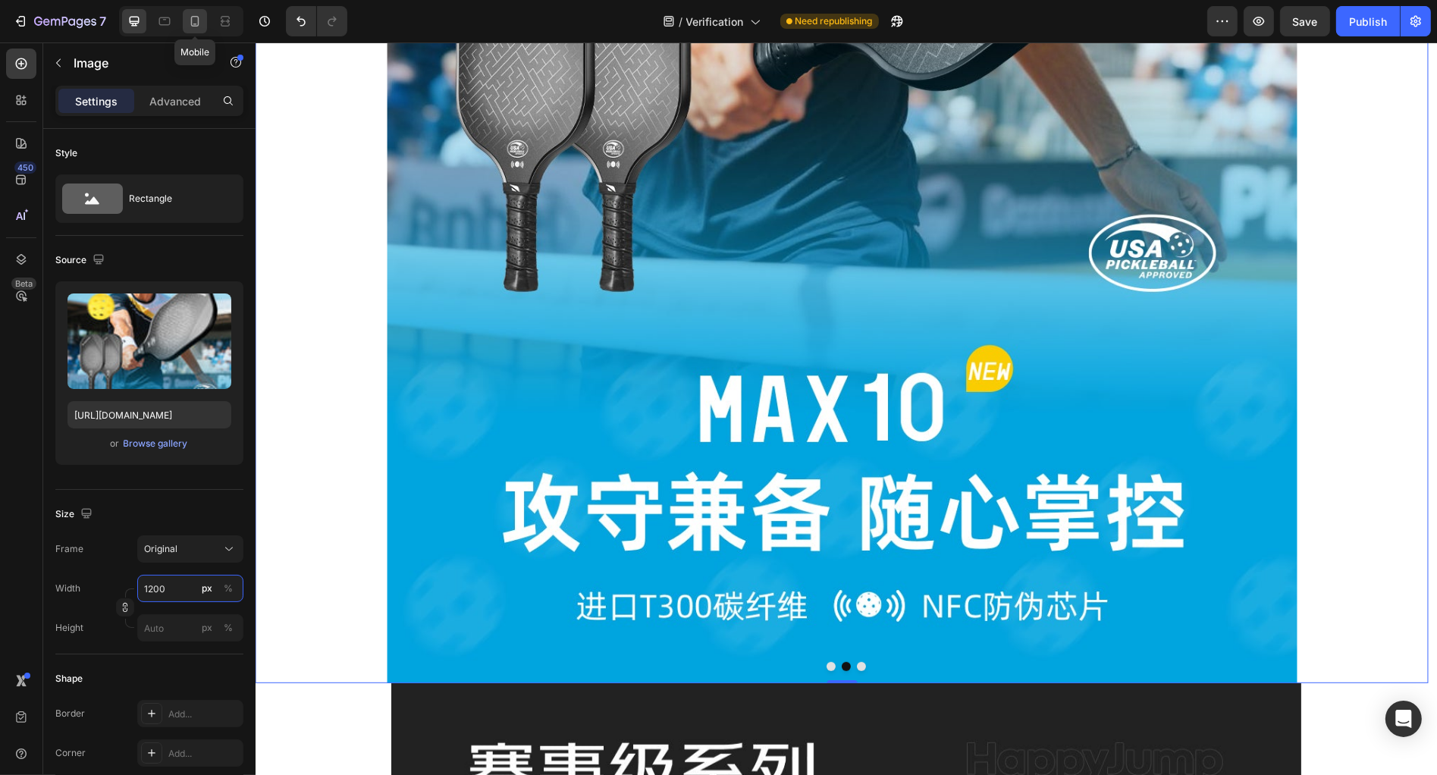
type input "1200"
click at [184, 15] on div at bounding box center [195, 21] width 24 height 24
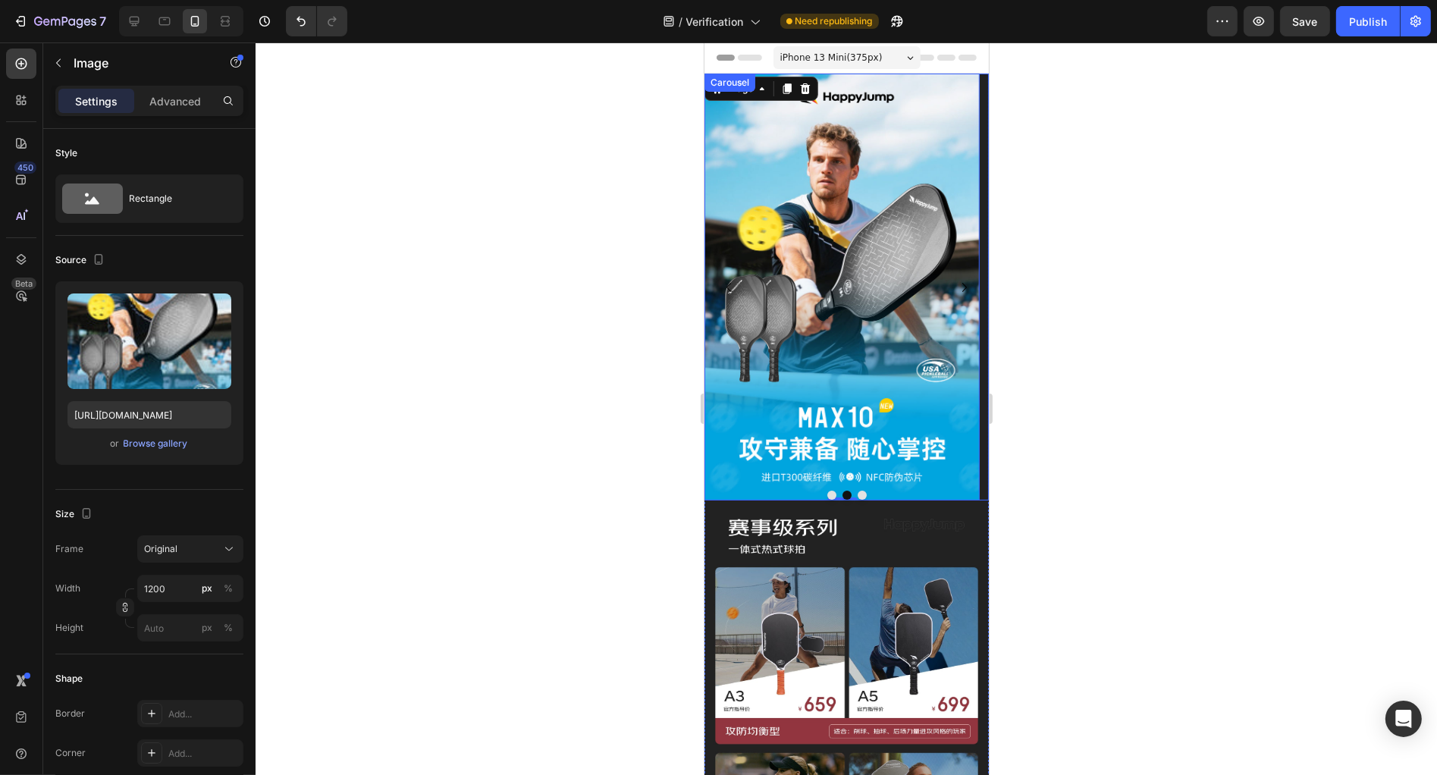
click at [857, 493] on button "Dot" at bounding box center [861, 495] width 9 height 9
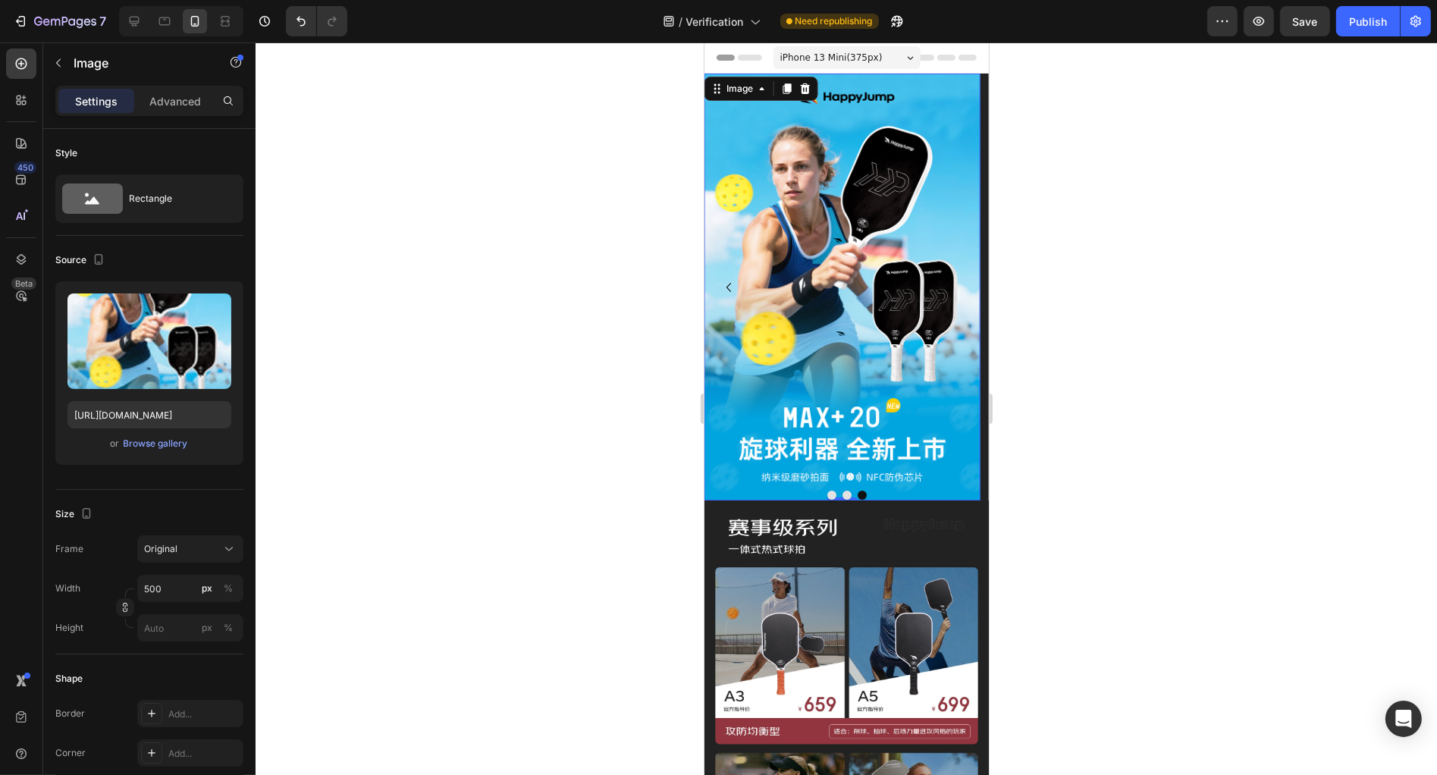
click at [869, 286] on img at bounding box center [841, 287] width 275 height 427
click at [149, 412] on input "[URL][DOMAIN_NAME]" at bounding box center [149, 414] width 164 height 27
click at [125, 18] on div at bounding box center [134, 21] width 24 height 24
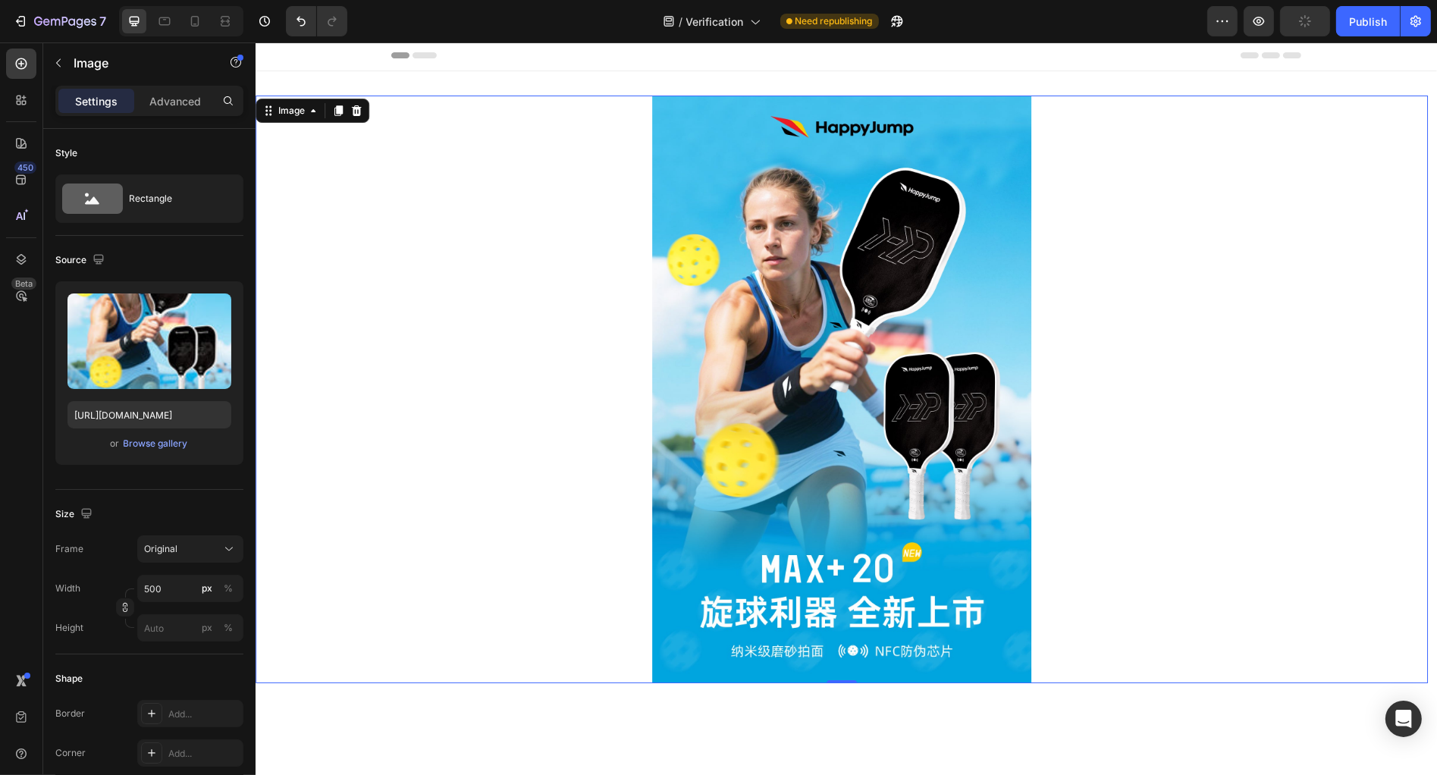
scroll to position [5, 0]
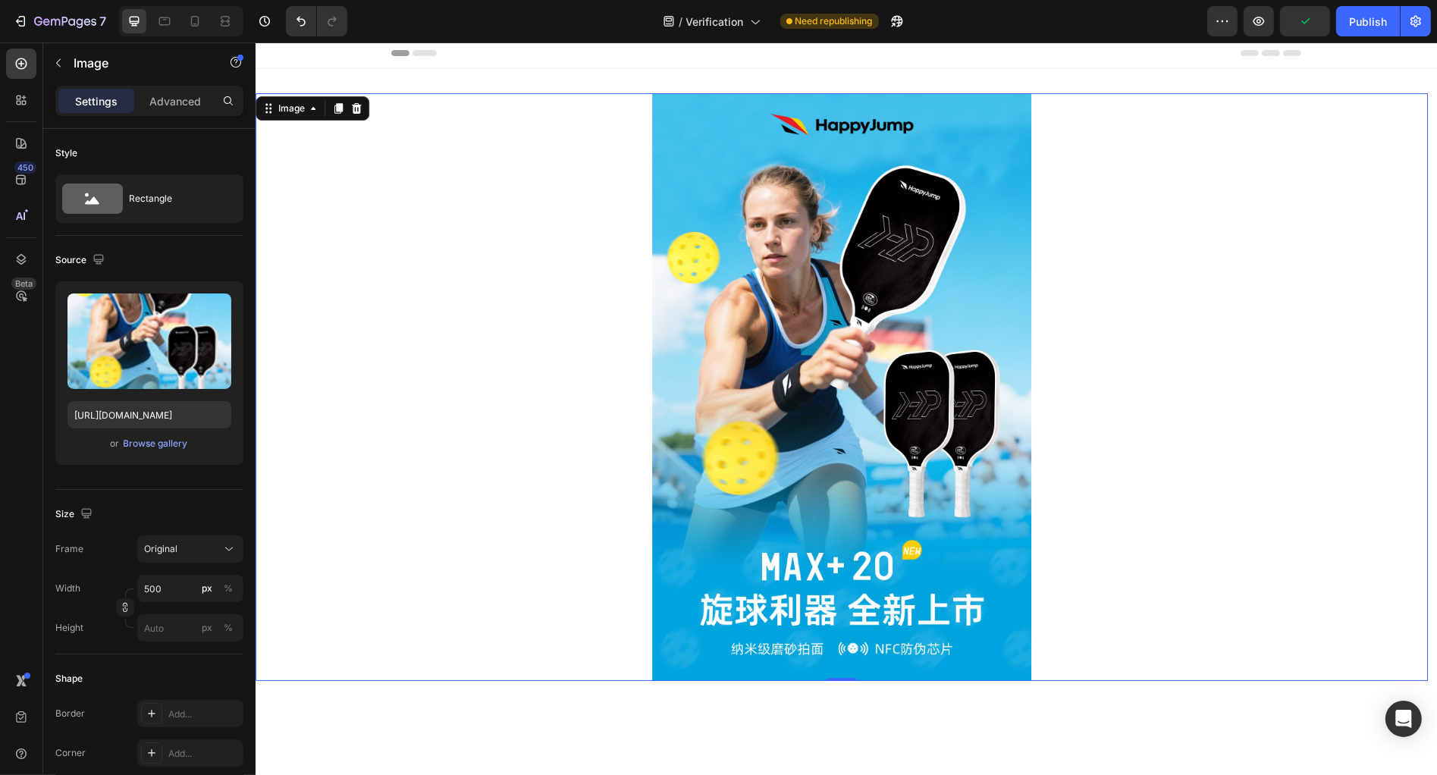
click at [980, 504] on img at bounding box center [840, 387] width 379 height 588
click at [171, 594] on input "500" at bounding box center [190, 588] width 106 height 27
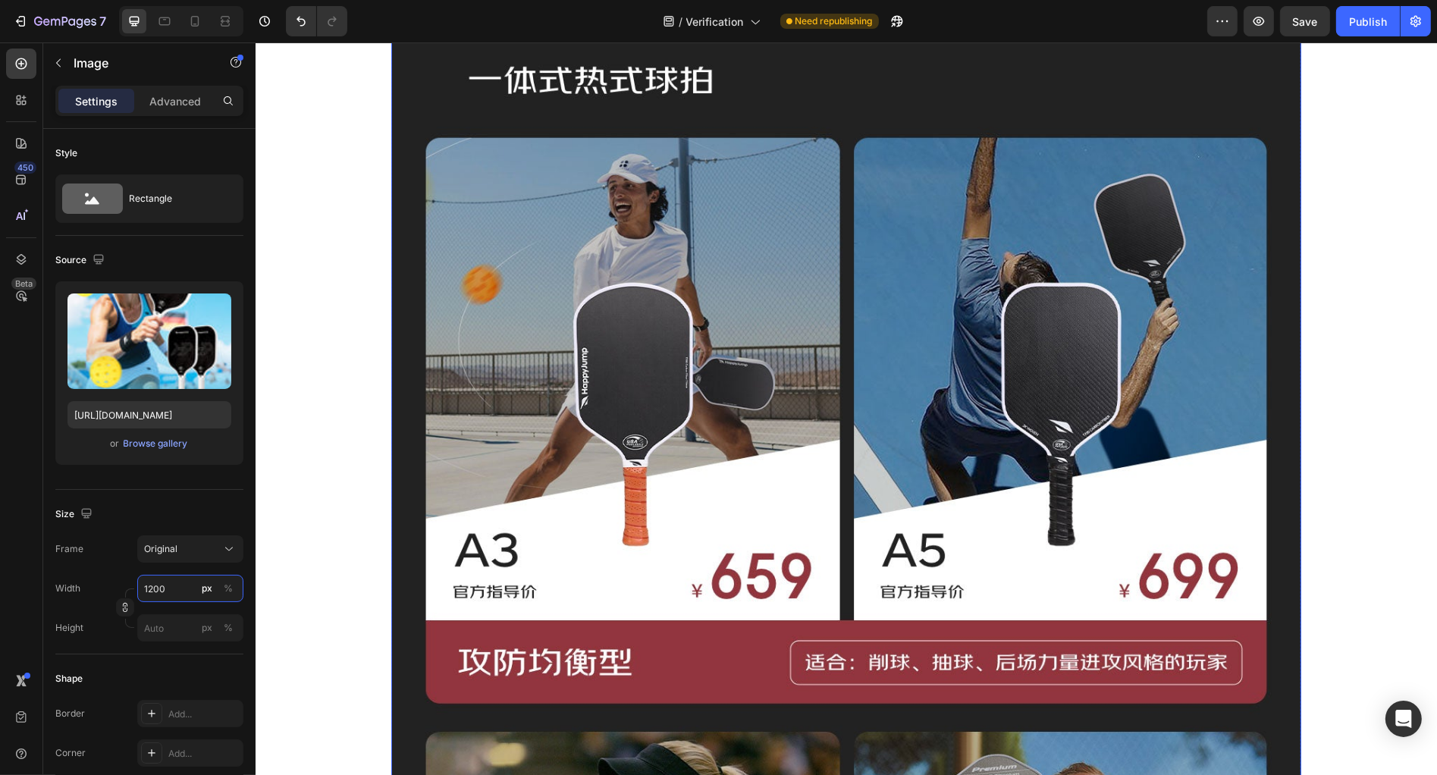
scroll to position [1288, 0]
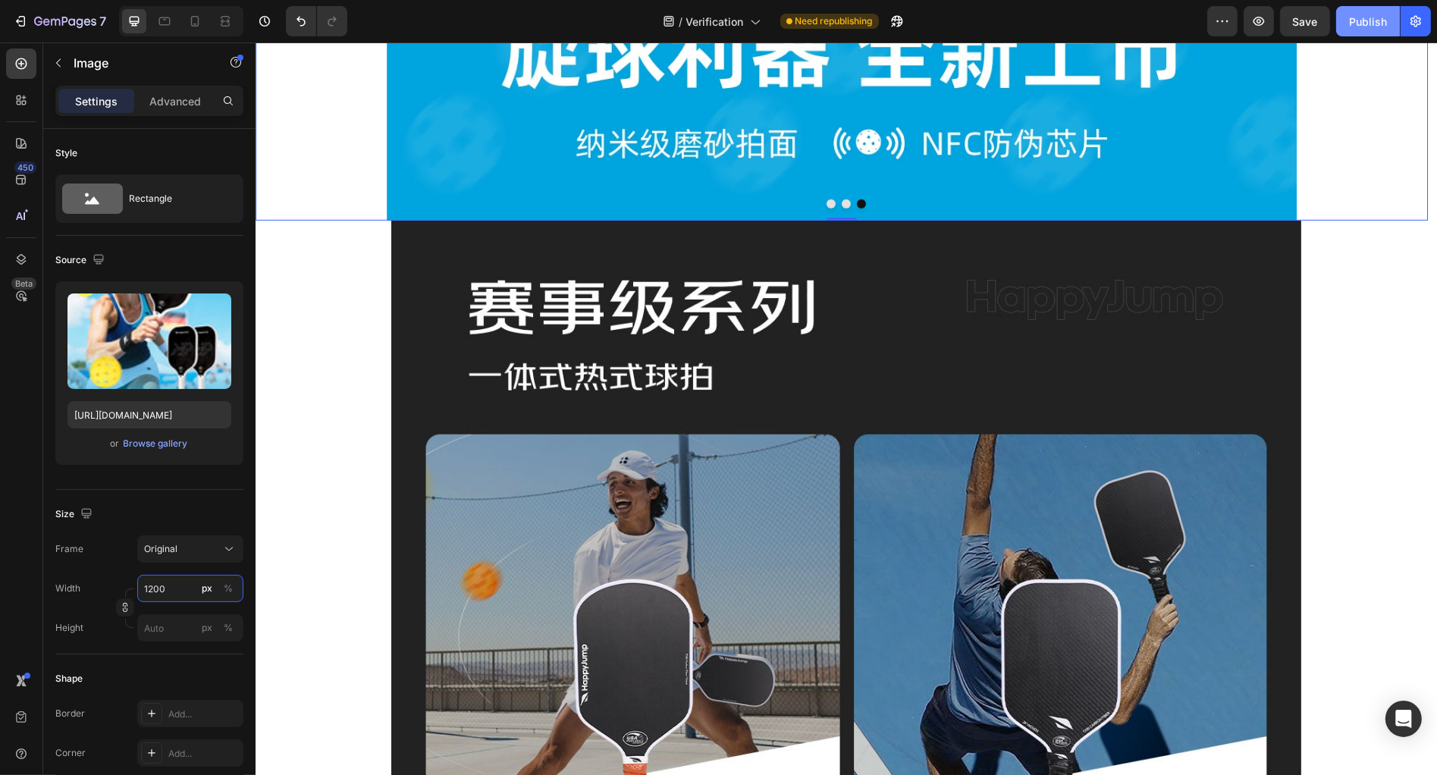
type input "1200"
click at [1366, 18] on div "Publish" at bounding box center [1368, 22] width 38 height 16
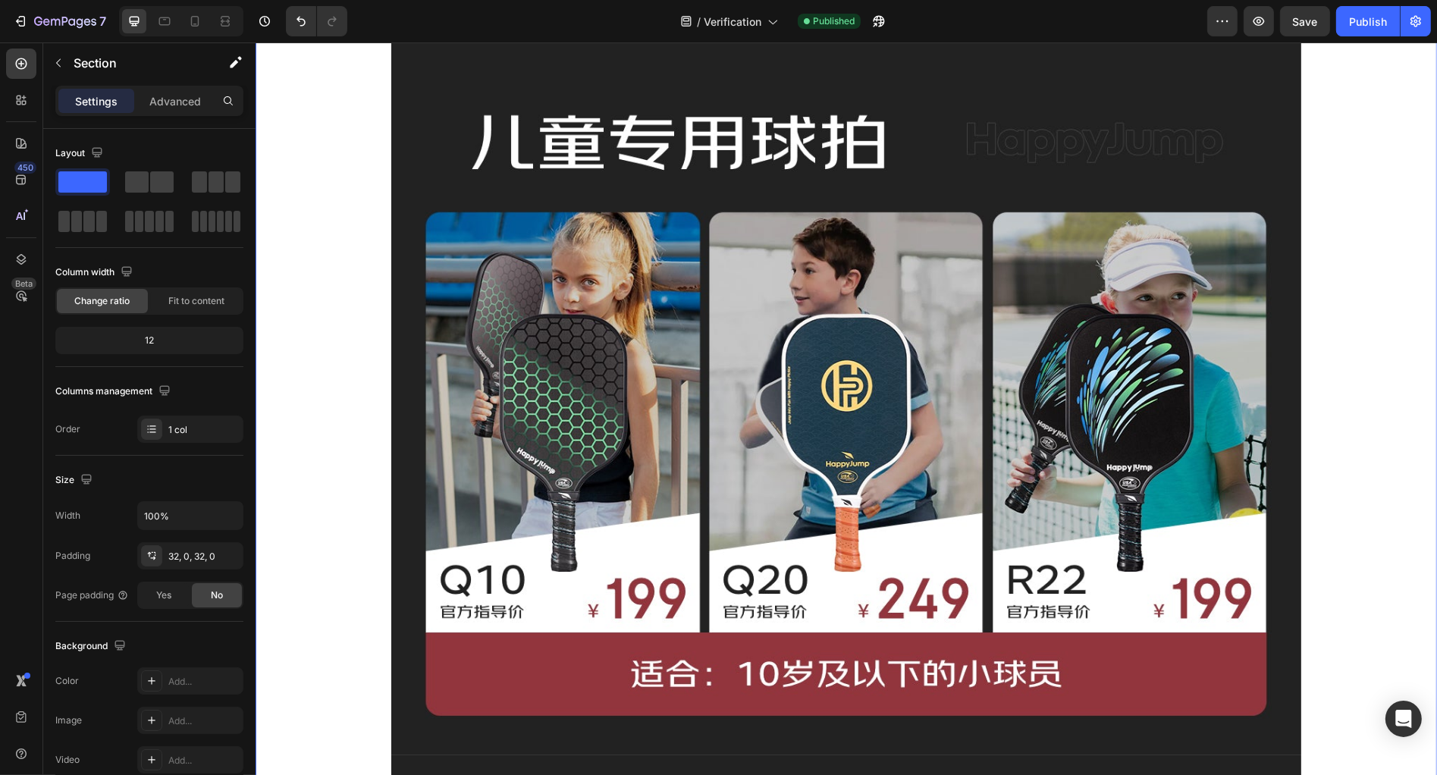
scroll to position [7004, 0]
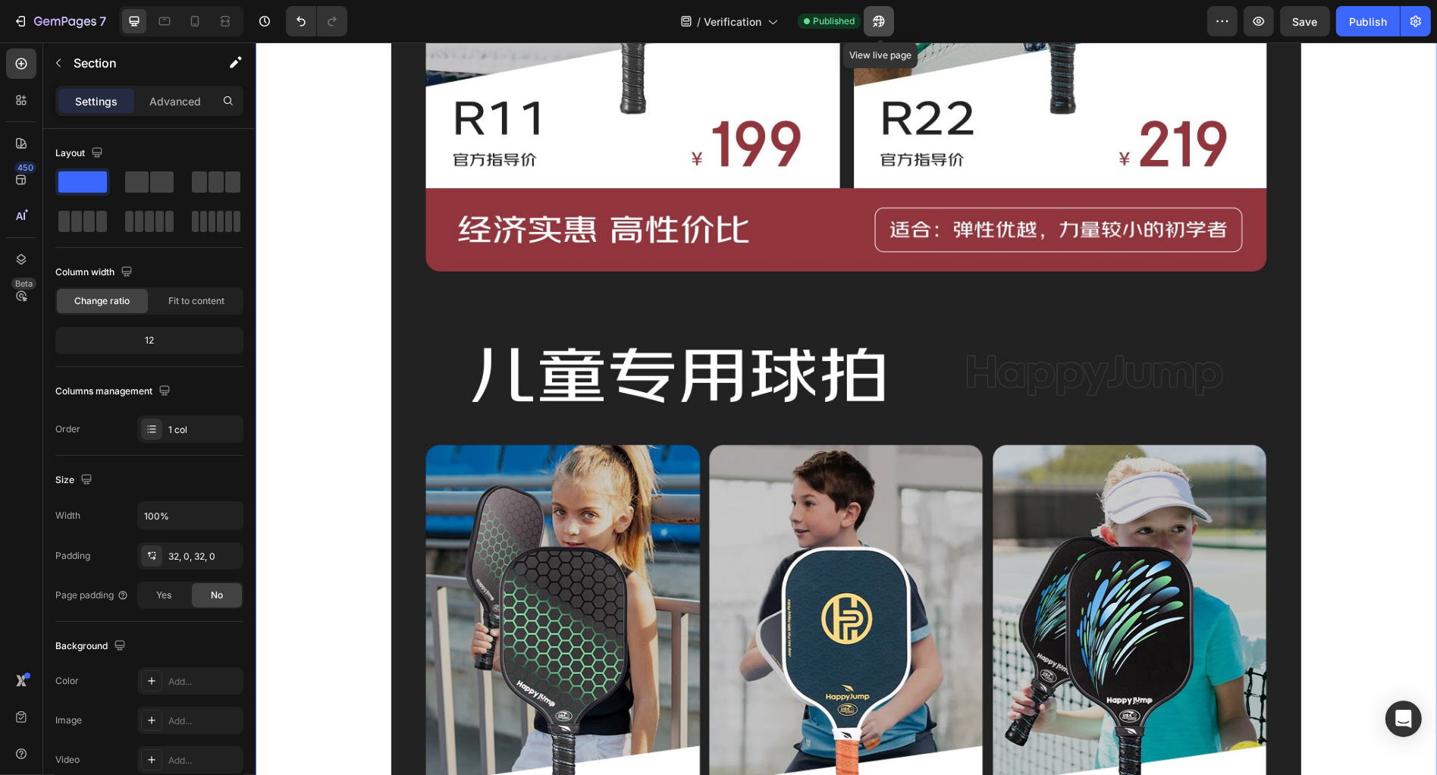
click at [884, 20] on icon "button" at bounding box center [878, 21] width 15 height 15
